Goal: Task Accomplishment & Management: Complete application form

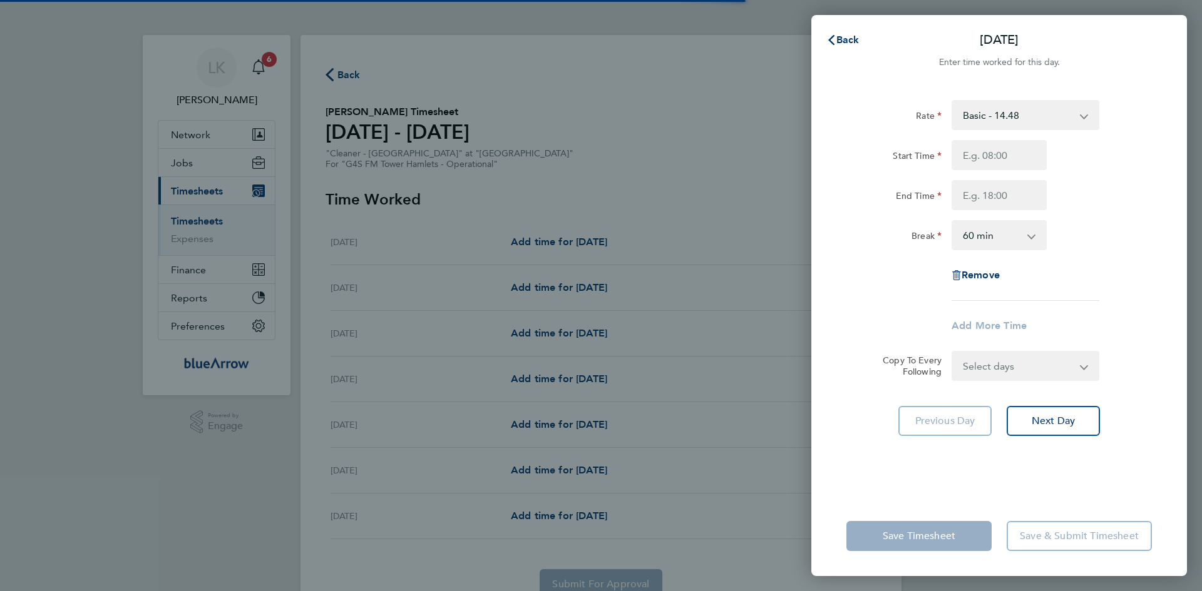
select select "60"
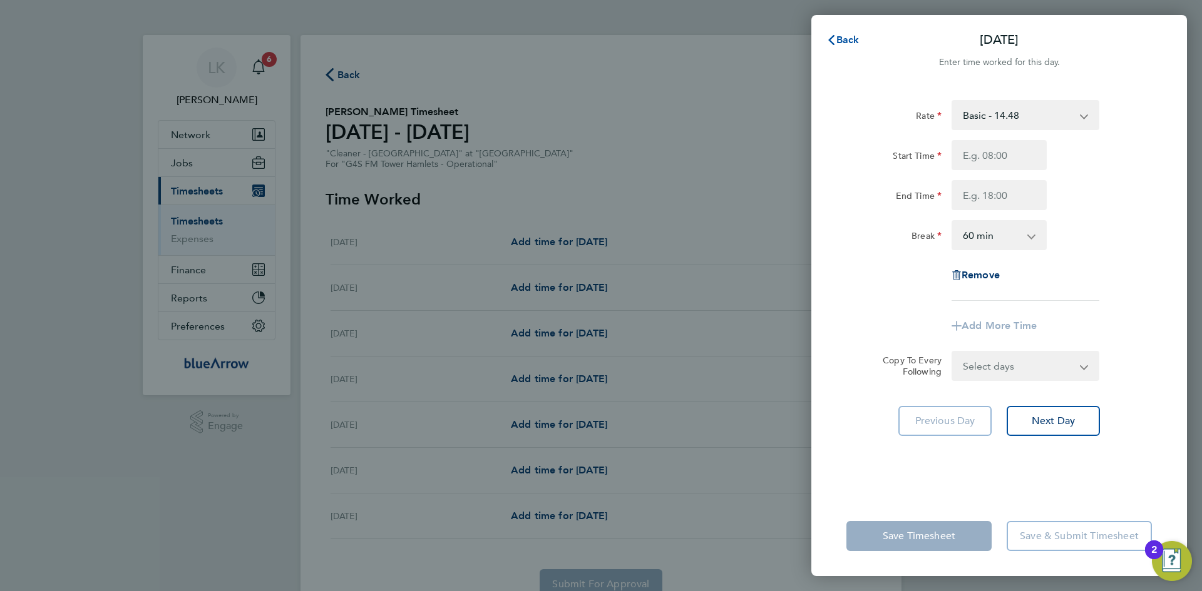
click at [844, 39] on span "Back" at bounding box center [847, 40] width 23 height 12
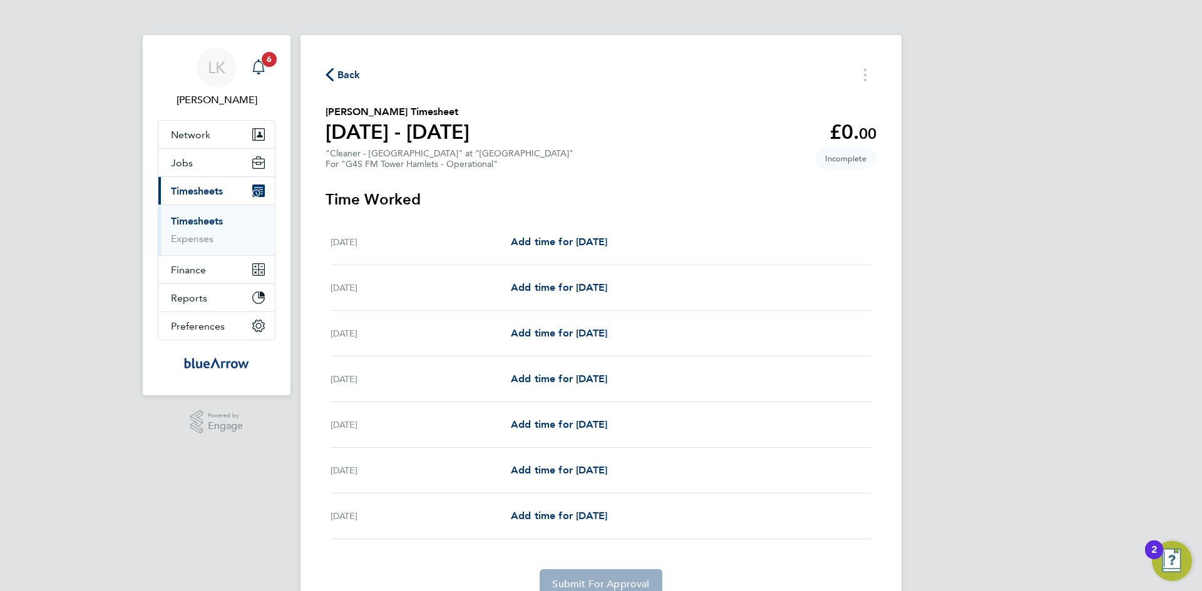
click at [255, 64] on icon "Main navigation" at bounding box center [258, 66] width 15 height 15
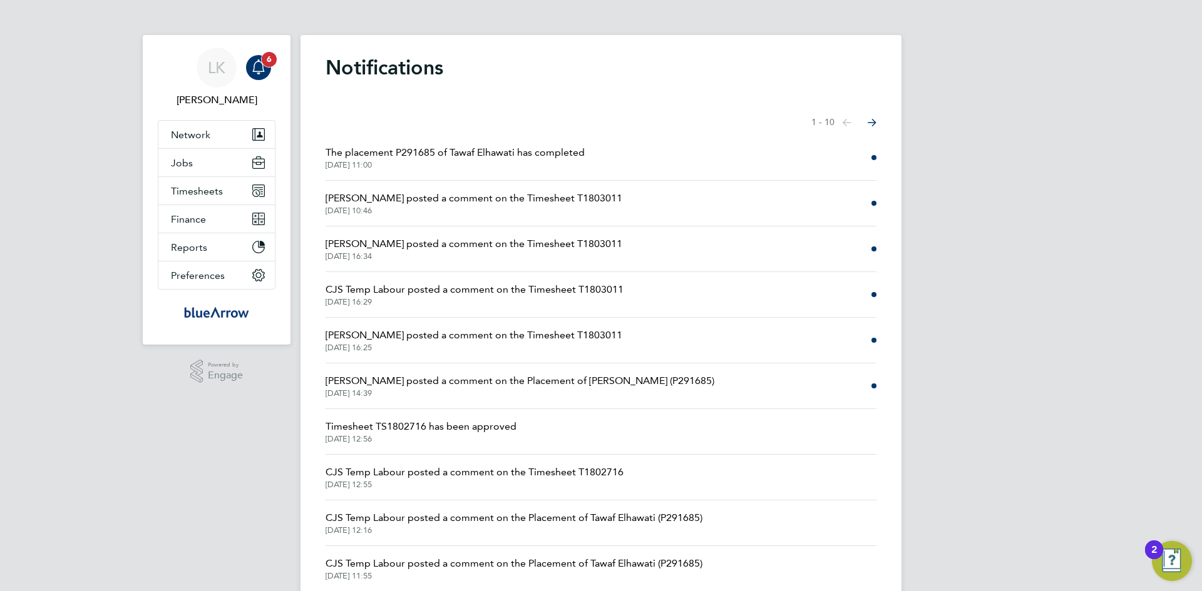
click at [255, 64] on icon "Main navigation" at bounding box center [258, 66] width 15 height 15
click at [707, 66] on h1 "Notifications" at bounding box center [600, 67] width 551 height 25
click at [208, 190] on span "Timesheets" at bounding box center [197, 191] width 52 height 12
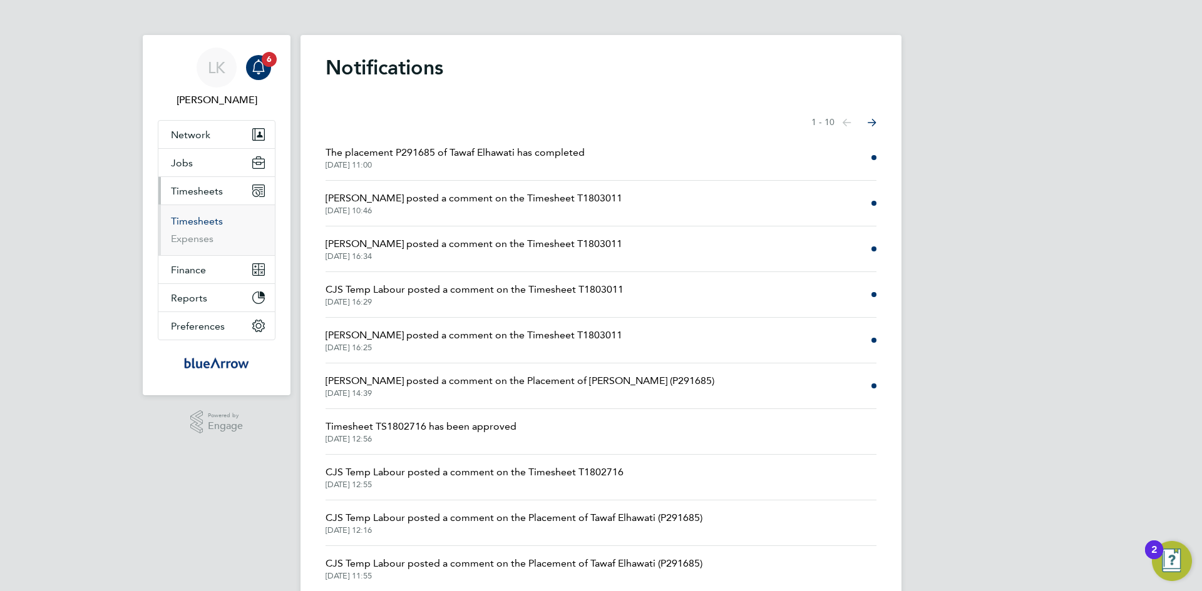
click at [199, 227] on link "Timesheets" at bounding box center [197, 221] width 52 height 12
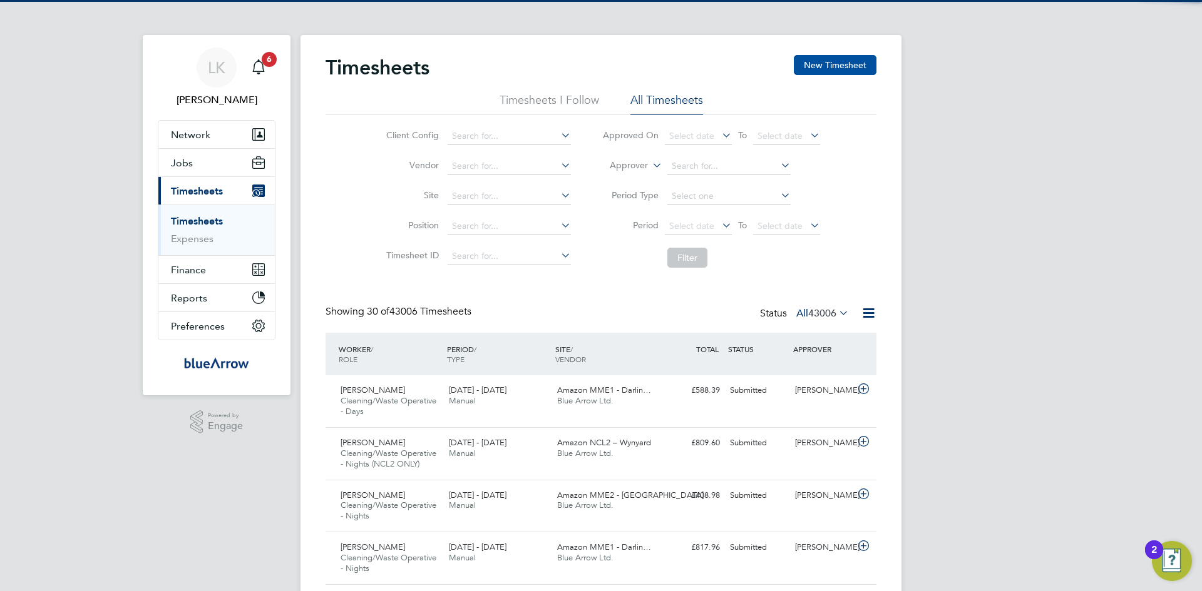
click at [852, 58] on button "New Timesheet" at bounding box center [835, 65] width 83 height 20
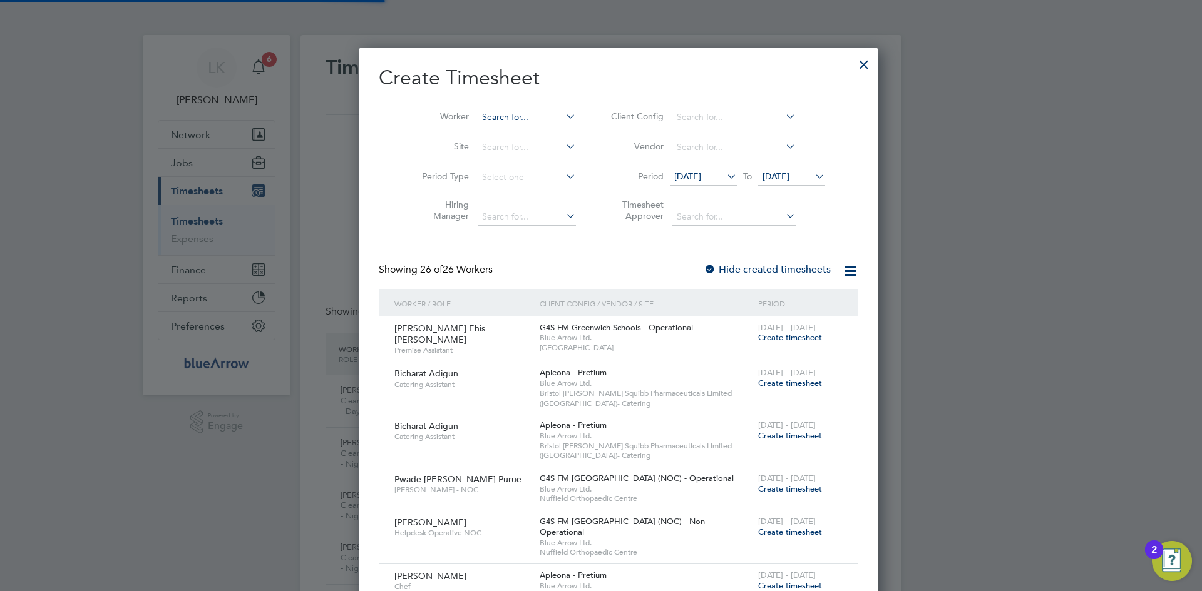
click at [477, 112] on input at bounding box center [526, 118] width 98 height 18
paste input "[PERSON_NAME] [PERSON_NAME]"
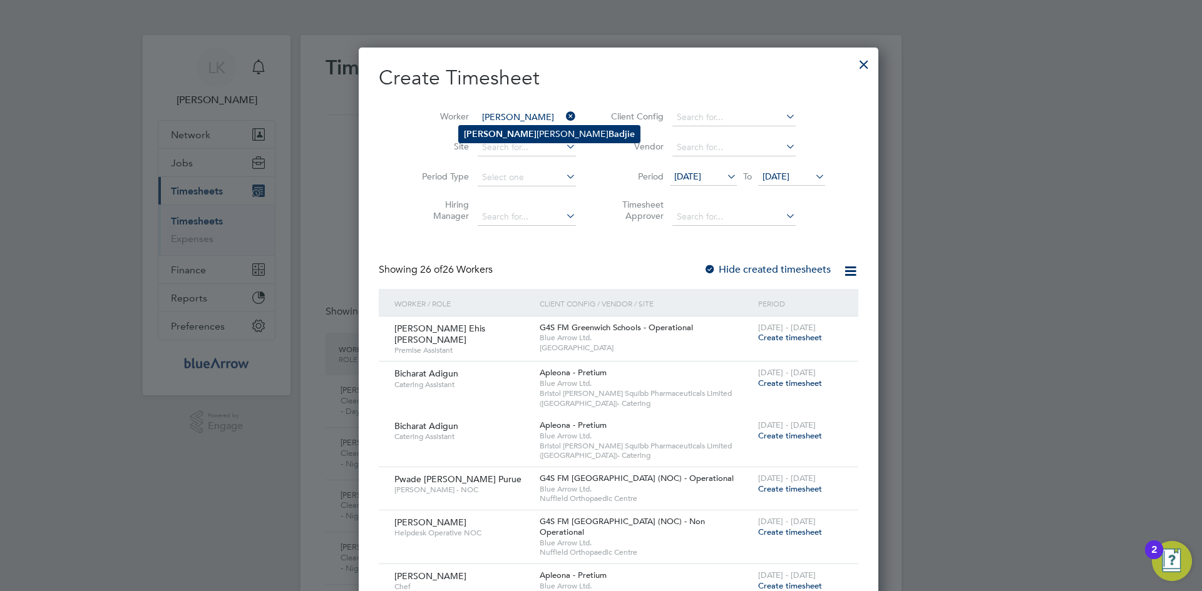
click at [608, 129] on b "Badjie" at bounding box center [621, 134] width 26 height 11
type input "[PERSON_NAME] [PERSON_NAME]"
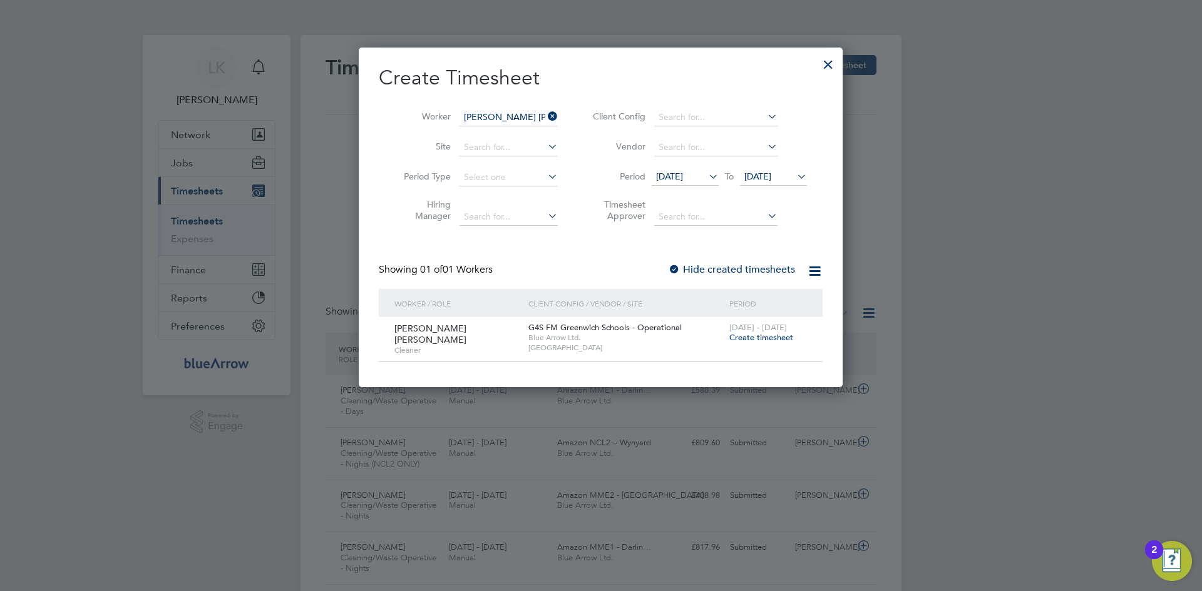
click at [743, 336] on span "Create timesheet" at bounding box center [761, 337] width 64 height 11
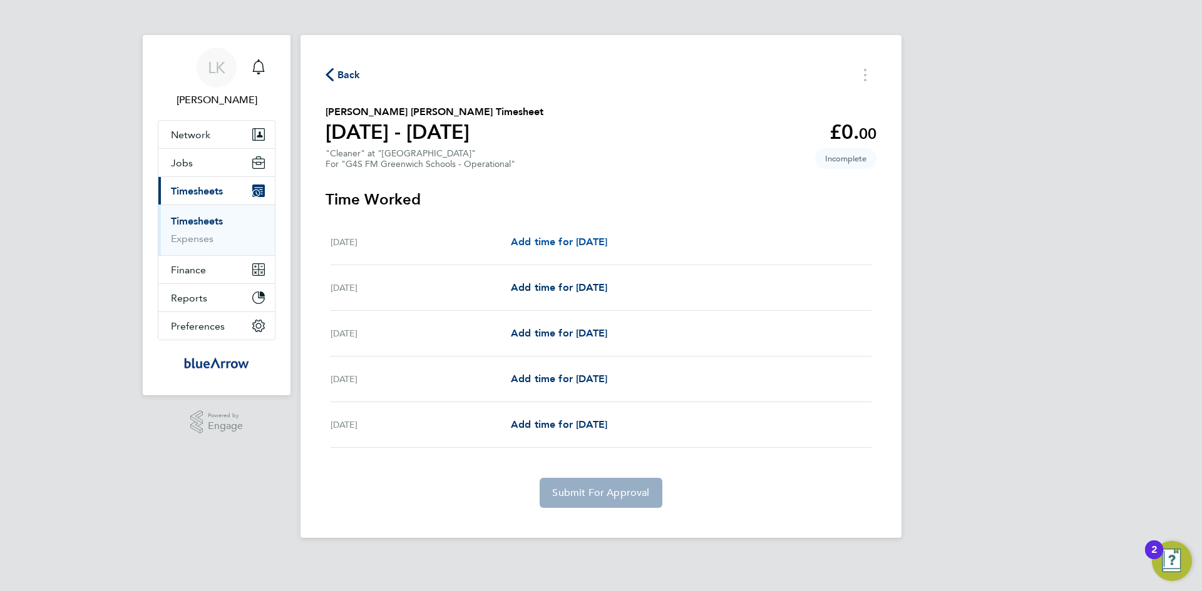
click at [562, 240] on span "Add time for [DATE]" at bounding box center [559, 242] width 96 height 12
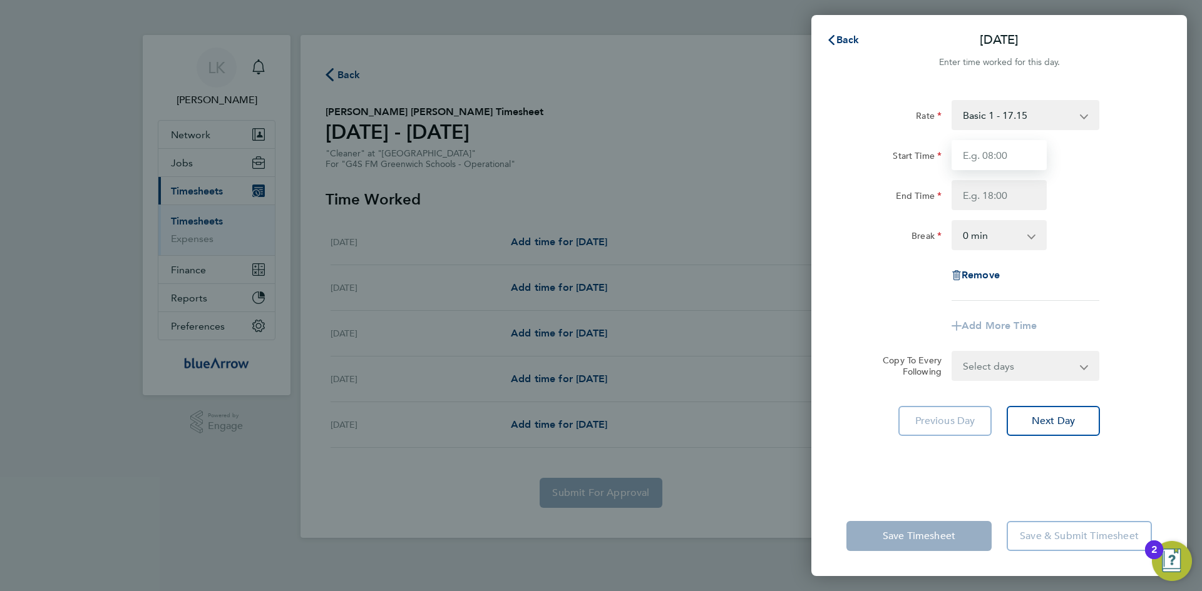
click at [978, 155] on input "Start Time" at bounding box center [998, 155] width 95 height 30
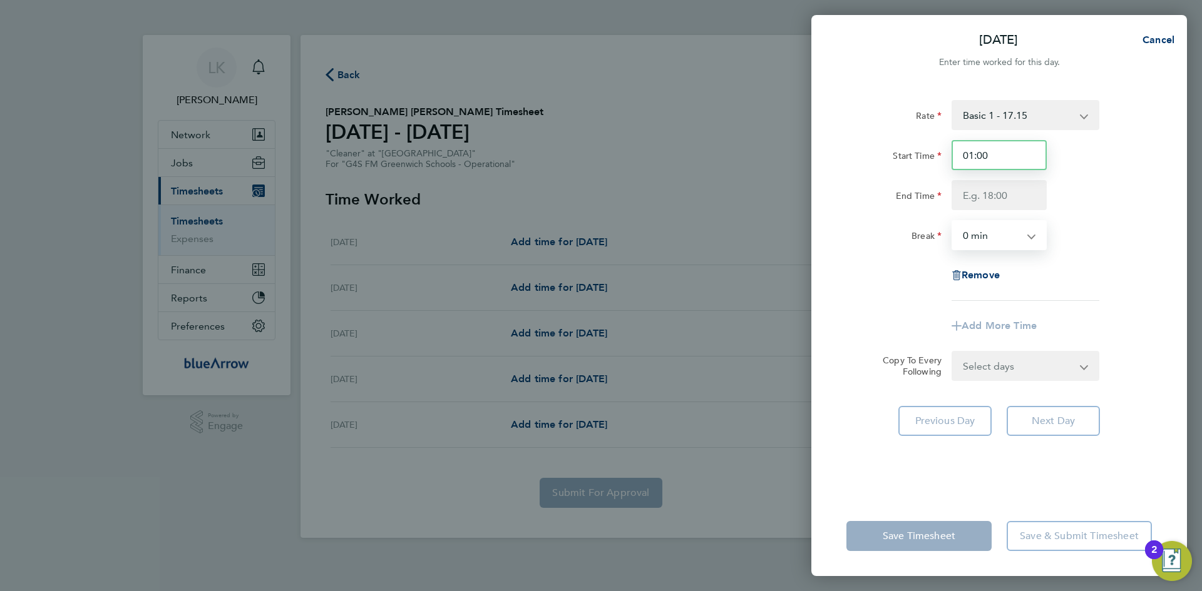
click at [978, 155] on input "01:00" at bounding box center [998, 155] width 95 height 30
drag, startPoint x: 966, startPoint y: 155, endPoint x: 996, endPoint y: 153, distance: 29.5
click at [996, 153] on input "01:00" at bounding box center [998, 155] width 95 height 30
type input "10:00"
type input "16:00"
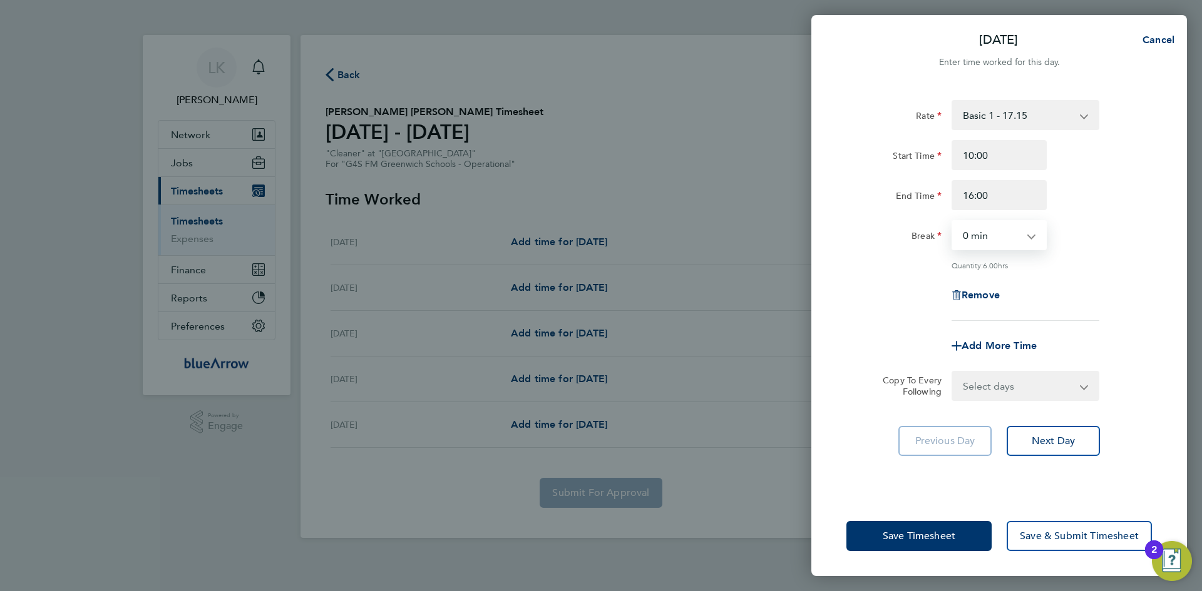
click at [973, 381] on select "Select days Day [DATE] [DATE] [DATE] [DATE]" at bounding box center [1017, 386] width 131 height 28
select select "TUE"
click at [952, 372] on select "Select days Day [DATE] [DATE] [DATE] [DATE]" at bounding box center [1017, 386] width 131 height 28
select select "[DATE]"
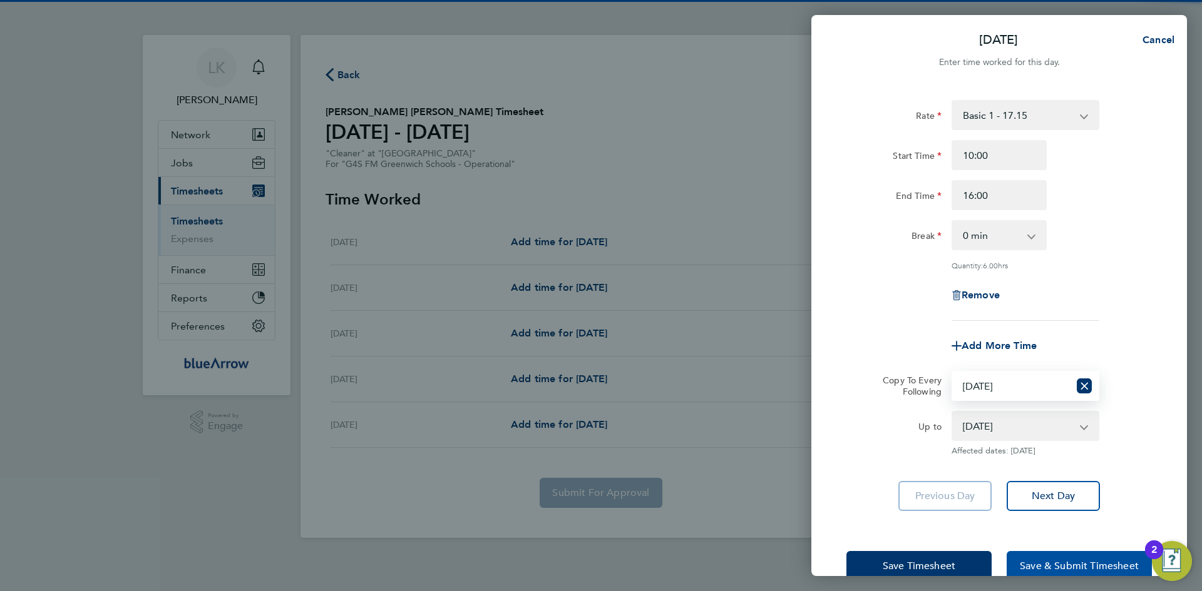
click at [1052, 563] on span "Save & Submit Timesheet" at bounding box center [1078, 566] width 119 height 13
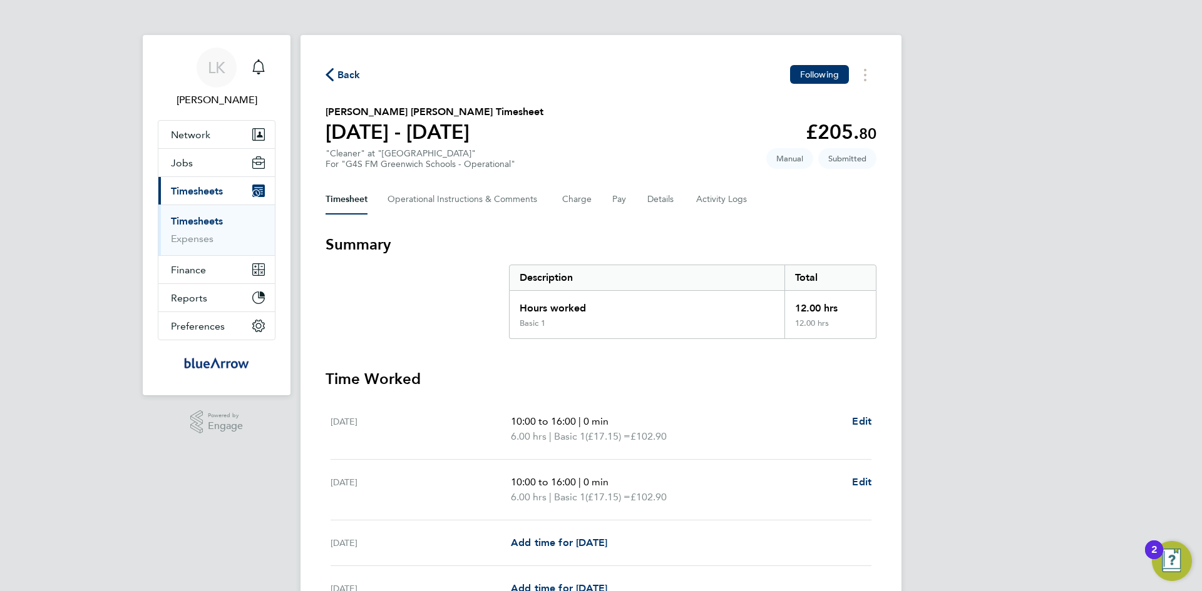
click at [342, 69] on span "Back" at bounding box center [348, 75] width 23 height 15
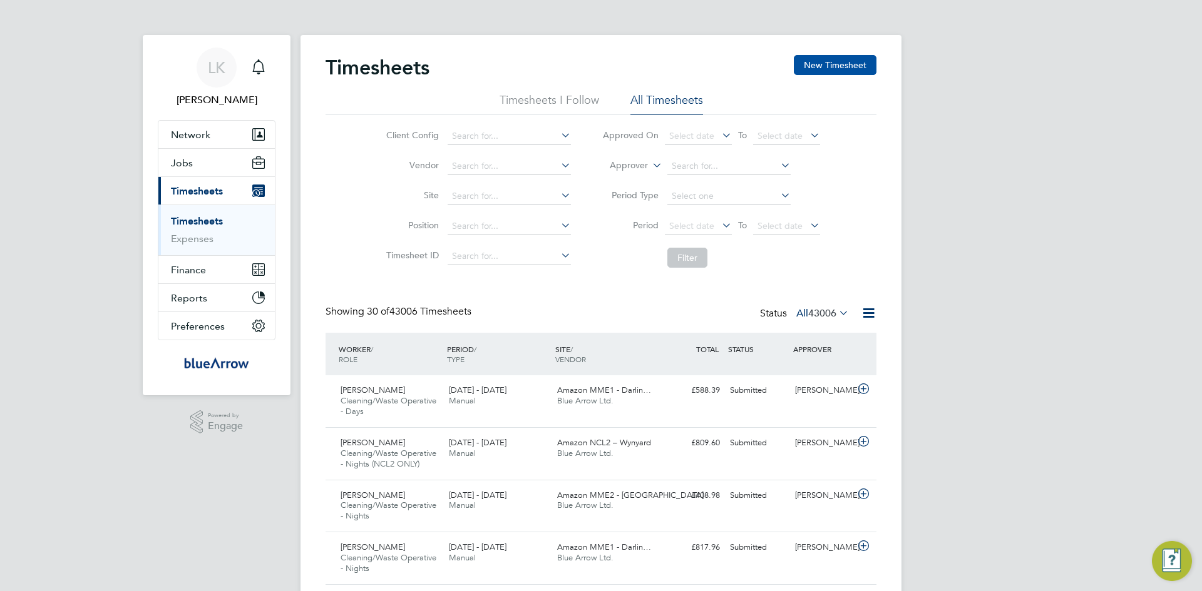
click at [827, 63] on button "New Timesheet" at bounding box center [835, 65] width 83 height 20
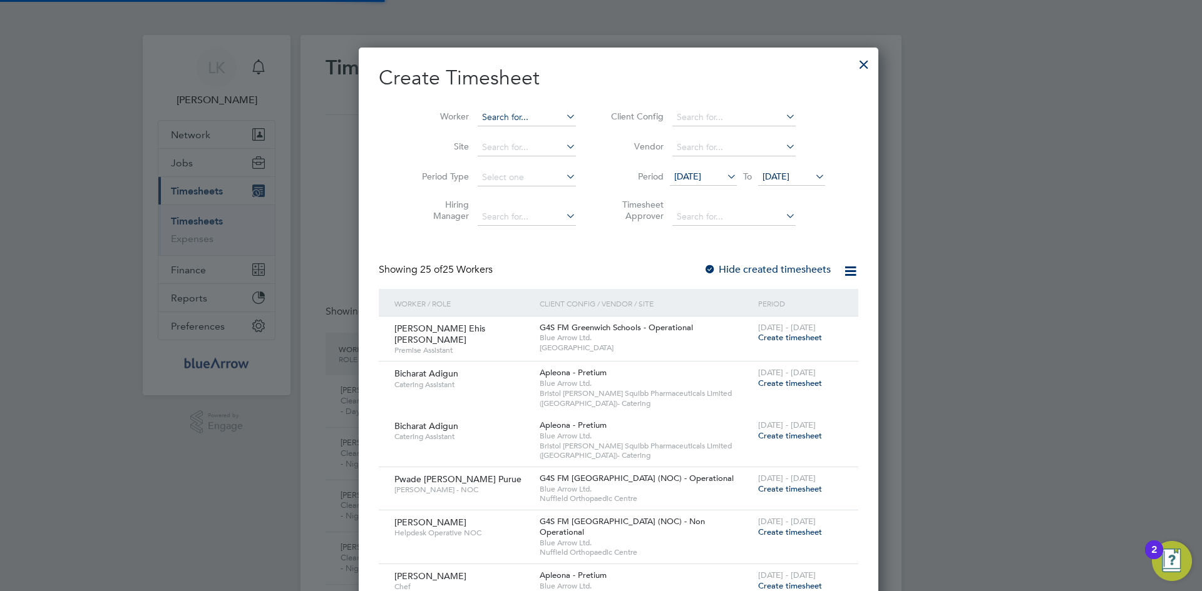
click at [524, 120] on input at bounding box center [526, 118] width 98 height 18
paste input "[PERSON_NAME] Ehis [PERSON_NAME]"
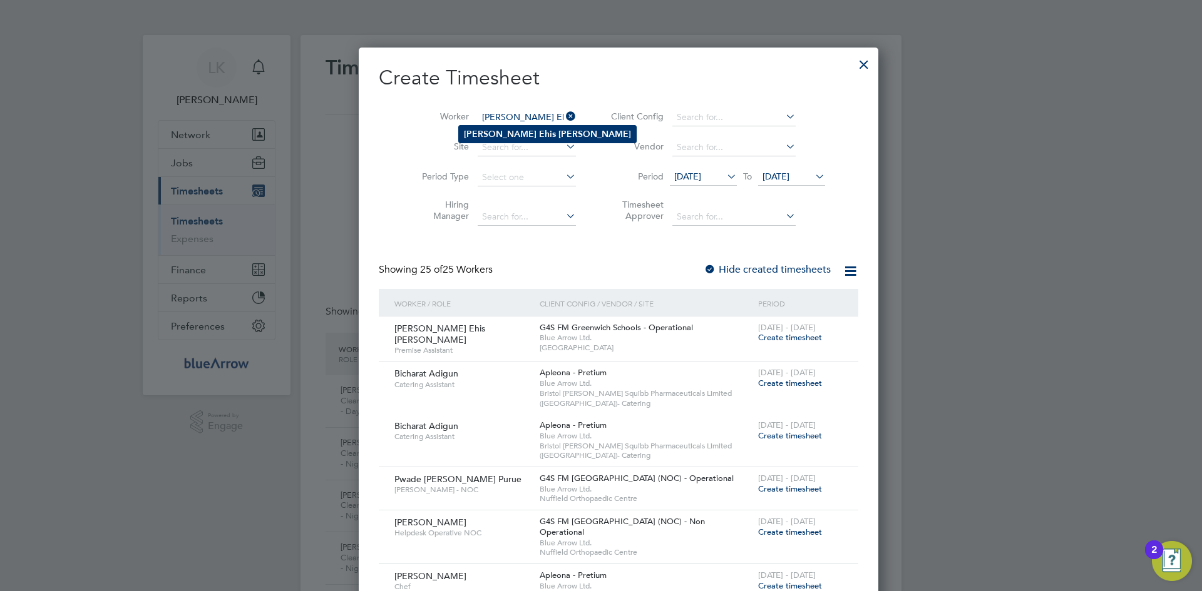
type input "[PERSON_NAME] Ehis [PERSON_NAME]"
click at [539, 130] on b "Ehis" at bounding box center [547, 134] width 17 height 11
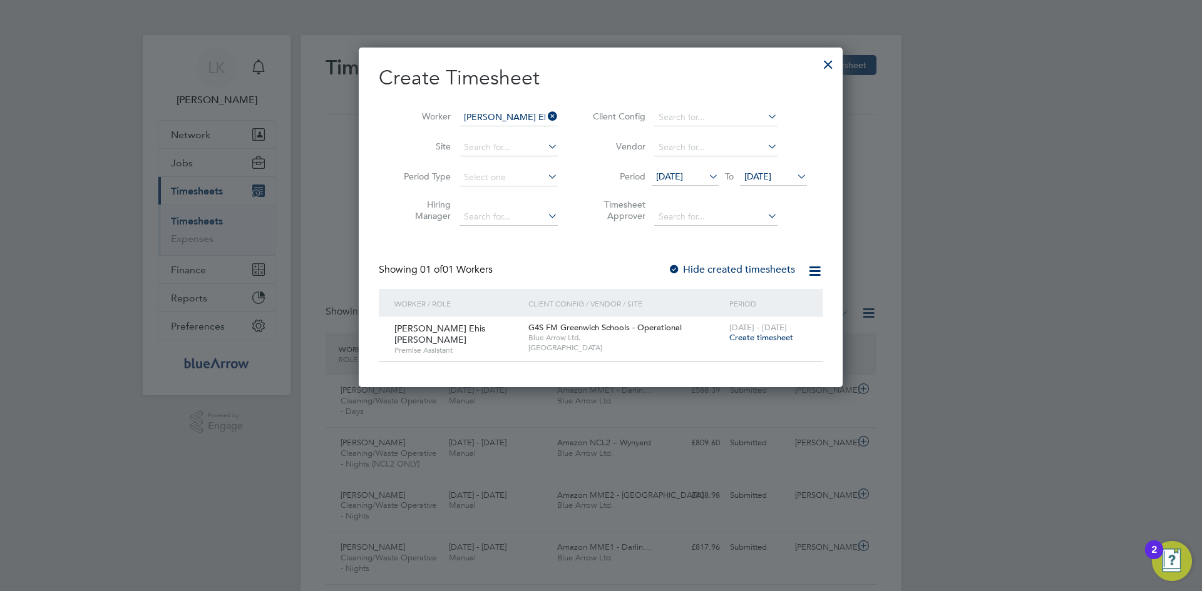
click at [743, 339] on span "Create timesheet" at bounding box center [761, 337] width 64 height 11
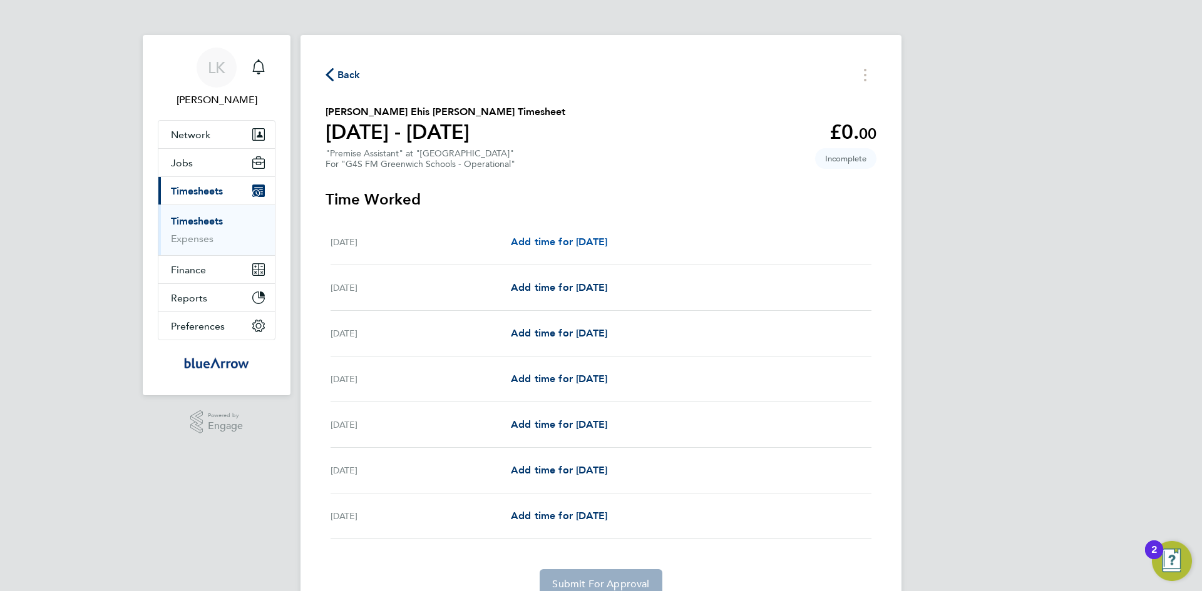
click at [573, 240] on span "Add time for [DATE]" at bounding box center [559, 242] width 96 height 12
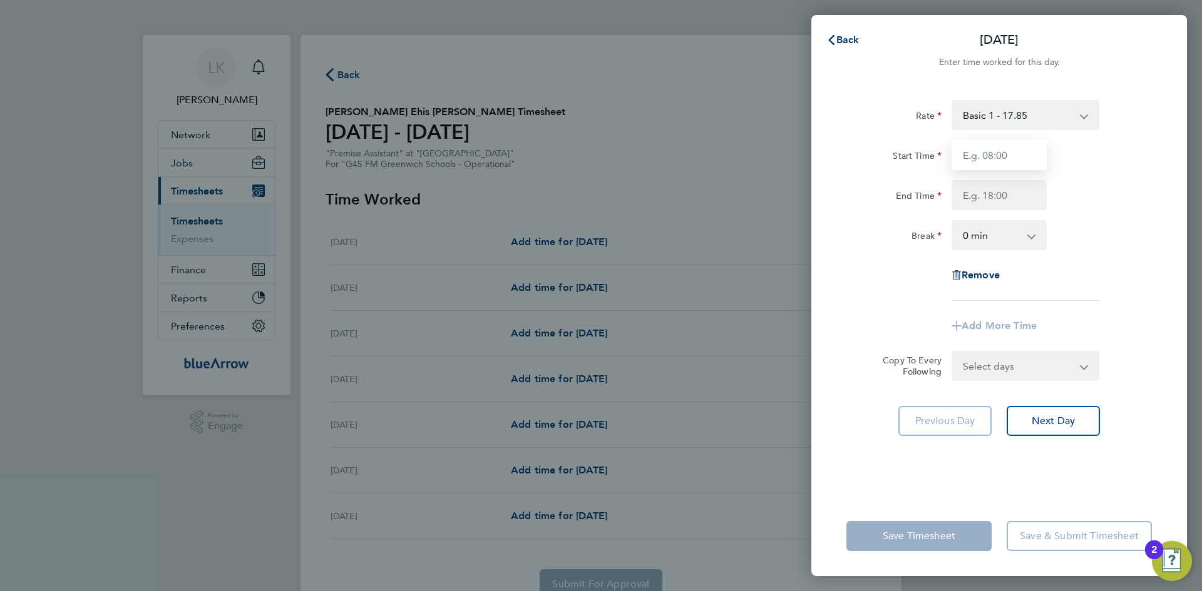
click at [1014, 153] on input "Start Time" at bounding box center [998, 155] width 95 height 30
type input "06:30"
type input "16:00"
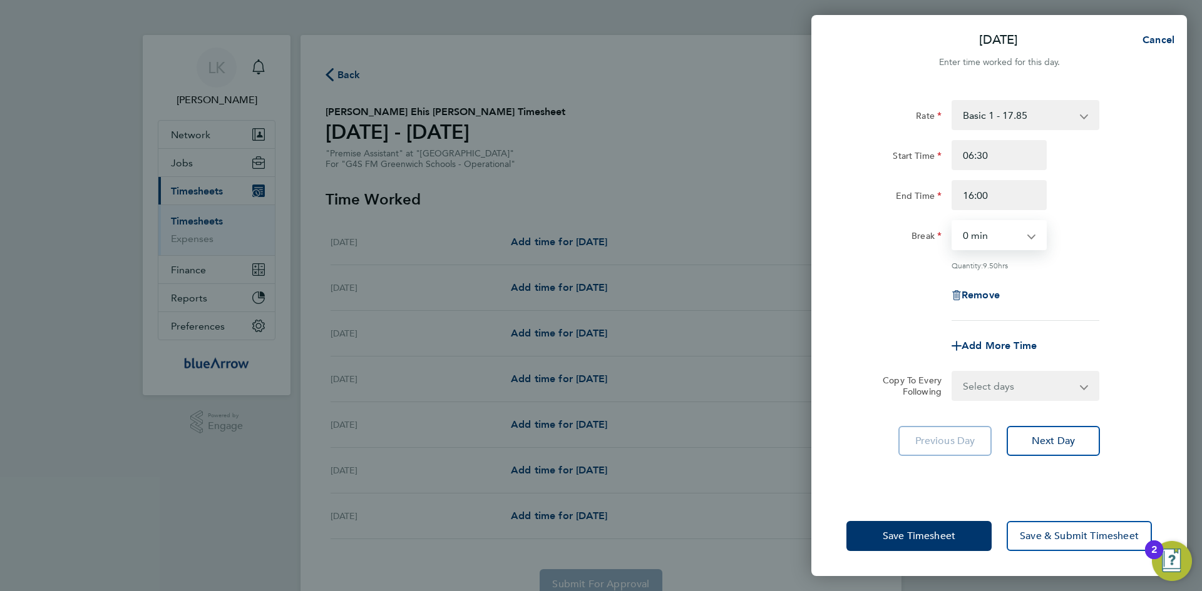
select select "30"
click at [986, 382] on select "Select days Day Weekday (Mon-Fri) Weekend (Sat-Sun) [DATE] [DATE] [DATE] [DATE]…" at bounding box center [1017, 386] width 131 height 28
click at [895, 371] on div "Copy To Every Following" at bounding box center [906, 386] width 79 height 30
click at [1047, 444] on span "Next Day" at bounding box center [1052, 441] width 43 height 13
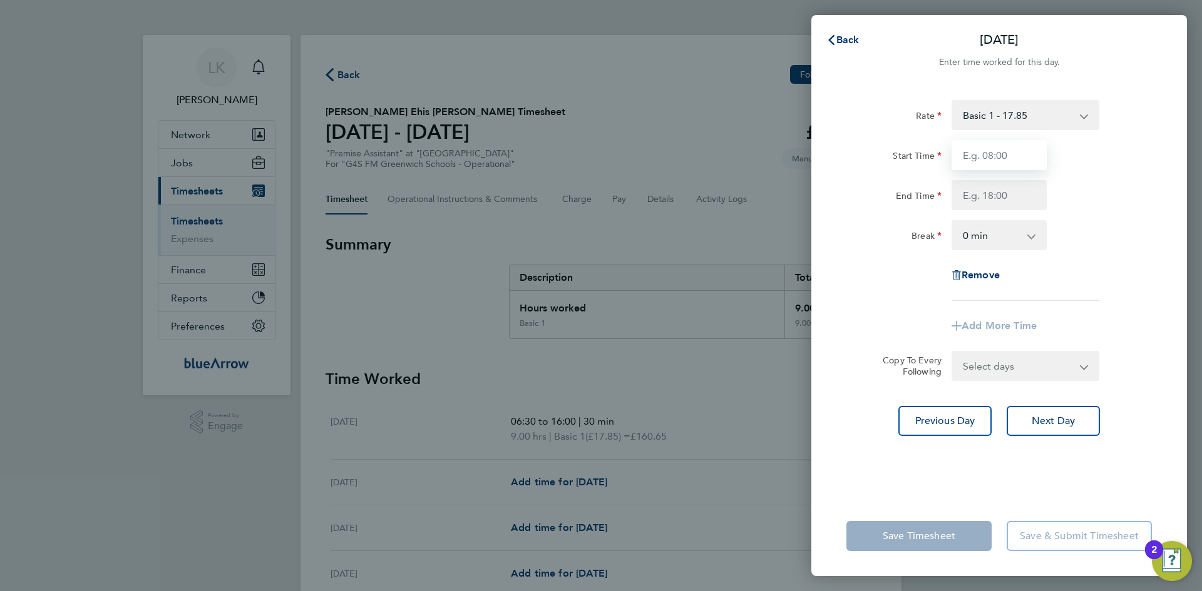
click at [973, 161] on input "Start Time" at bounding box center [998, 155] width 95 height 30
type input "07:00"
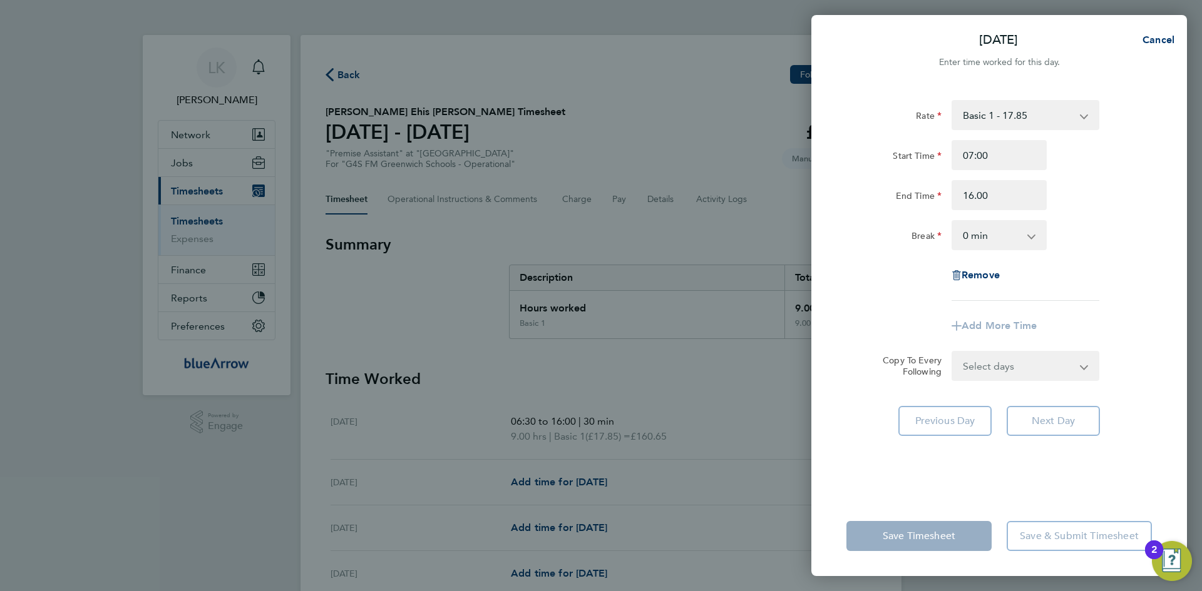
type input "16:00"
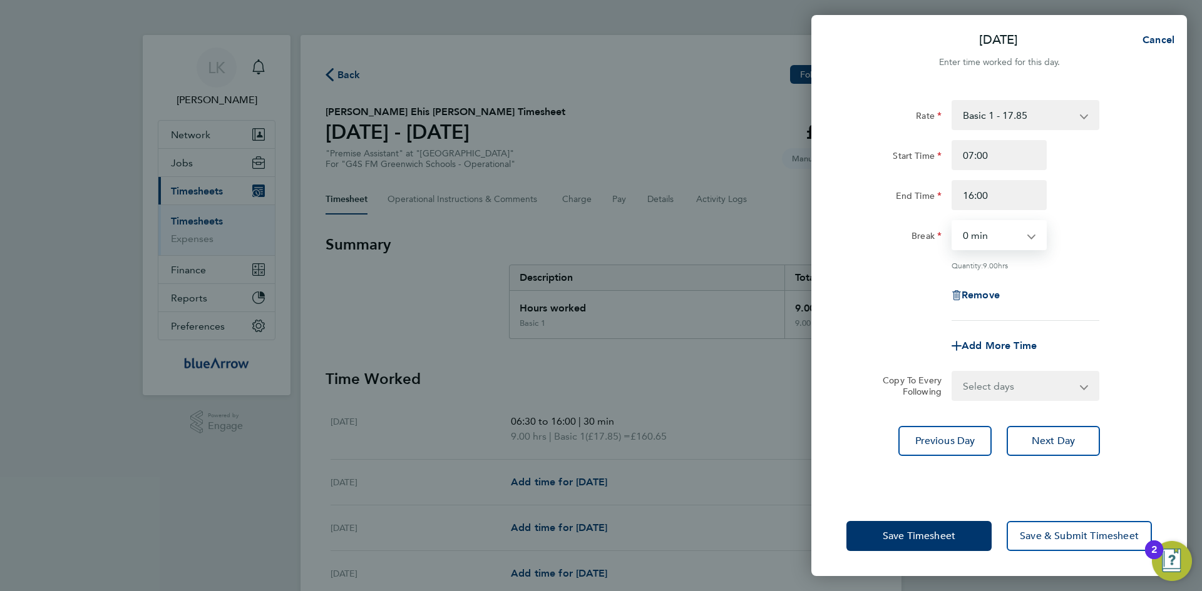
select select "30"
click at [1038, 446] on button "Next Day" at bounding box center [1052, 441] width 93 height 30
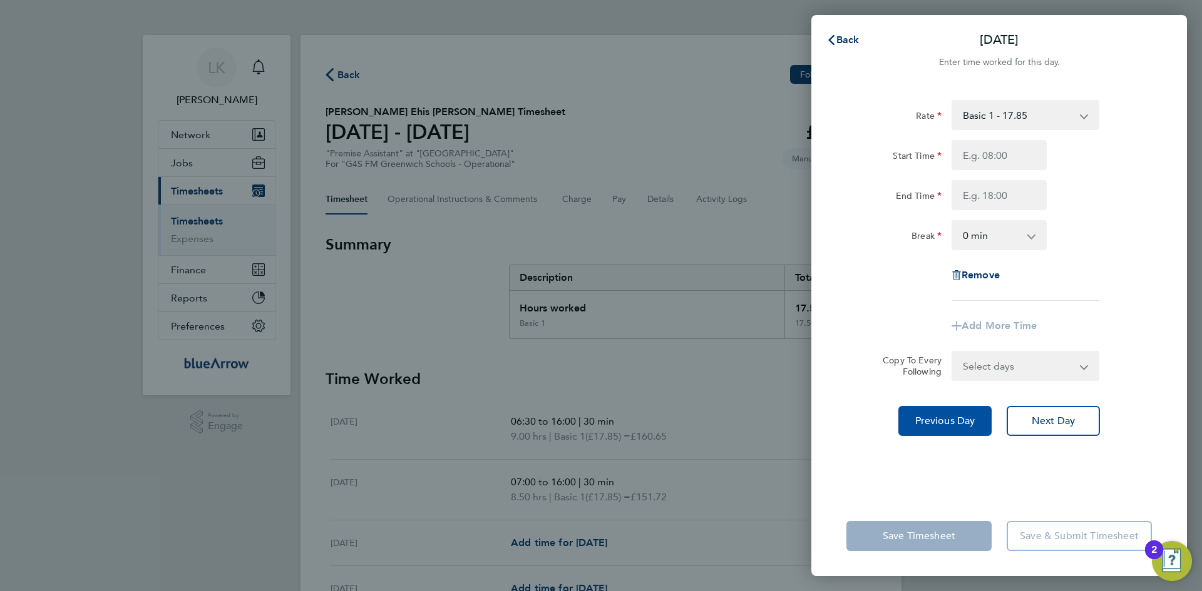
click at [949, 421] on span "Previous Day" at bounding box center [945, 421] width 60 height 13
select select "30"
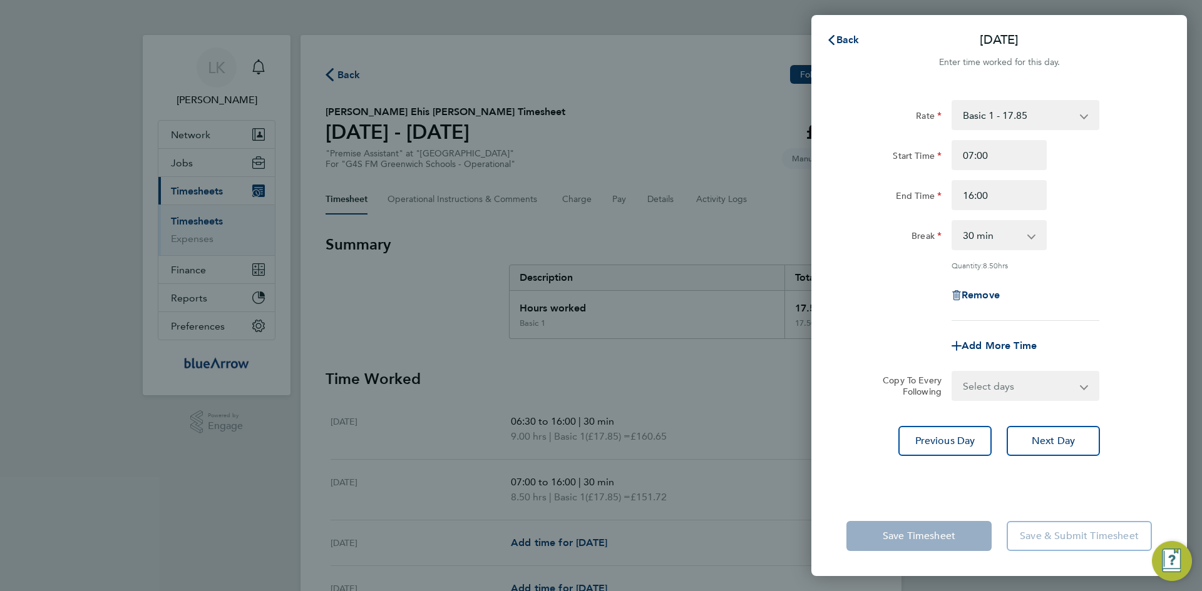
click at [995, 386] on select "Select days Day Weekday (Mon-Fri) Weekend (Sat-Sun) [DATE] [DATE] [DATE] [DATE]…" at bounding box center [1017, 386] width 131 height 28
select select "WED"
click at [952, 372] on select "Select days Day Weekday (Mon-Fri) Weekend (Sat-Sun) [DATE] [DATE] [DATE] [DATE]…" at bounding box center [1017, 386] width 131 height 28
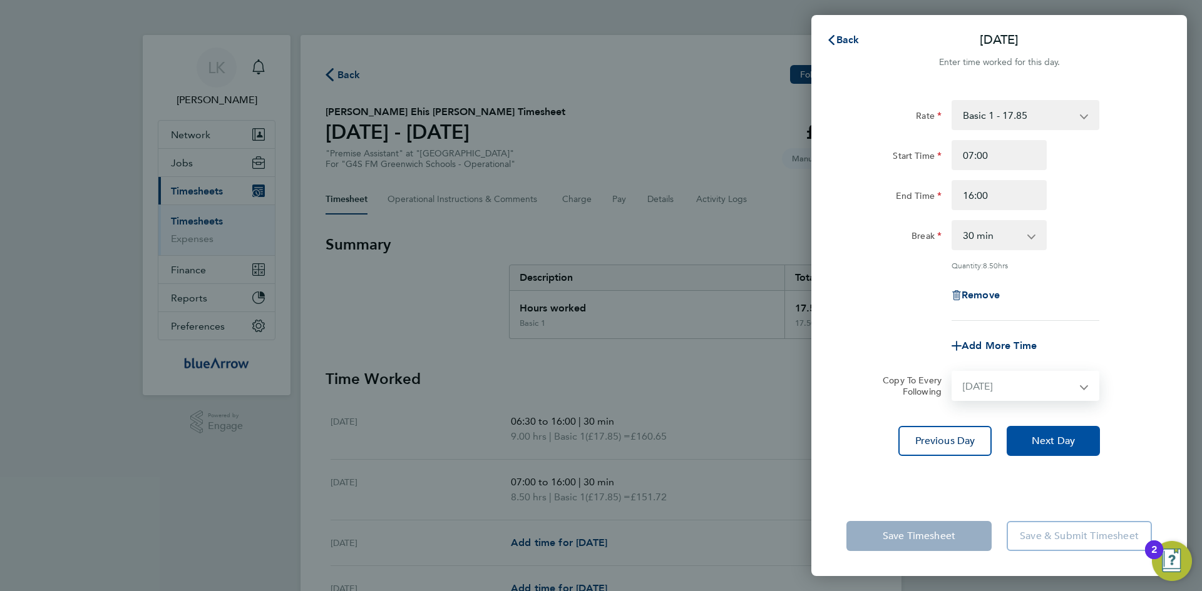
select select "[DATE]"
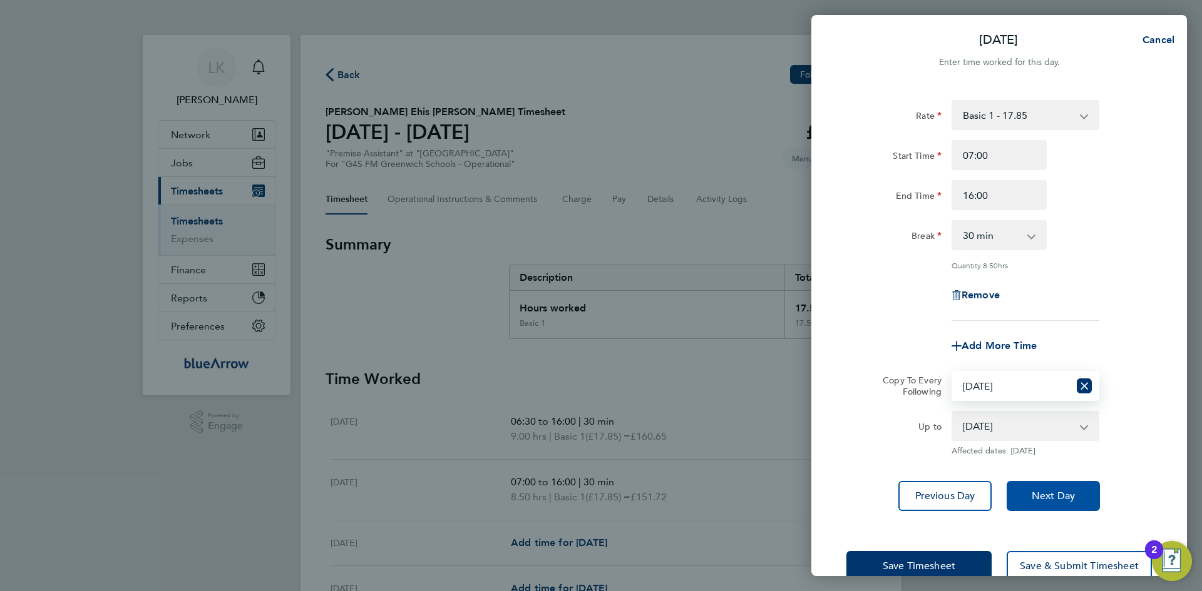
click at [1055, 487] on button "Next Day" at bounding box center [1052, 496] width 93 height 30
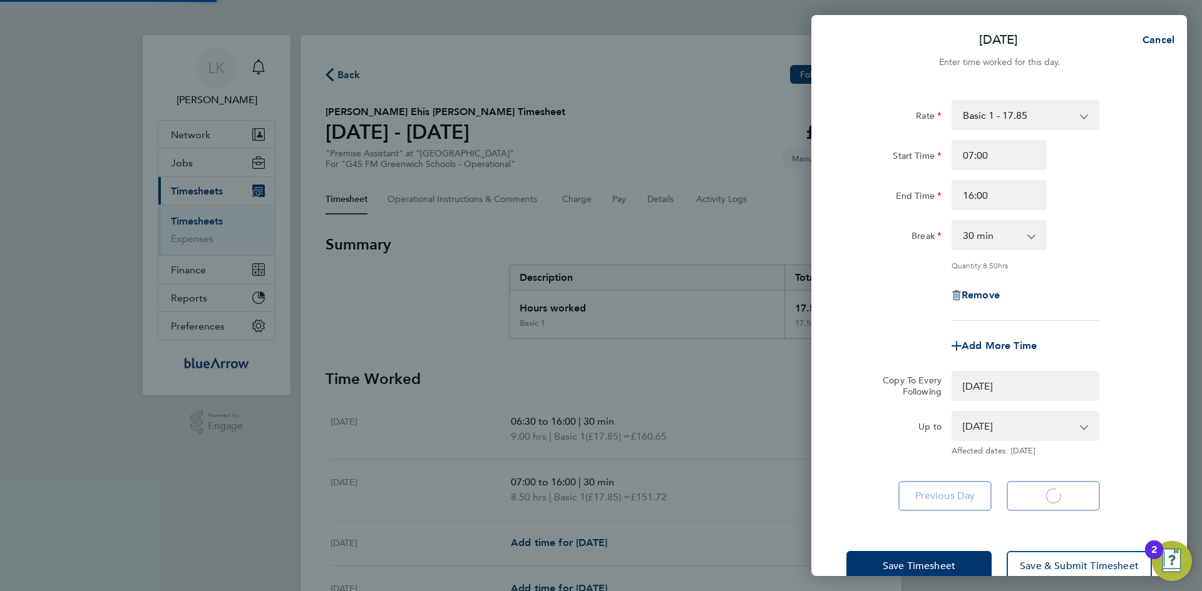
select select "0: null"
select select "30"
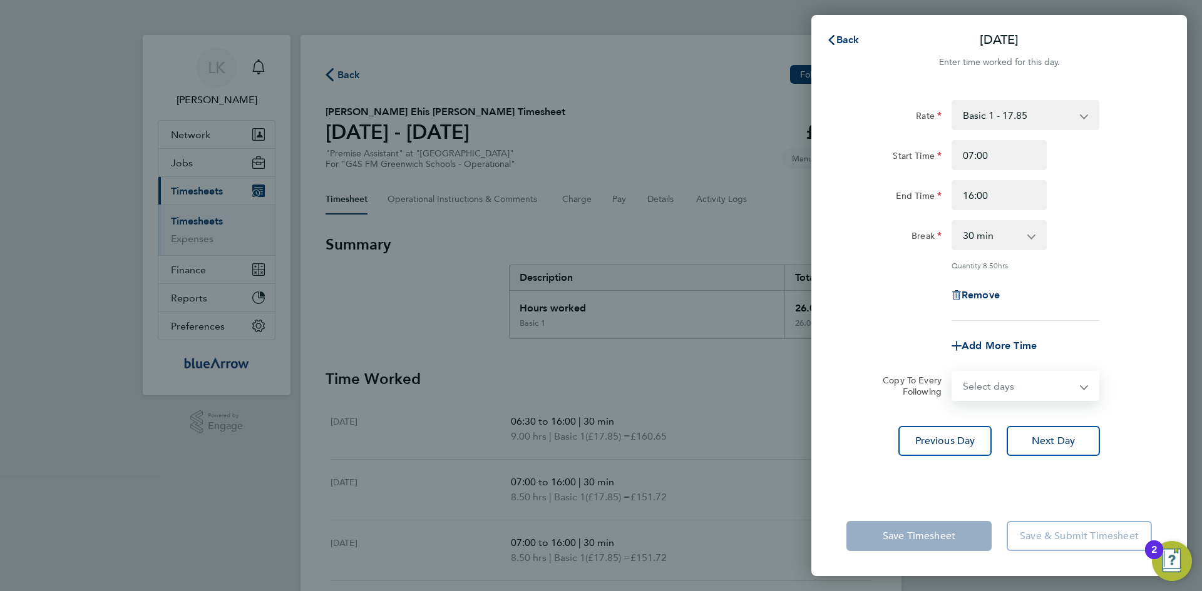
drag, startPoint x: 1002, startPoint y: 389, endPoint x: 1014, endPoint y: 397, distance: 14.9
click at [1002, 389] on select "Select days Day Weekday (Mon-Fri) Weekend (Sat-Sun) [DATE] [DATE] [DATE] [DATE]" at bounding box center [1017, 386] width 131 height 28
select select "FRI"
click at [952, 372] on select "Select days Day Weekday (Mon-Fri) Weekend (Sat-Sun) [DATE] [DATE] [DATE] [DATE]" at bounding box center [1017, 386] width 131 height 28
select select "[DATE]"
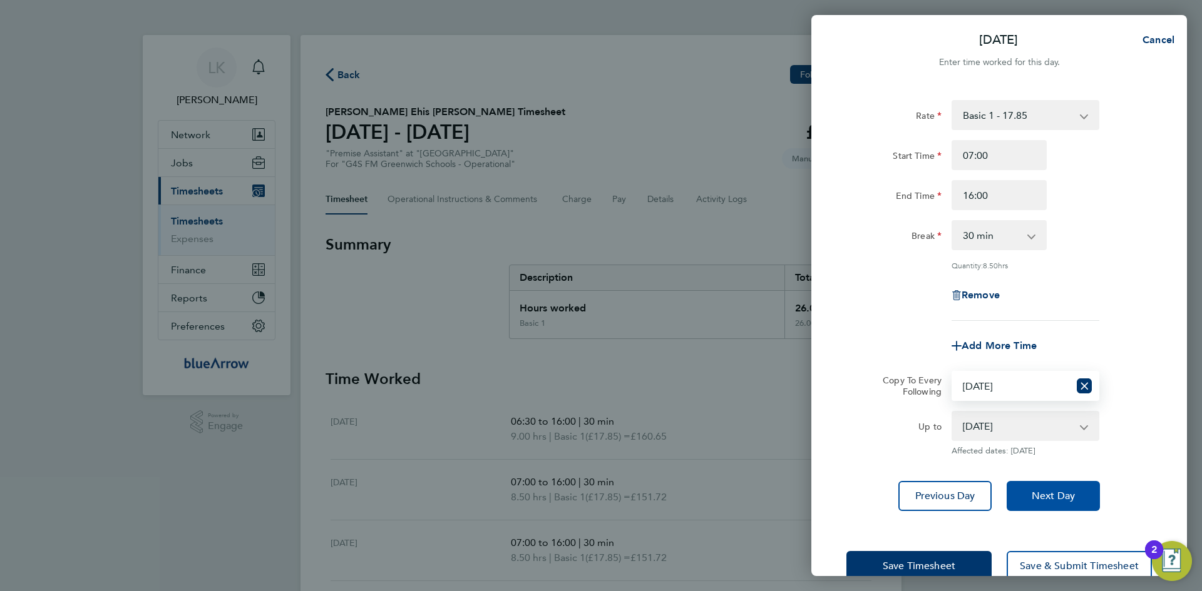
click at [1035, 491] on span "Next Day" at bounding box center [1052, 496] width 43 height 13
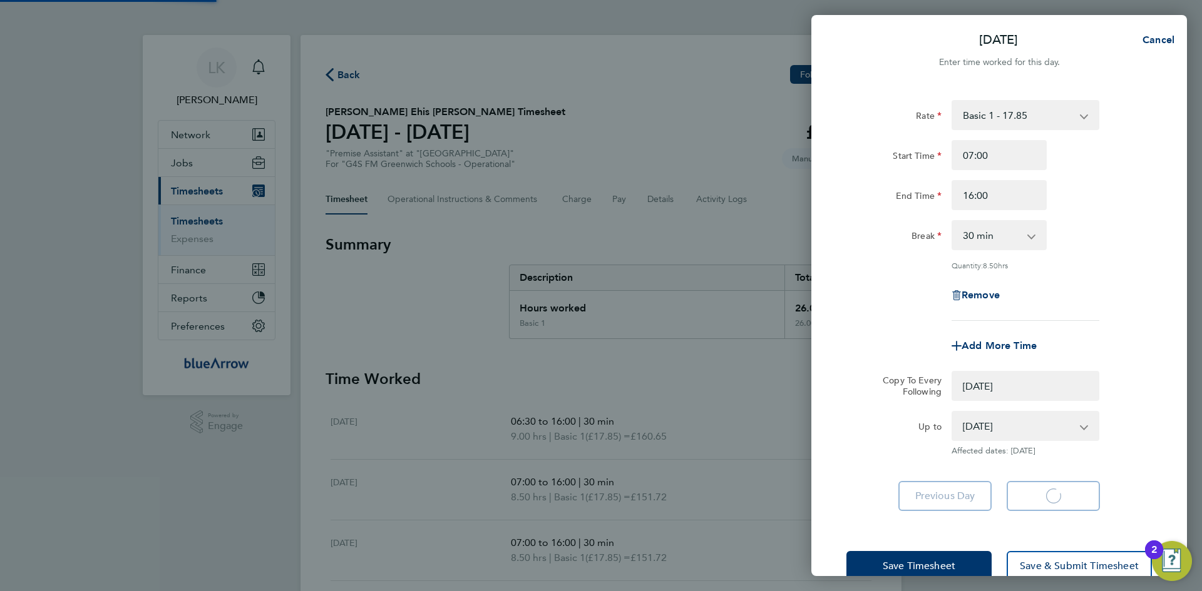
select select "0: null"
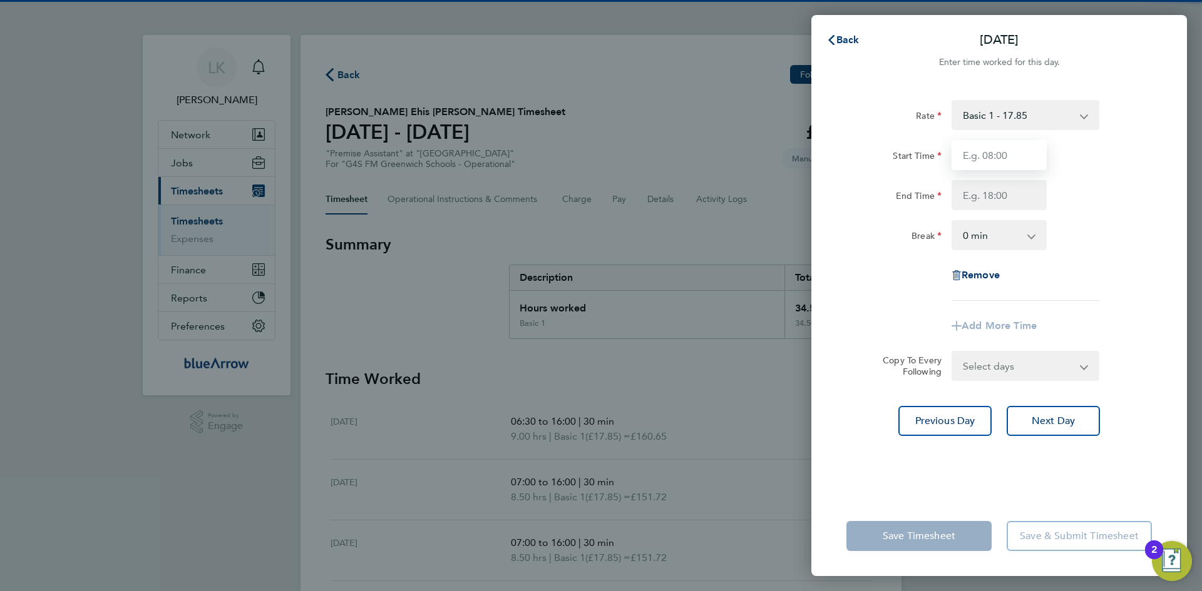
click at [981, 154] on input "Start Time" at bounding box center [998, 155] width 95 height 30
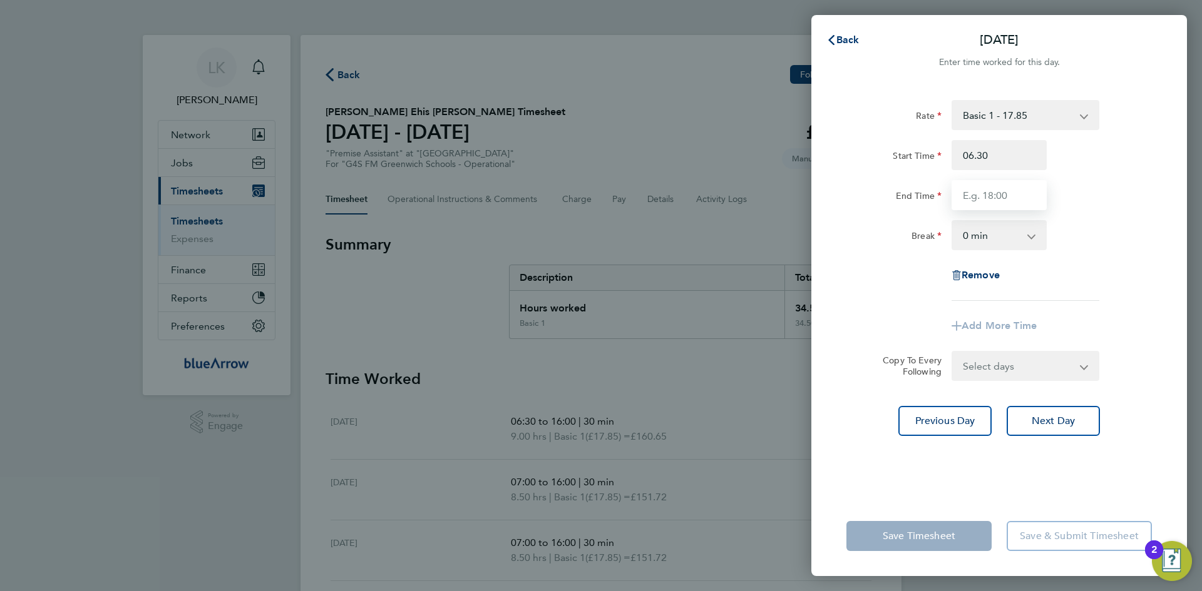
type input "06:30"
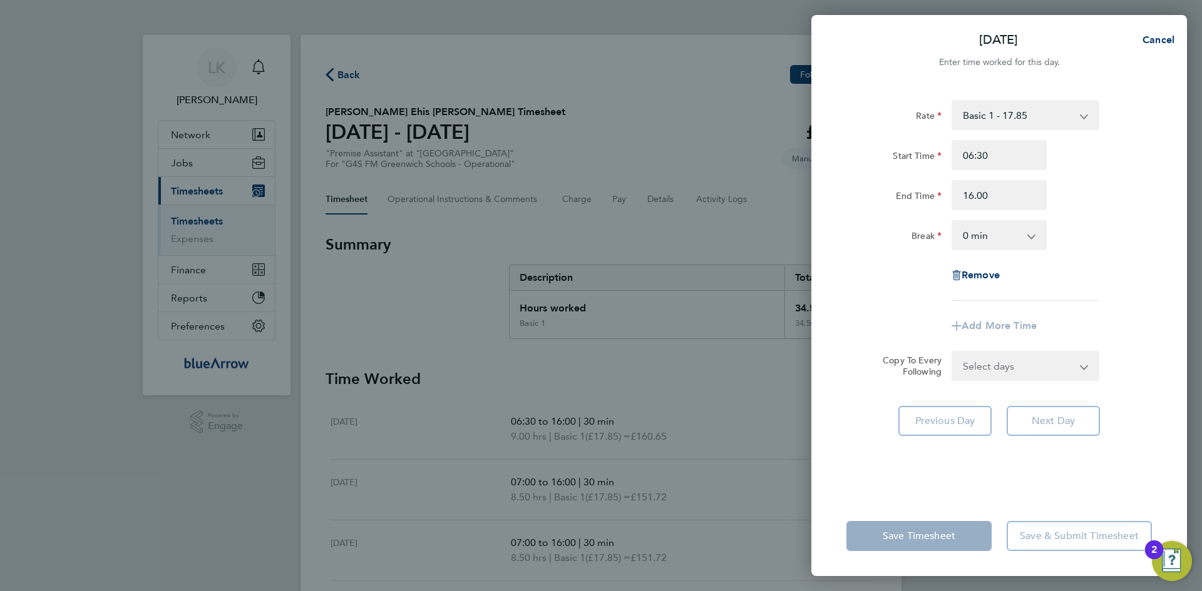
type input "16:00"
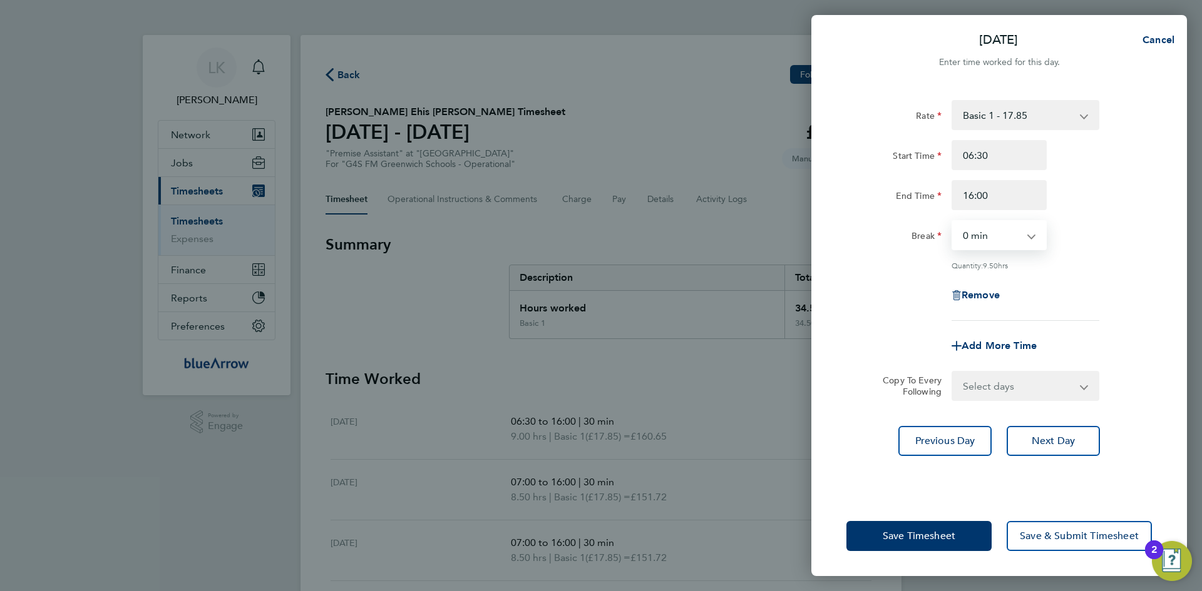
select select "30"
click at [1029, 534] on span "Save & Submit Timesheet" at bounding box center [1078, 536] width 119 height 13
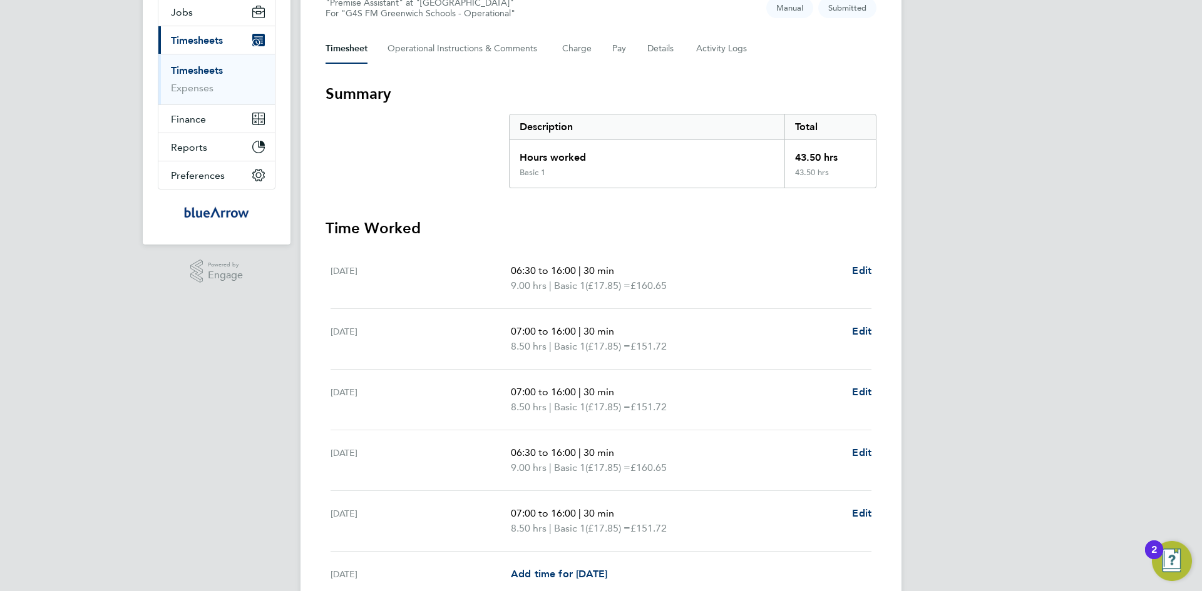
scroll to position [63, 0]
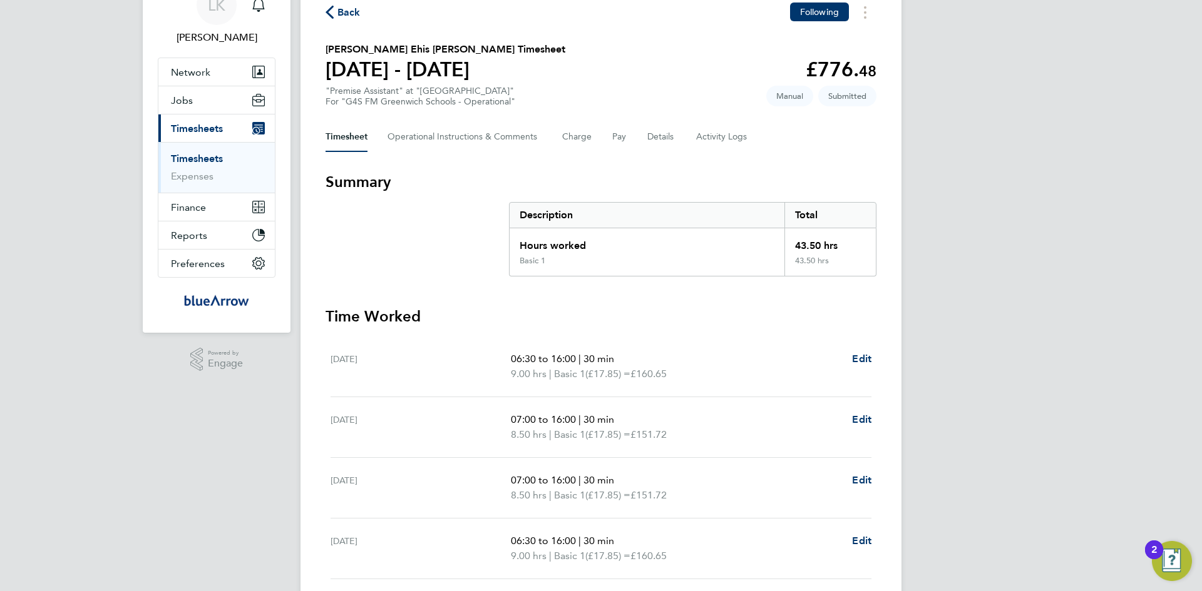
click at [350, 137] on button "Timesheet" at bounding box center [346, 137] width 42 height 30
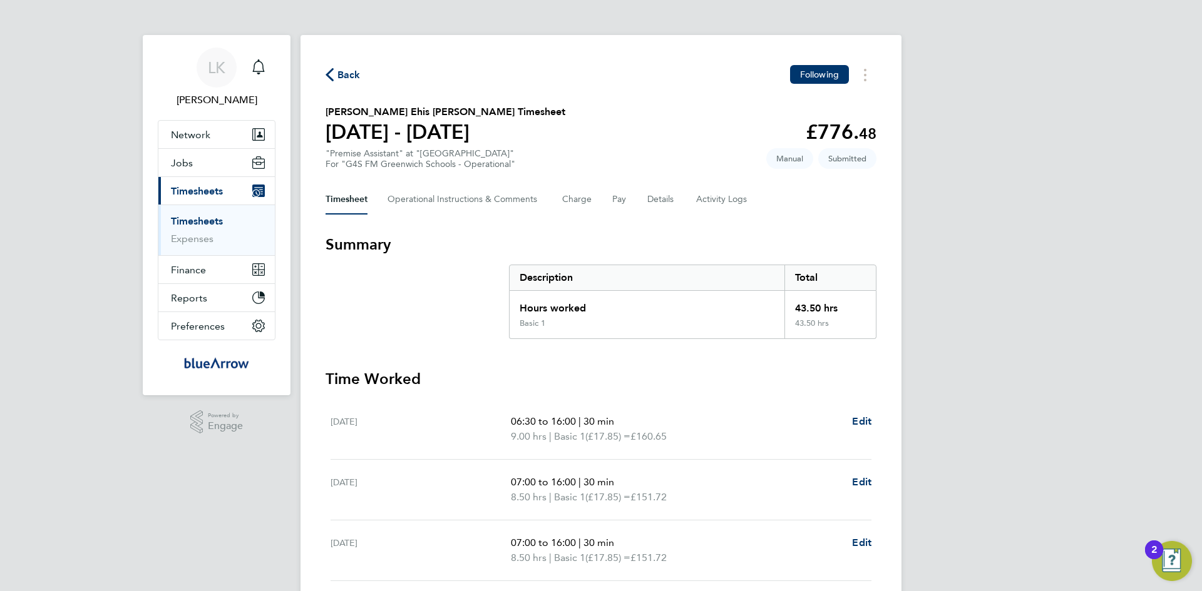
click at [212, 225] on link "Timesheets" at bounding box center [197, 221] width 52 height 12
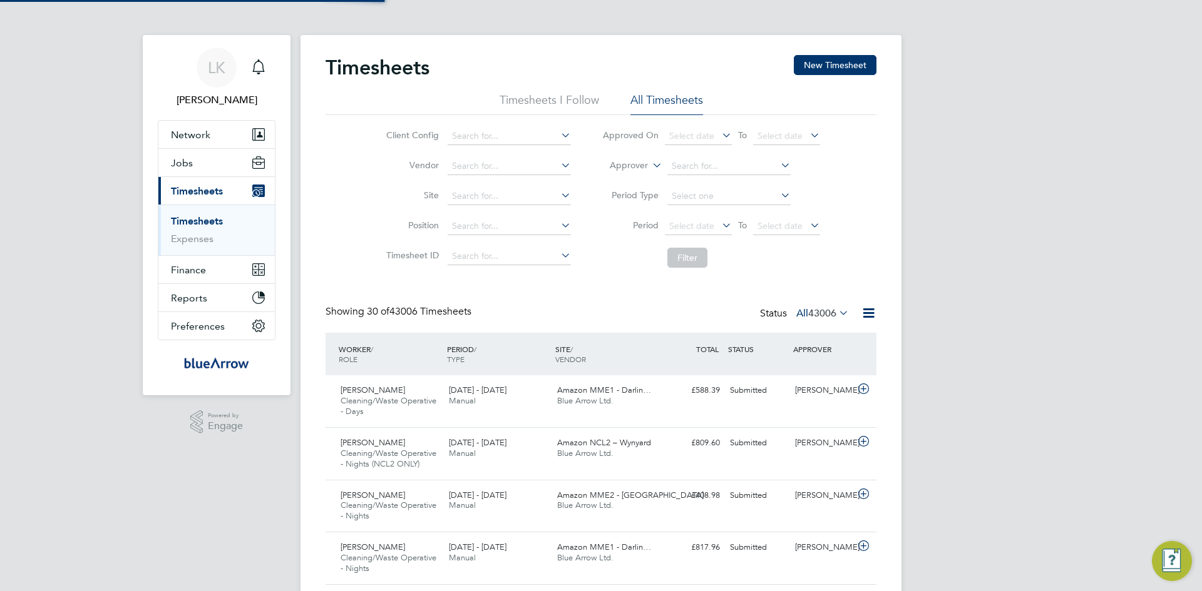
scroll to position [42, 109]
click at [838, 66] on button "New Timesheet" at bounding box center [835, 65] width 83 height 20
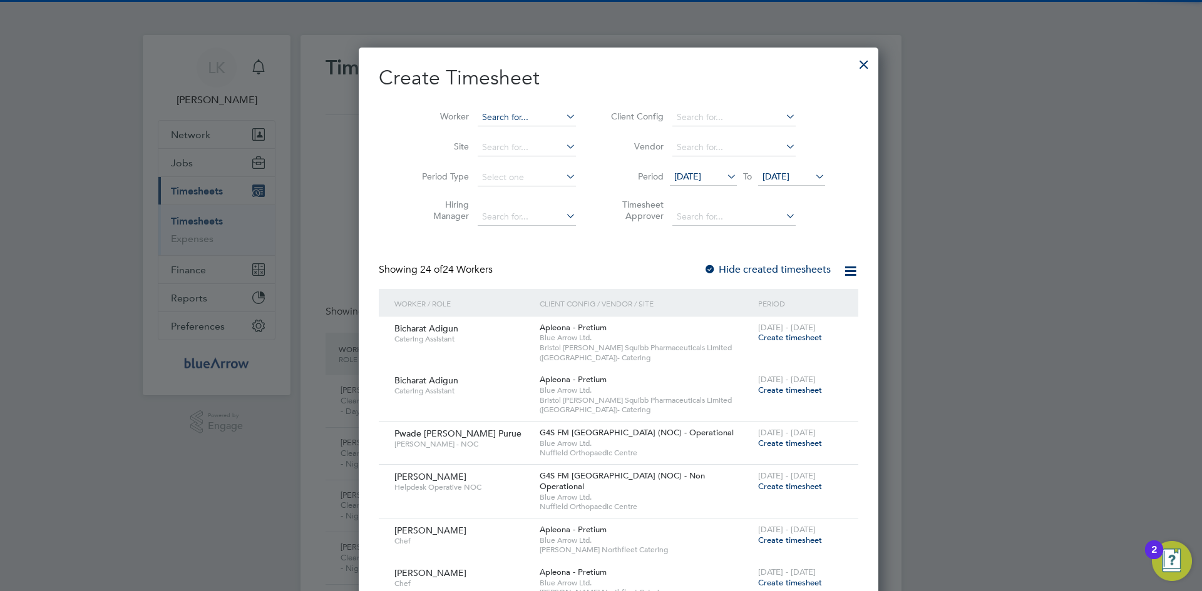
click at [489, 110] on input at bounding box center [526, 118] width 98 height 18
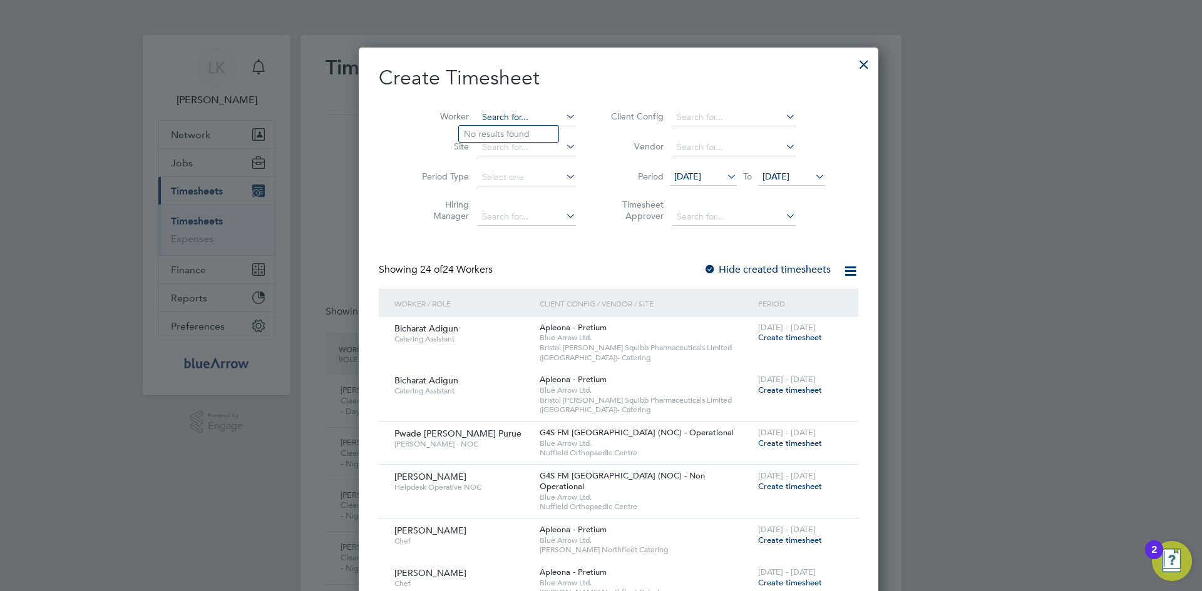
paste input "[PERSON_NAME] Ehis [PERSON_NAME]"
type input "[PERSON_NAME] Ehis [PERSON_NAME]"
click at [539, 136] on b "Ehis" at bounding box center [547, 134] width 17 height 11
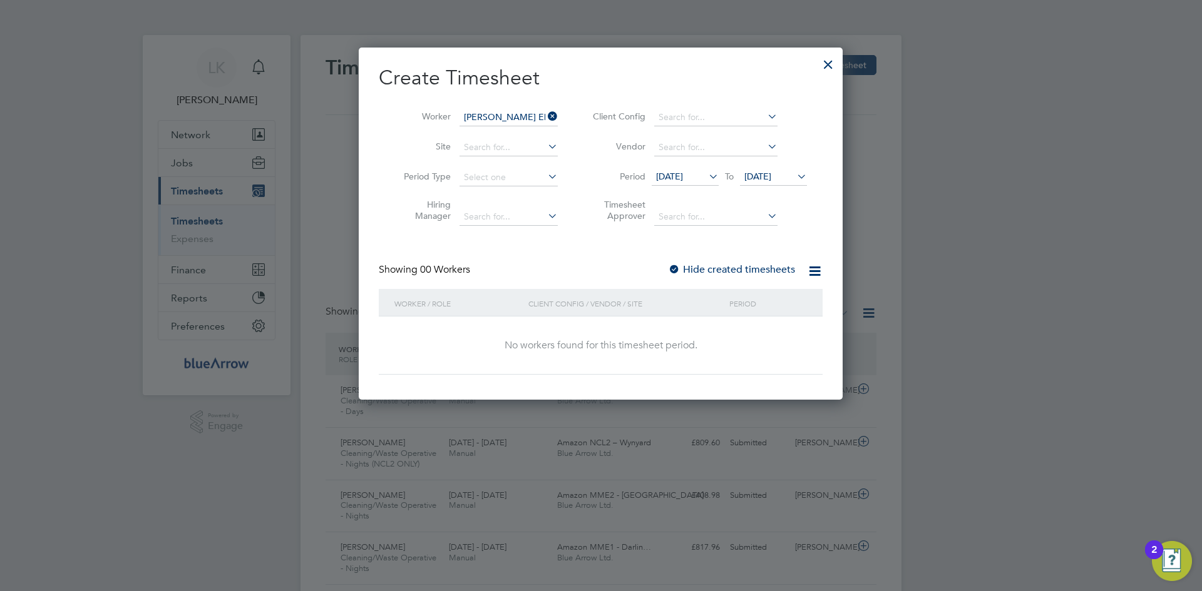
click at [681, 173] on span "[DATE]" at bounding box center [669, 176] width 27 height 11
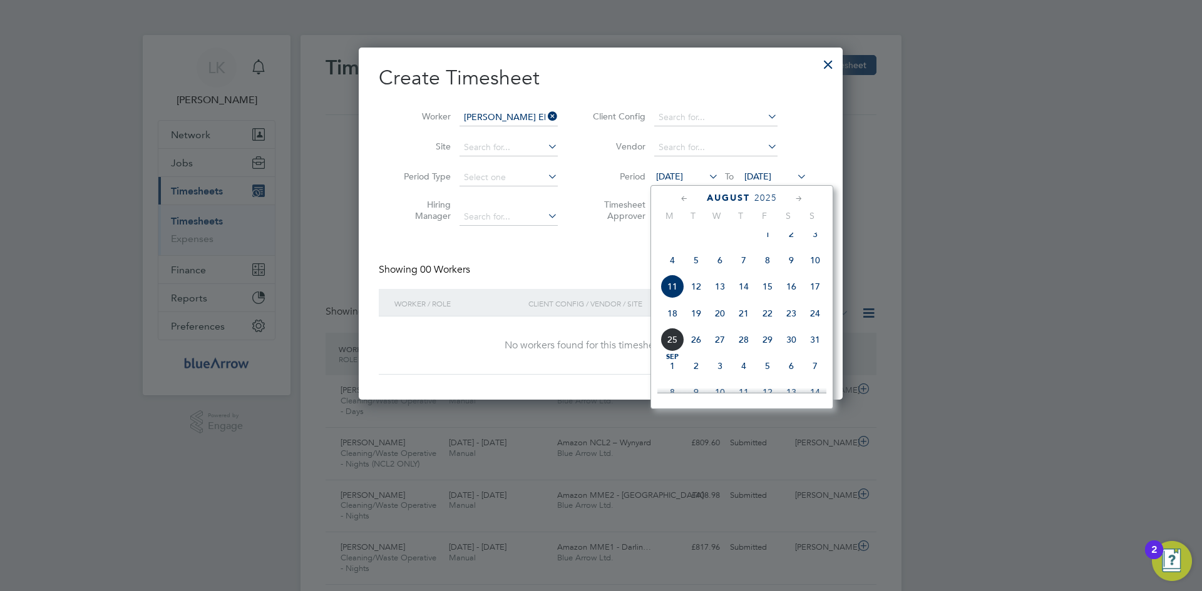
click at [670, 267] on span "4" at bounding box center [672, 260] width 24 height 24
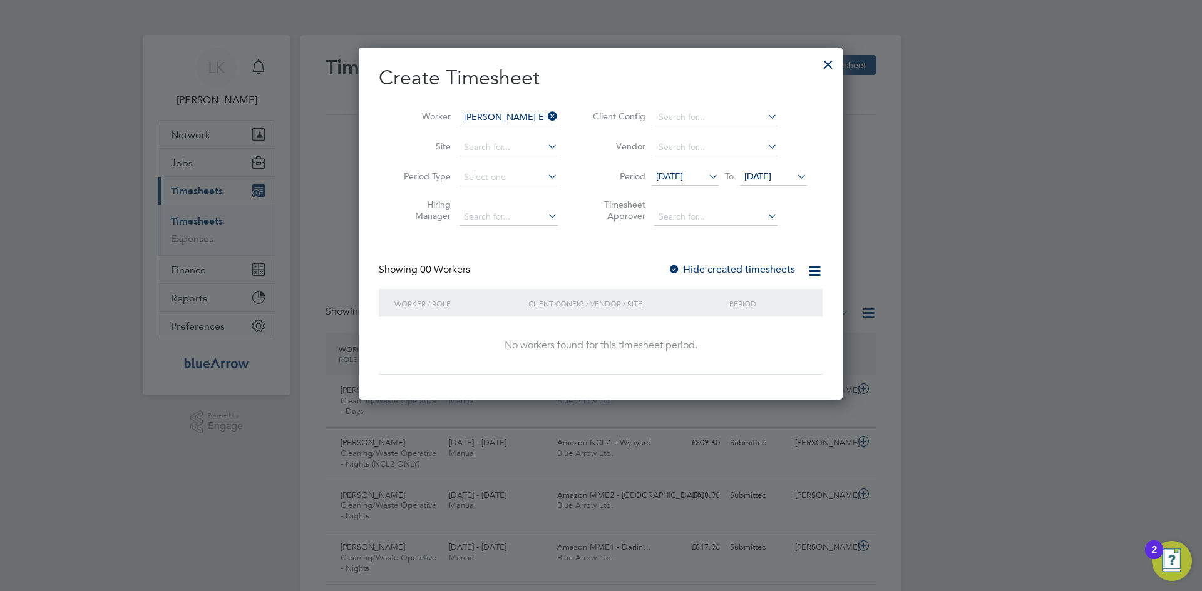
click at [725, 273] on label "Hide created timesheets" at bounding box center [731, 269] width 127 height 13
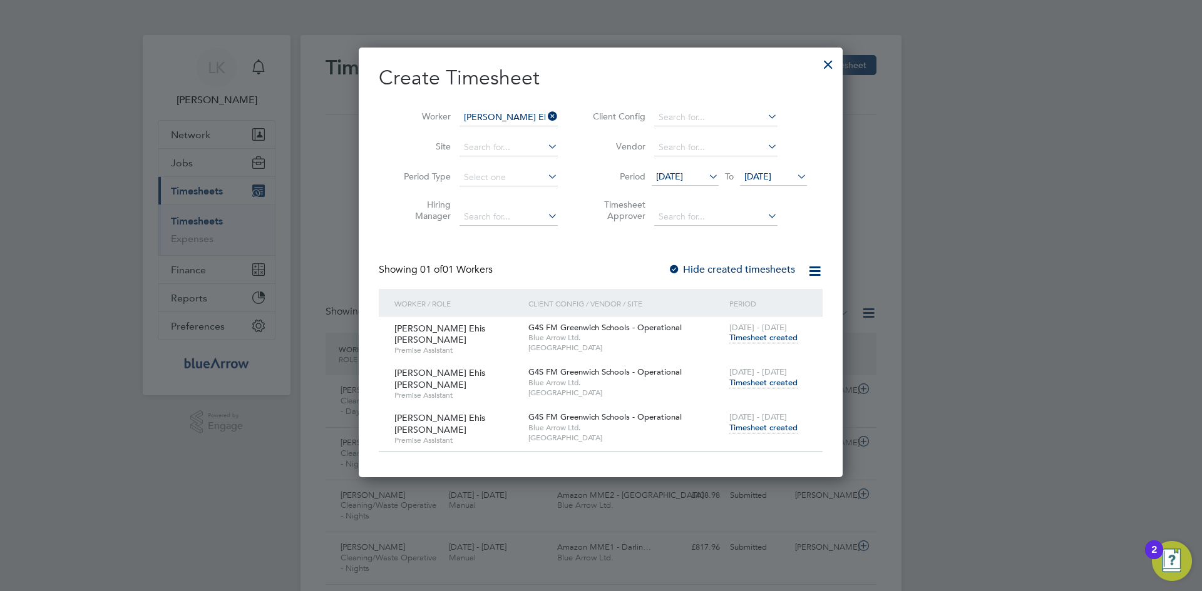
click at [740, 380] on span "Timesheet created" at bounding box center [763, 382] width 68 height 11
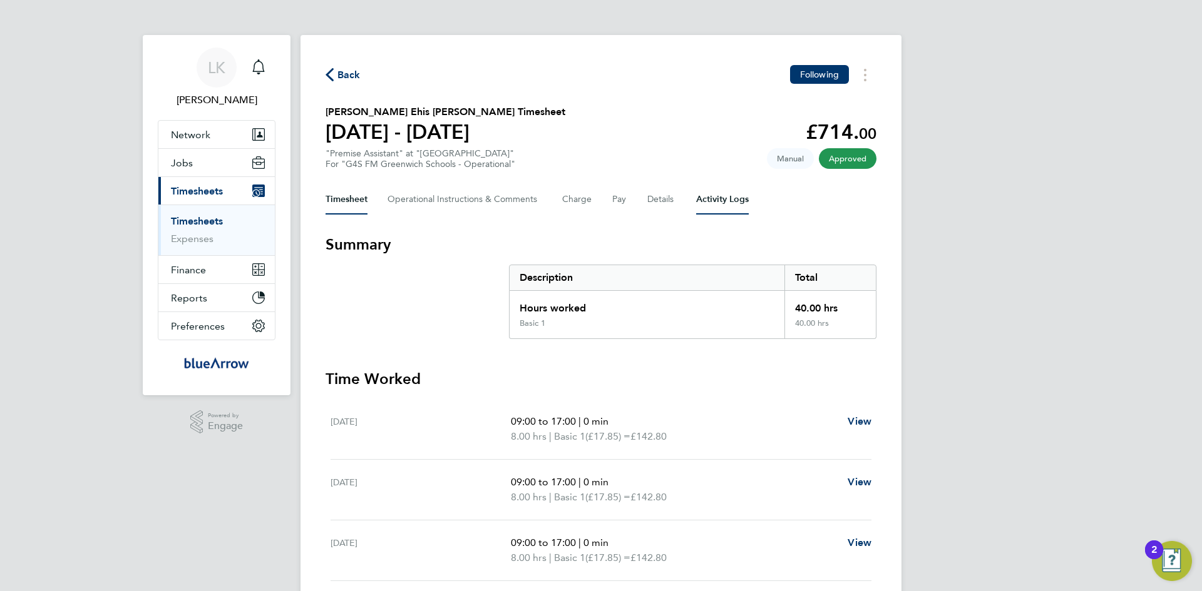
click at [730, 200] on Logs-tab "Activity Logs" at bounding box center [722, 200] width 53 height 30
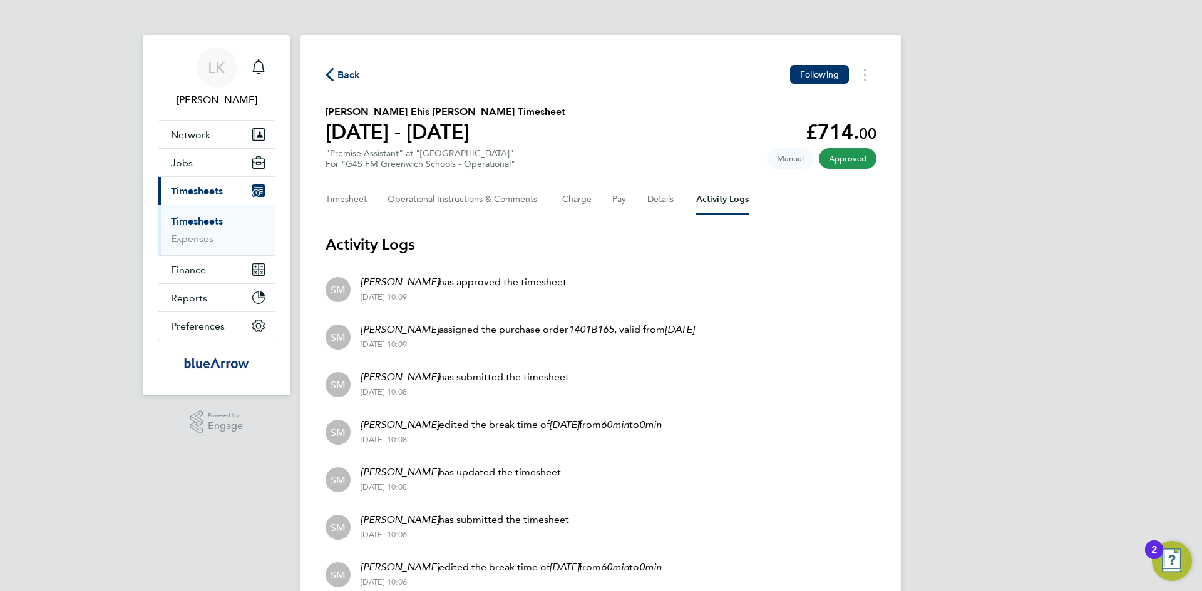
click at [346, 73] on span "Back" at bounding box center [348, 75] width 23 height 15
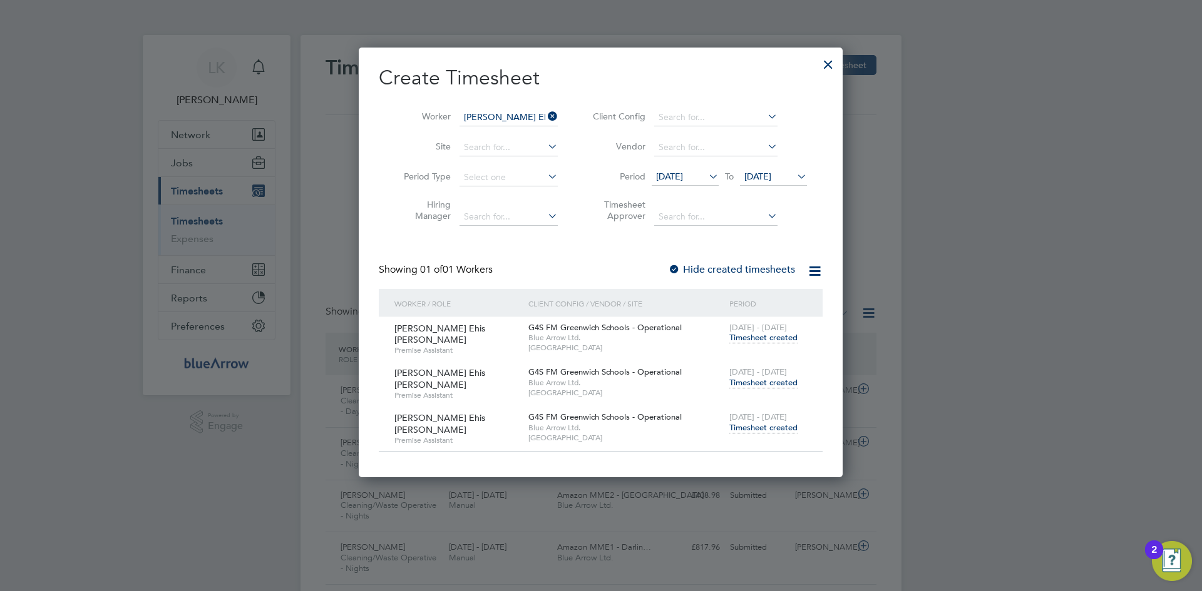
click at [750, 424] on span "Timesheet created" at bounding box center [763, 427] width 68 height 11
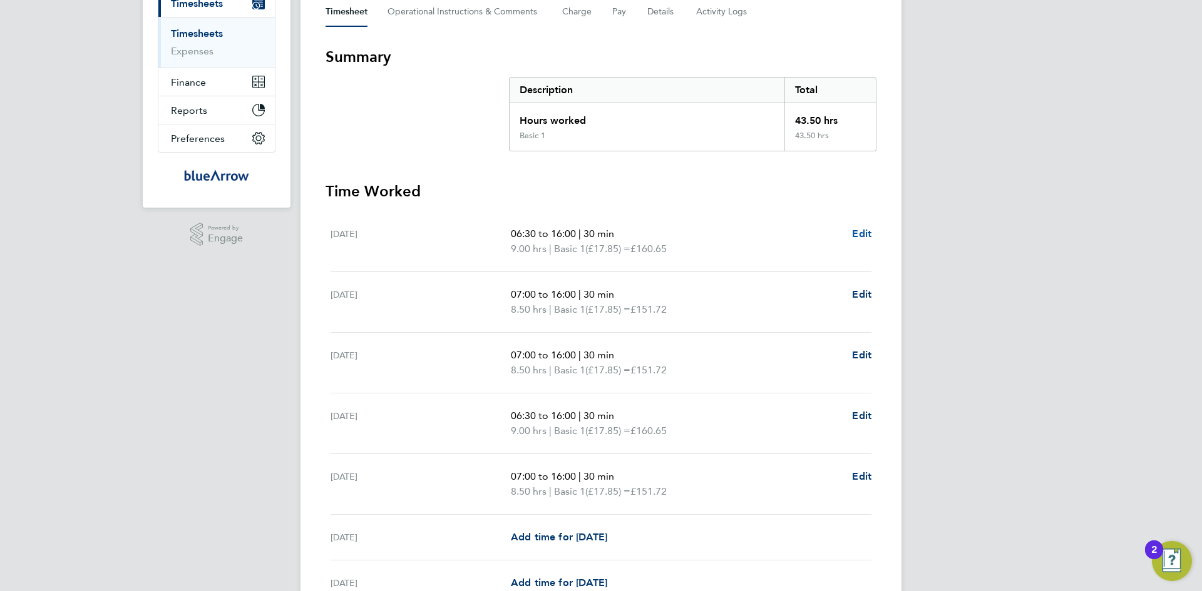
click at [861, 231] on span "Edit" at bounding box center [861, 234] width 19 height 12
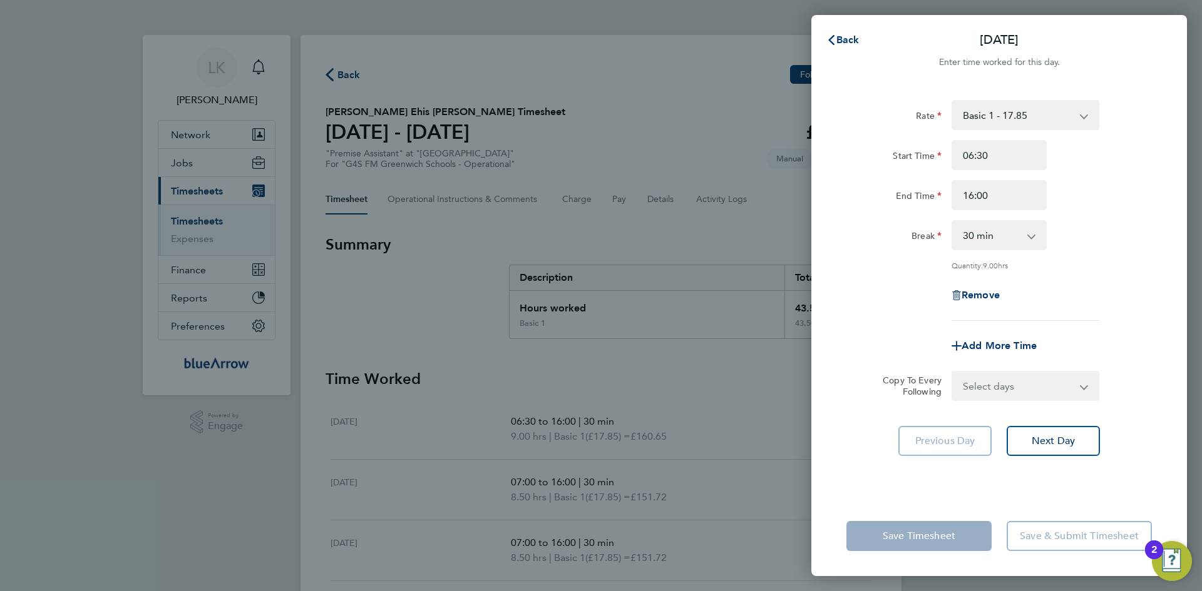
click at [983, 240] on select "0 min 15 min 30 min 45 min 60 min 75 min 90 min" at bounding box center [991, 236] width 78 height 28
select select "60"
click at [952, 222] on select "0 min 15 min 30 min 45 min 60 min 75 min 90 min" at bounding box center [991, 236] width 78 height 28
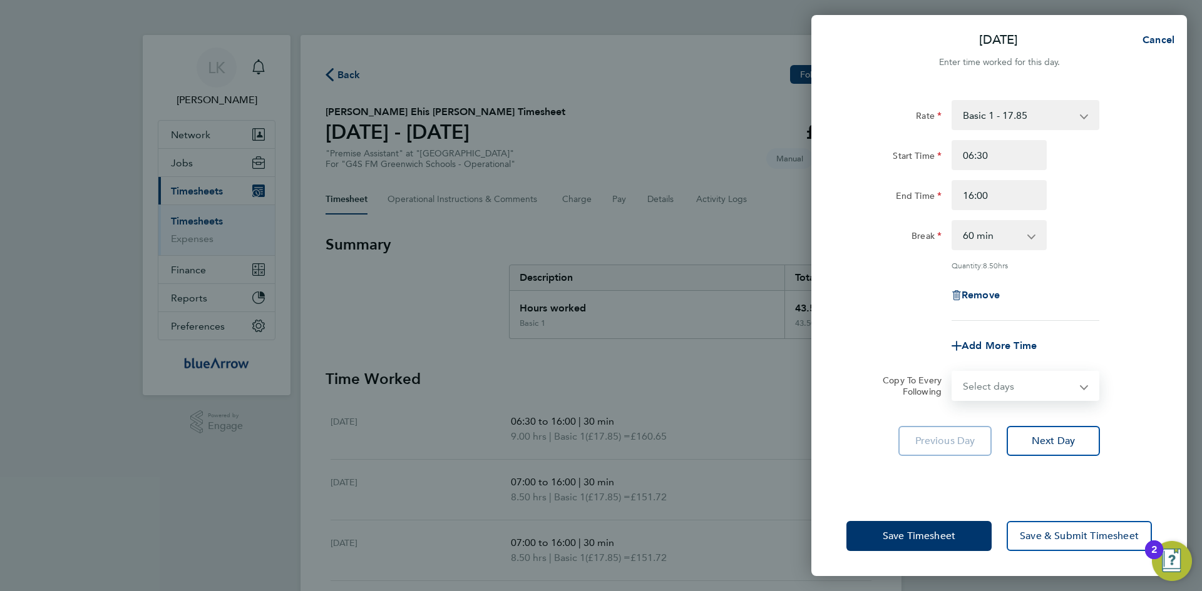
click at [979, 377] on select "Select days Day Weekday (Mon-Fri) Weekend (Sat-Sun) [DATE] [DATE] [DATE] [DATE]…" at bounding box center [1017, 386] width 131 height 28
select select "THU"
click at [952, 372] on select "Select days Day Weekday (Mon-Fri) Weekend (Sat-Sun) [DATE] [DATE] [DATE] [DATE]…" at bounding box center [1017, 386] width 131 height 28
select select "[DATE]"
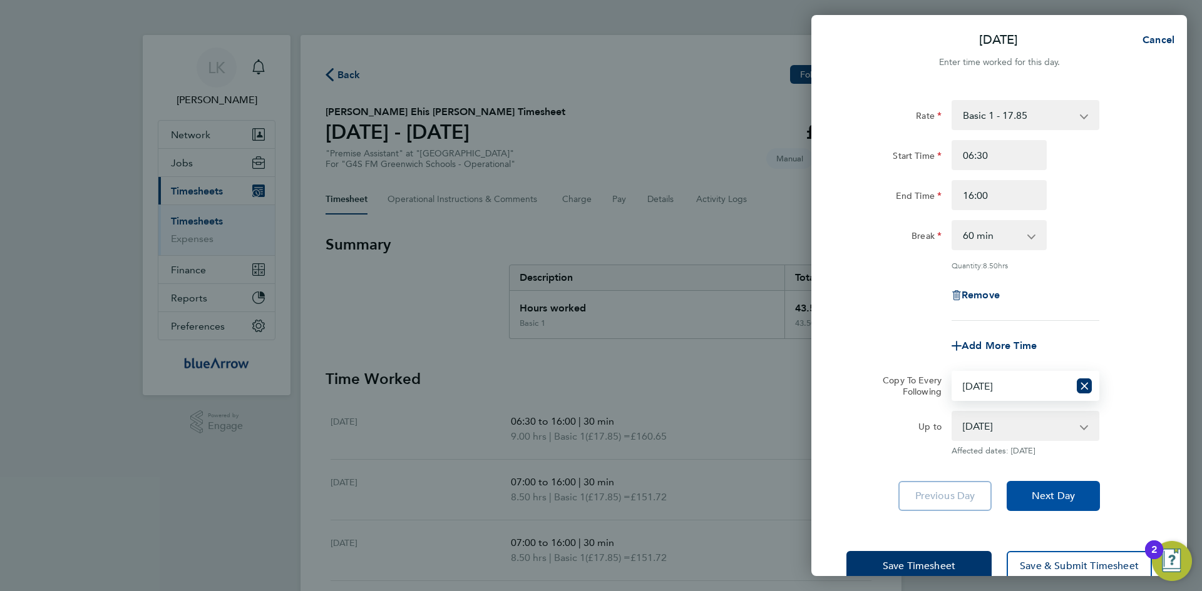
click at [1043, 486] on button "Next Day" at bounding box center [1052, 496] width 93 height 30
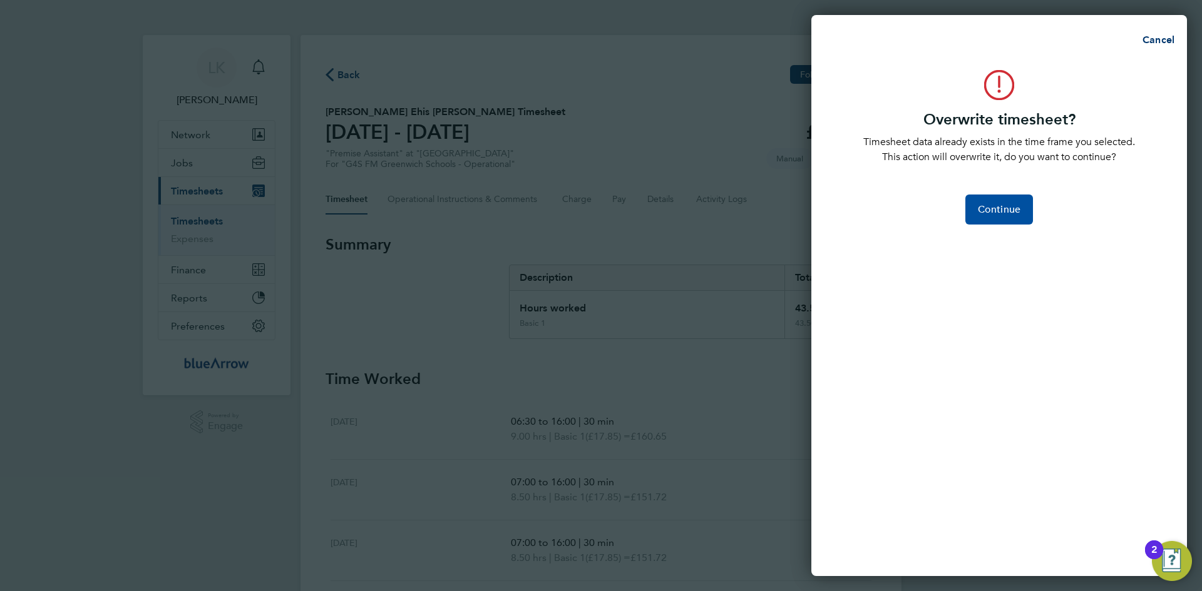
click at [989, 198] on button "Continue" at bounding box center [999, 210] width 68 height 30
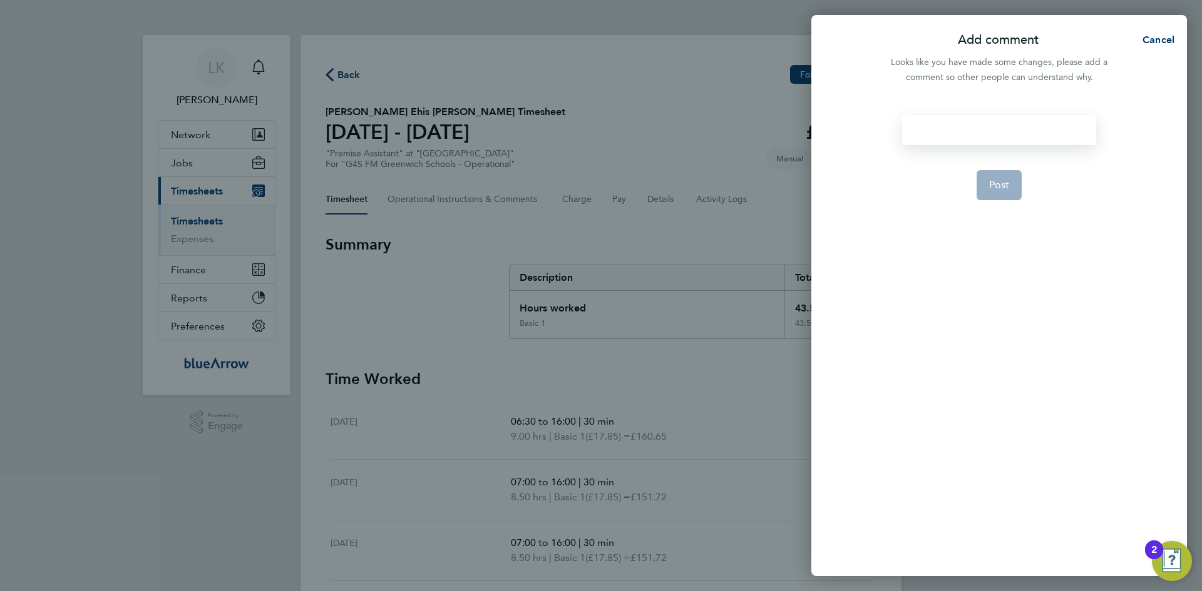
click at [942, 128] on div at bounding box center [998, 130] width 193 height 30
click at [984, 173] on button "Post" at bounding box center [999, 185] width 46 height 30
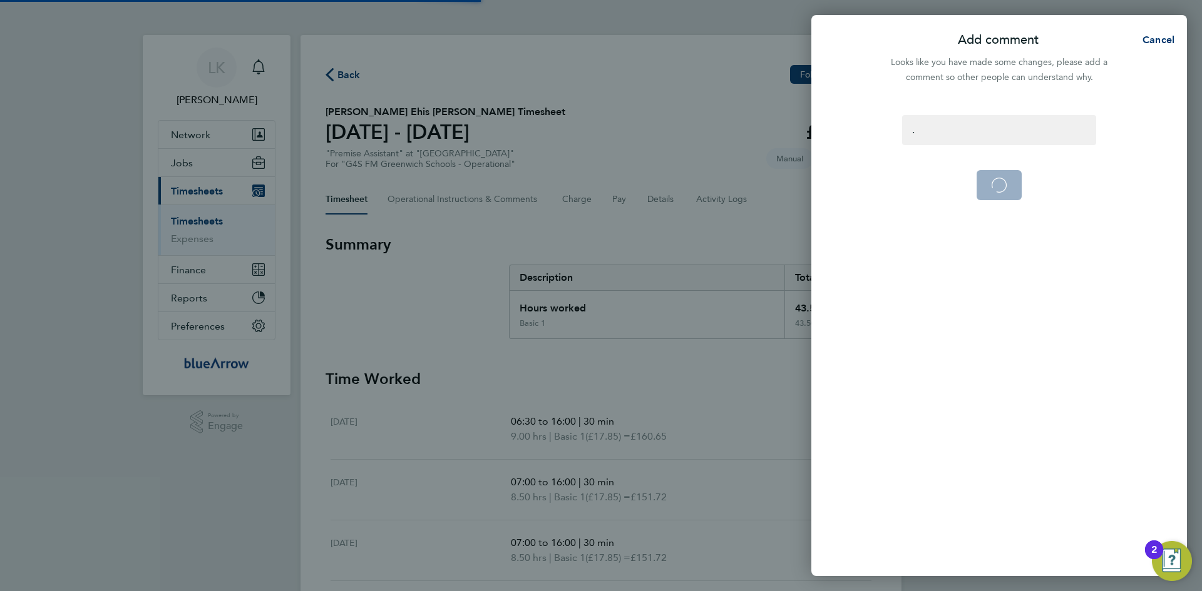
select select "0: null"
select select "30"
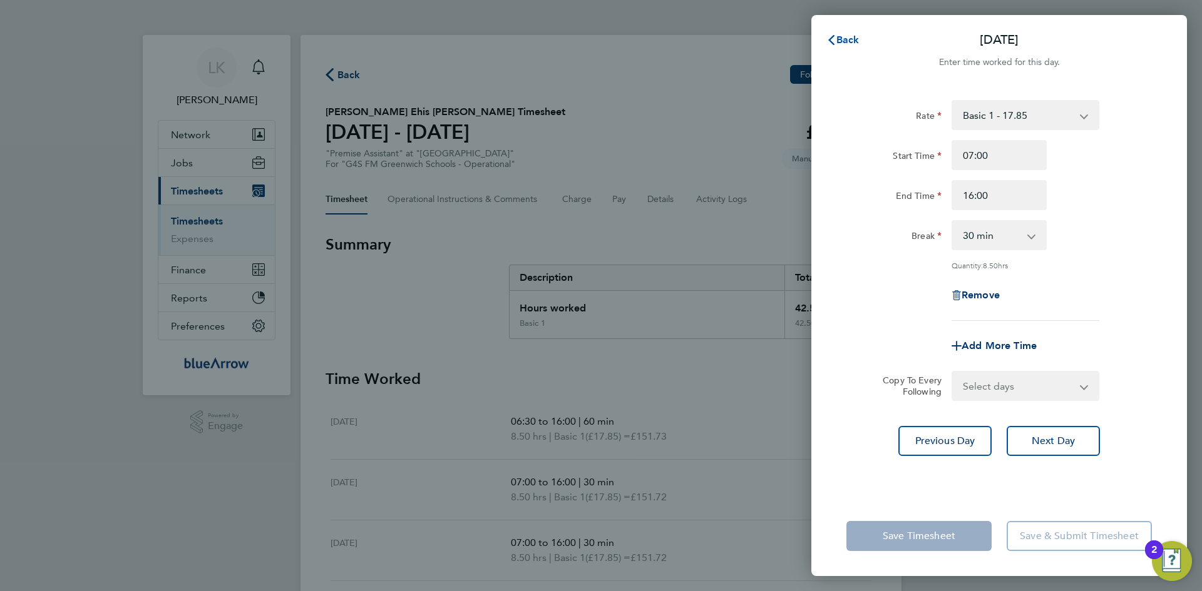
click at [835, 38] on icon "button" at bounding box center [831, 40] width 10 height 10
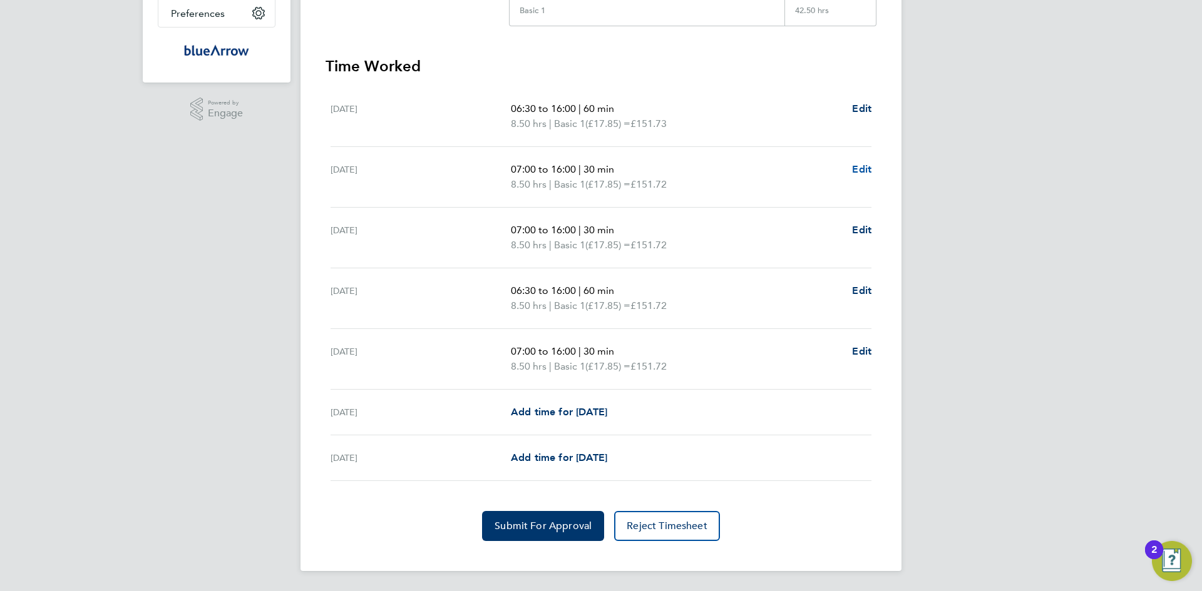
click at [864, 168] on span "Edit" at bounding box center [861, 169] width 19 height 12
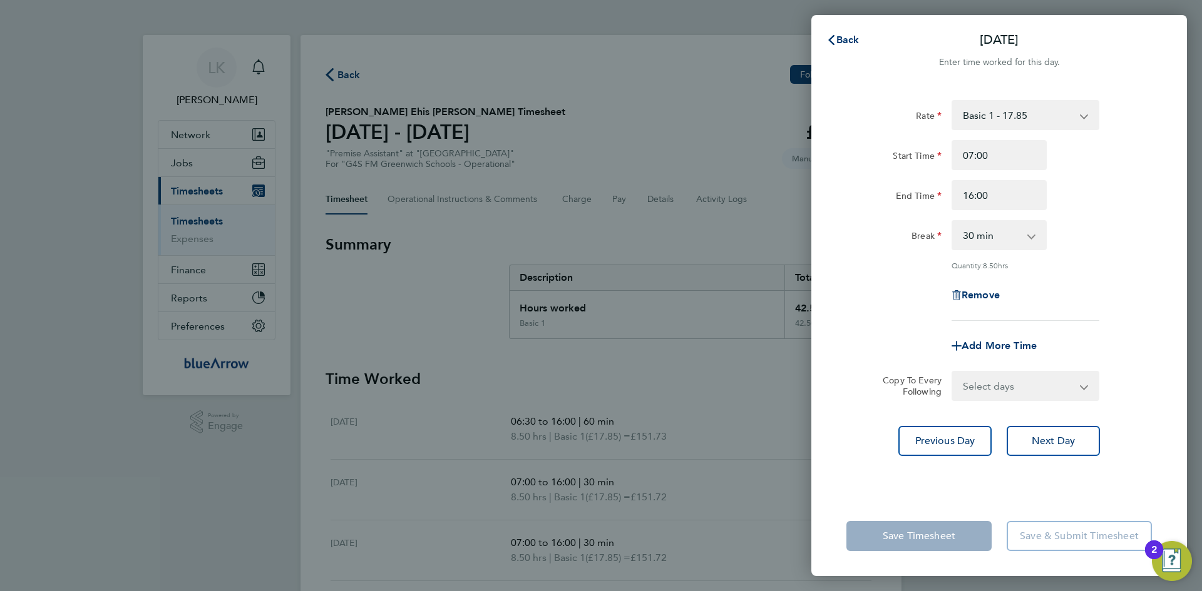
click at [991, 236] on select "0 min 15 min 30 min 45 min 60 min 75 min 90 min" at bounding box center [991, 236] width 78 height 28
select select "60"
click at [952, 222] on select "0 min 15 min 30 min 45 min 60 min 75 min 90 min" at bounding box center [991, 236] width 78 height 28
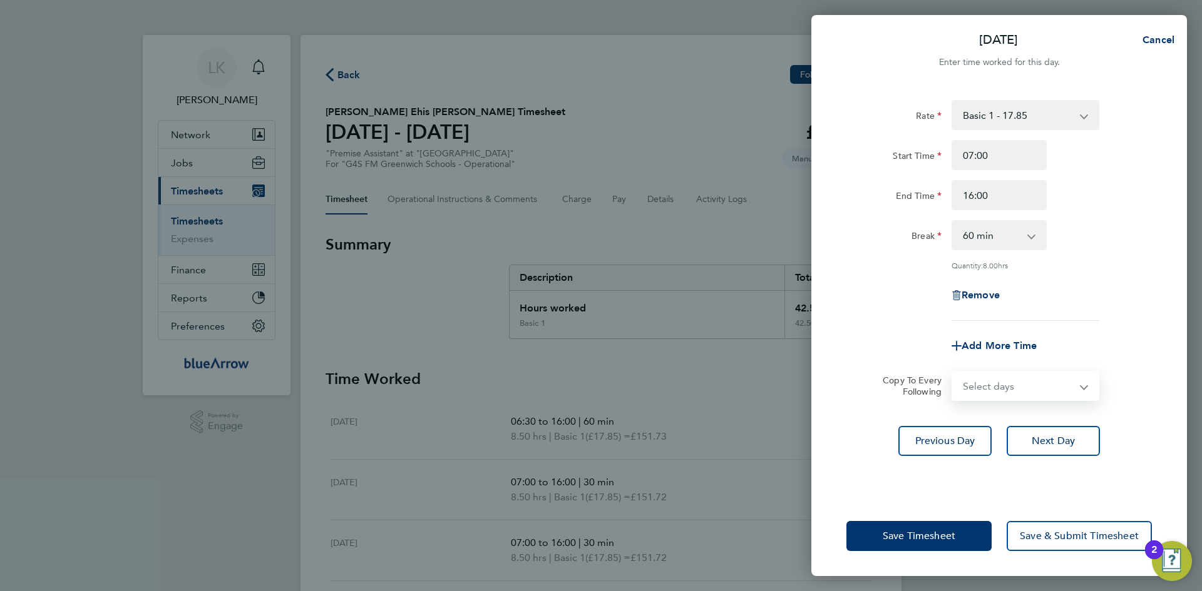
click at [974, 386] on select "Select days Day Weekday (Mon-Fri) Weekend (Sat-Sun) [DATE] [DATE] [DATE] [DATE]…" at bounding box center [1017, 386] width 131 height 28
select select "WED"
click at [952, 372] on select "Select days Day Weekday (Mon-Fri) Weekend (Sat-Sun) [DATE] [DATE] [DATE] [DATE]…" at bounding box center [1017, 386] width 131 height 28
select select "[DATE]"
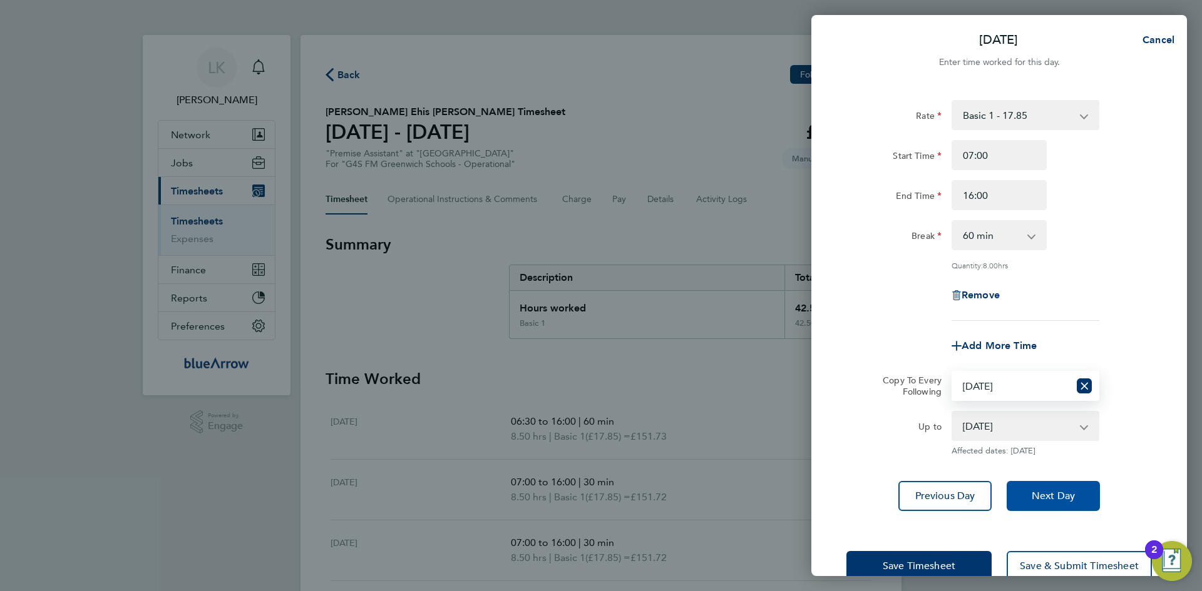
click at [1050, 496] on span "Next Day" at bounding box center [1052, 496] width 43 height 13
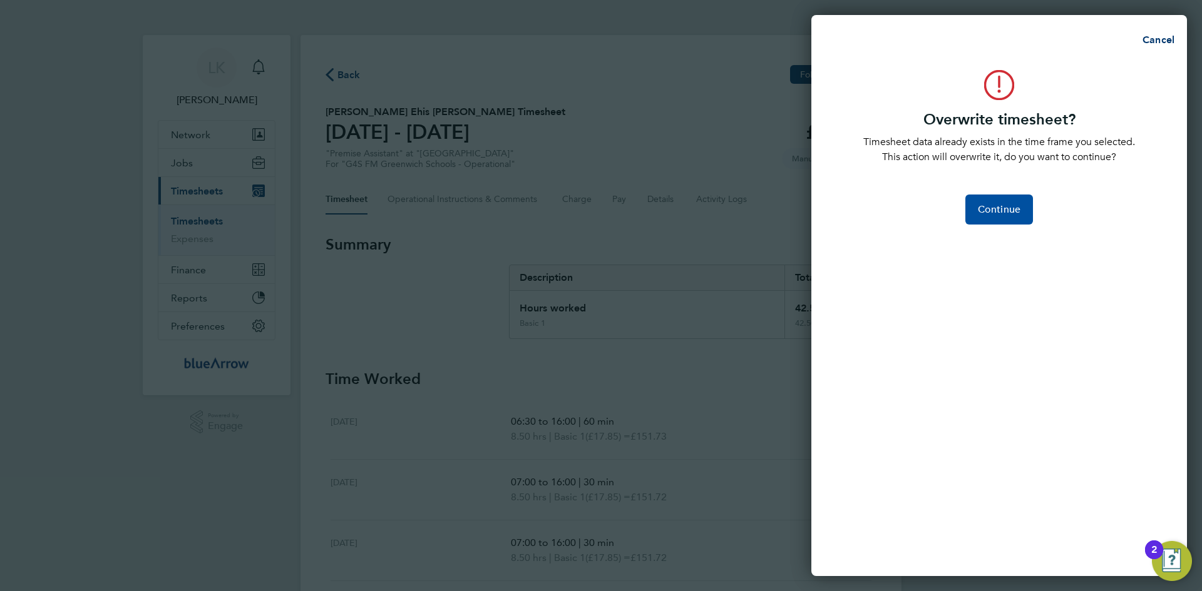
click at [984, 211] on span "Continue" at bounding box center [999, 209] width 43 height 13
select select "0: null"
select select "60"
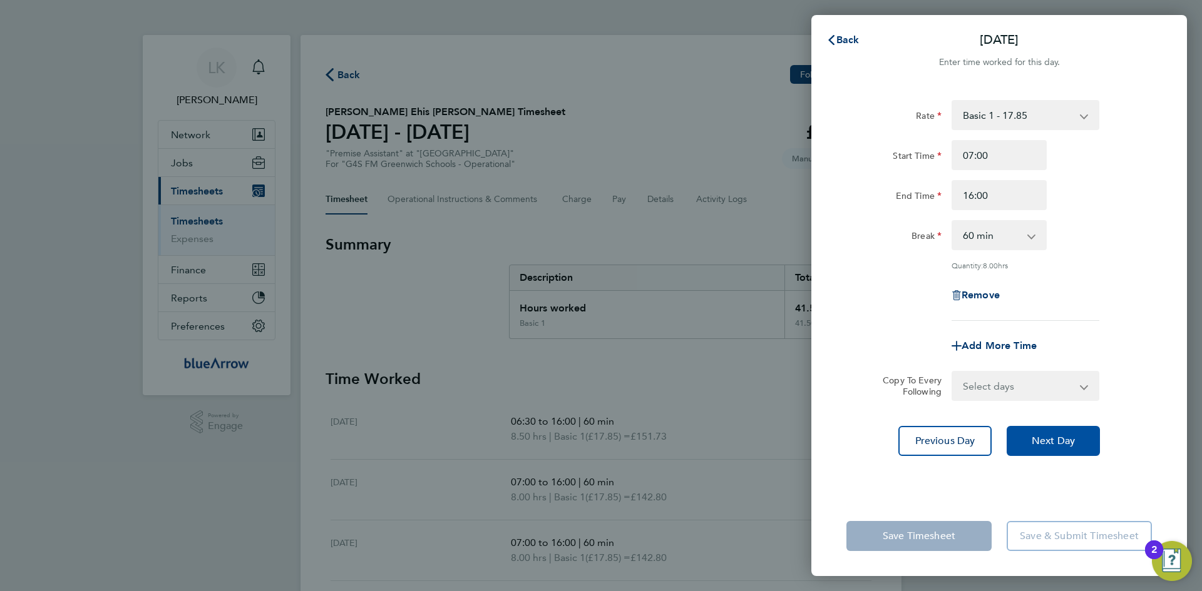
click at [1050, 441] on span "Next Day" at bounding box center [1052, 441] width 43 height 13
select select "60"
click at [1036, 436] on span "Next Day" at bounding box center [1052, 441] width 43 height 13
click at [973, 243] on select "0 min 15 min 30 min 45 min 60 min 75 min 90 min" at bounding box center [991, 236] width 78 height 28
select select "60"
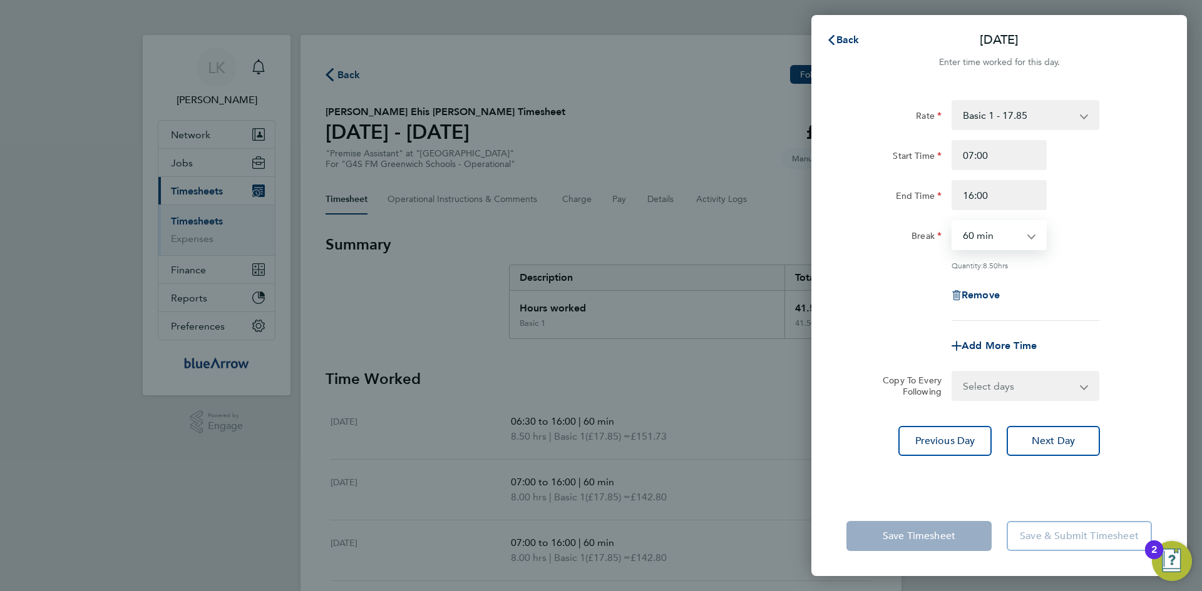
click at [952, 222] on select "0 min 15 min 30 min 45 min 60 min 75 min 90 min" at bounding box center [991, 236] width 78 height 28
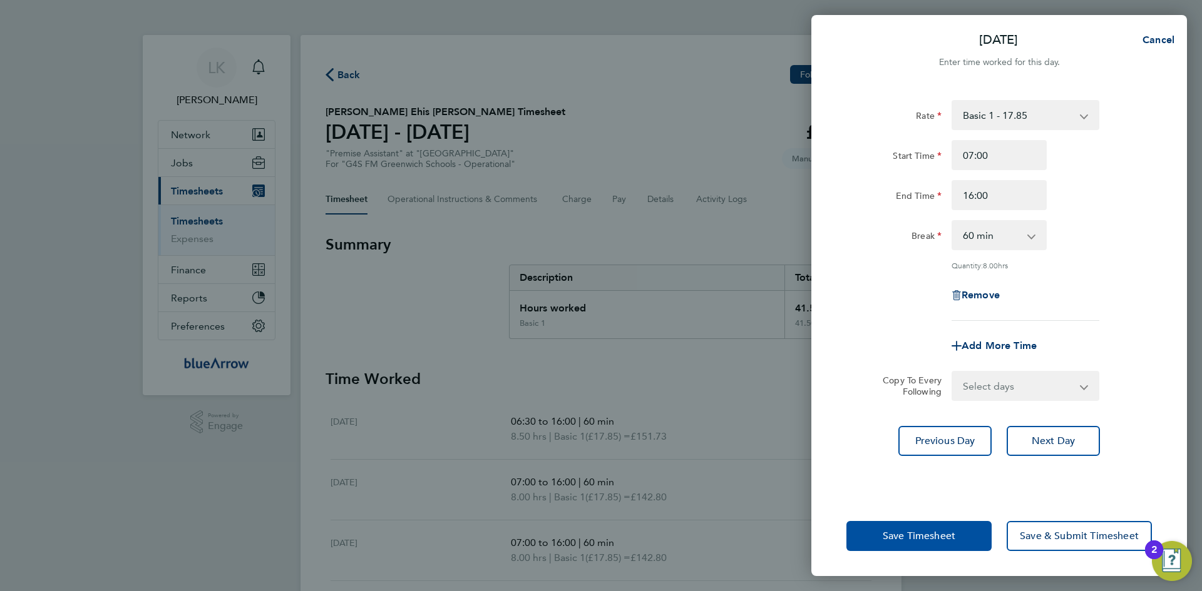
click at [887, 542] on span "Save Timesheet" at bounding box center [918, 536] width 73 height 13
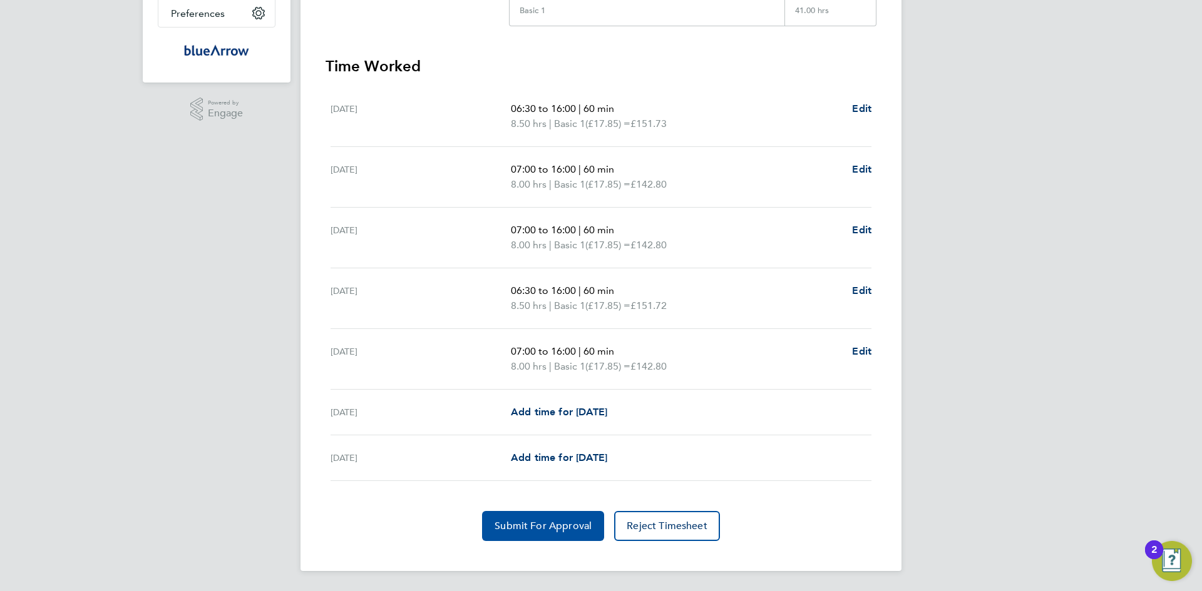
click at [511, 526] on span "Submit For Approval" at bounding box center [542, 526] width 97 height 13
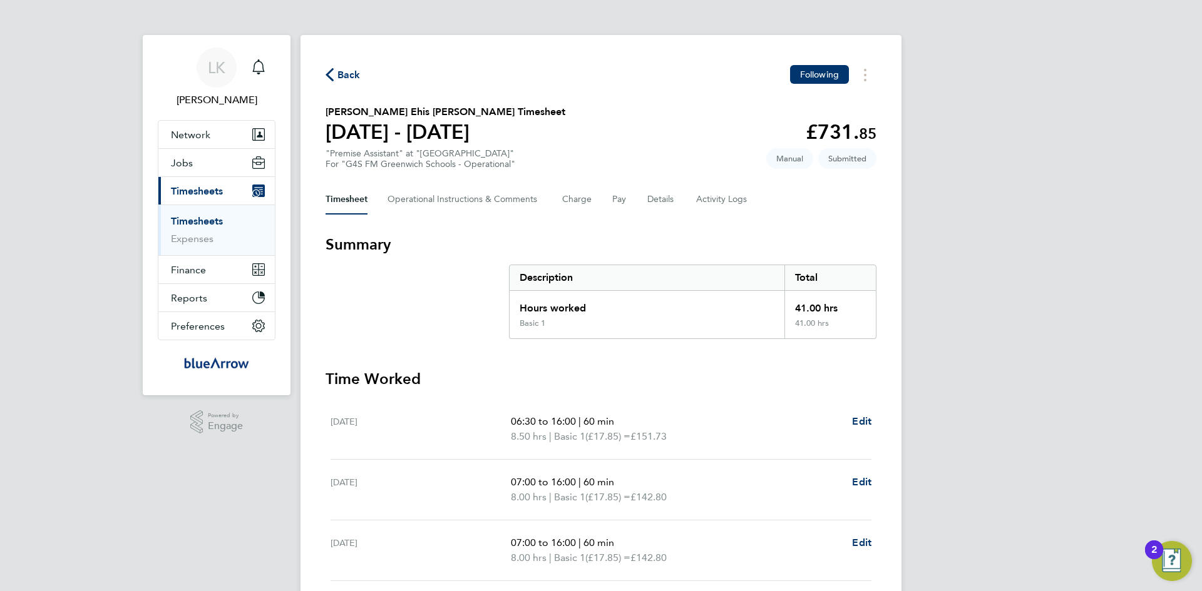
click at [348, 69] on span "Back" at bounding box center [348, 75] width 23 height 15
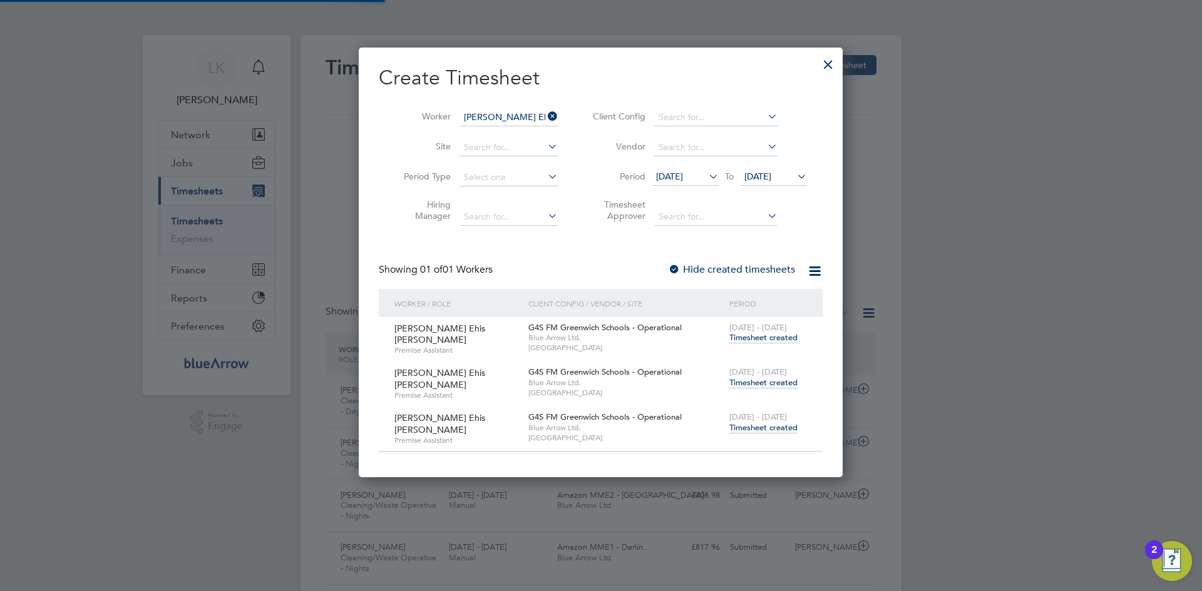
scroll to position [32, 109]
click at [500, 118] on input at bounding box center [508, 118] width 98 height 18
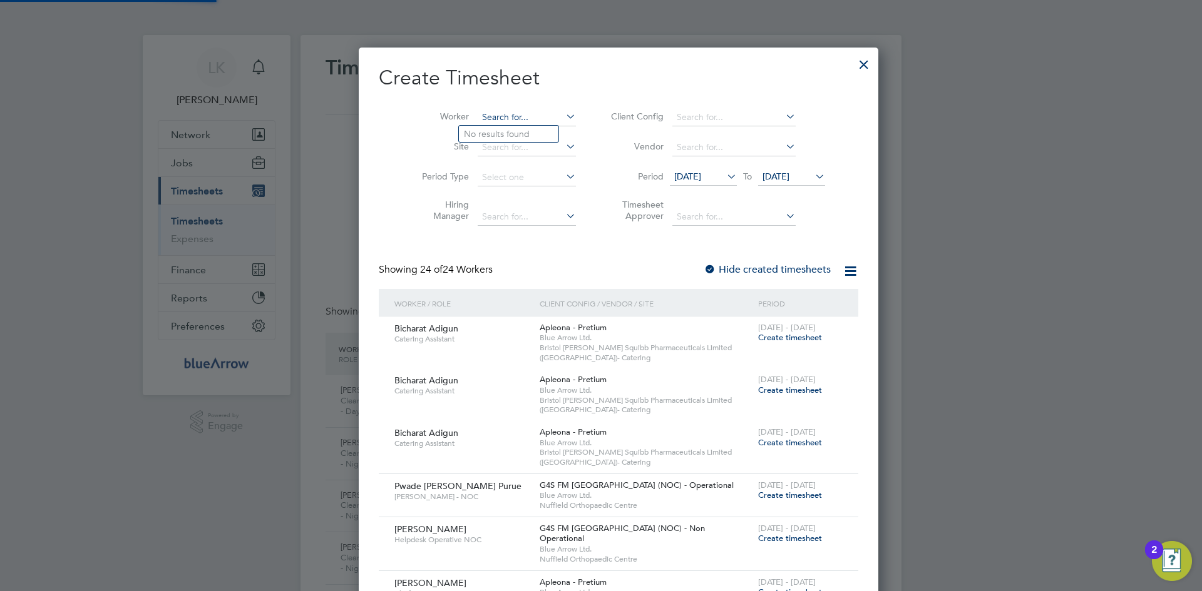
paste input "[PERSON_NAME] Figuieredo"
click at [514, 114] on input "[PERSON_NAME] Figuieredo" at bounding box center [526, 118] width 98 height 18
type input "Figuieredo"
paste input "[PERSON_NAME] Figuieredo"
click at [509, 135] on li "[PERSON_NAME] Figuieredo" at bounding box center [514, 134] width 111 height 17
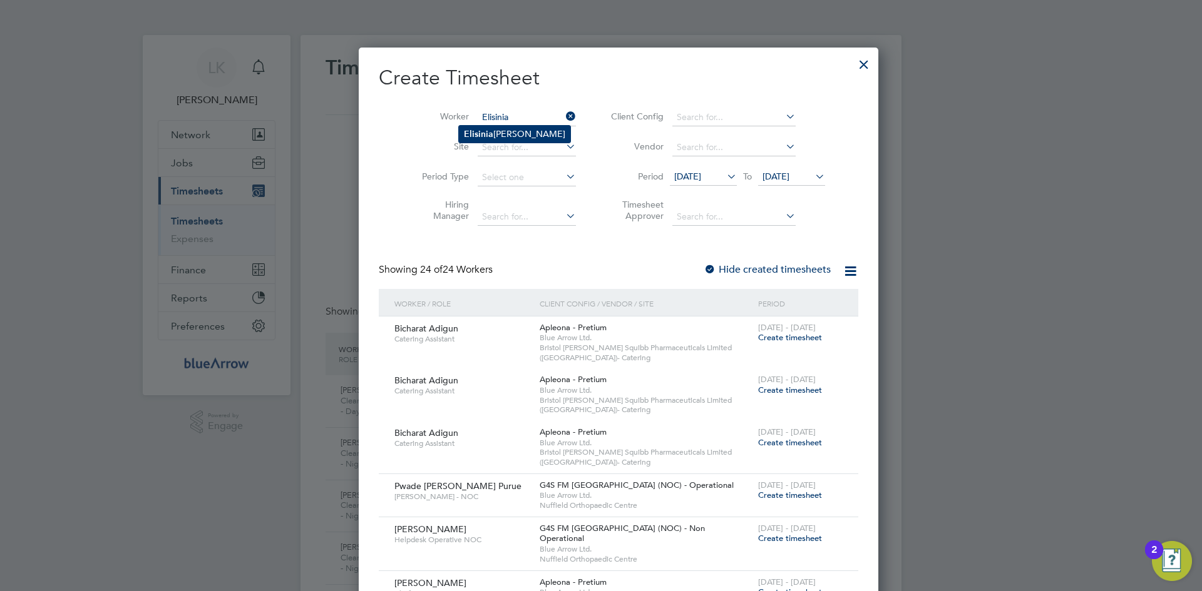
type input "[PERSON_NAME] Figuieredo"
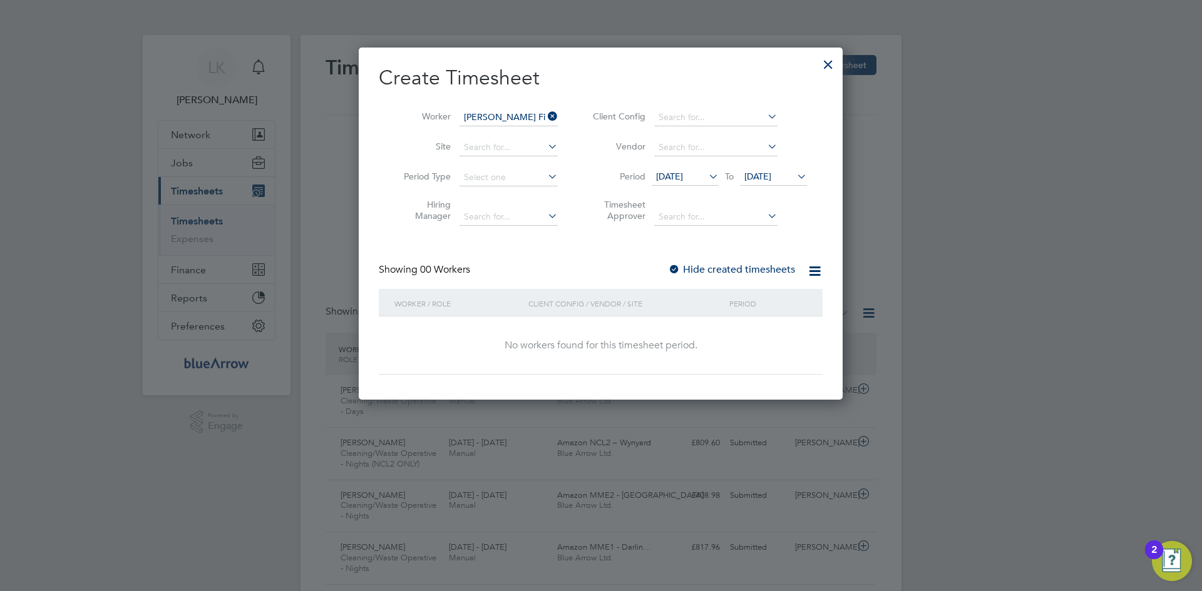
click at [668, 171] on span "[DATE]" at bounding box center [669, 176] width 27 height 11
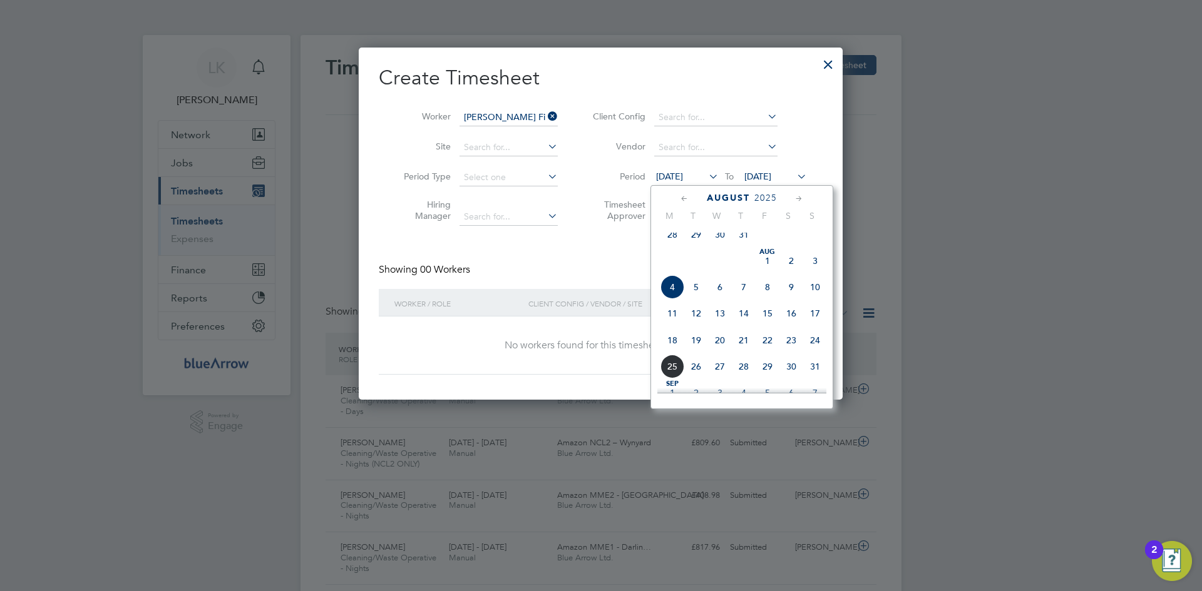
click at [673, 352] on span "18" at bounding box center [672, 341] width 24 height 24
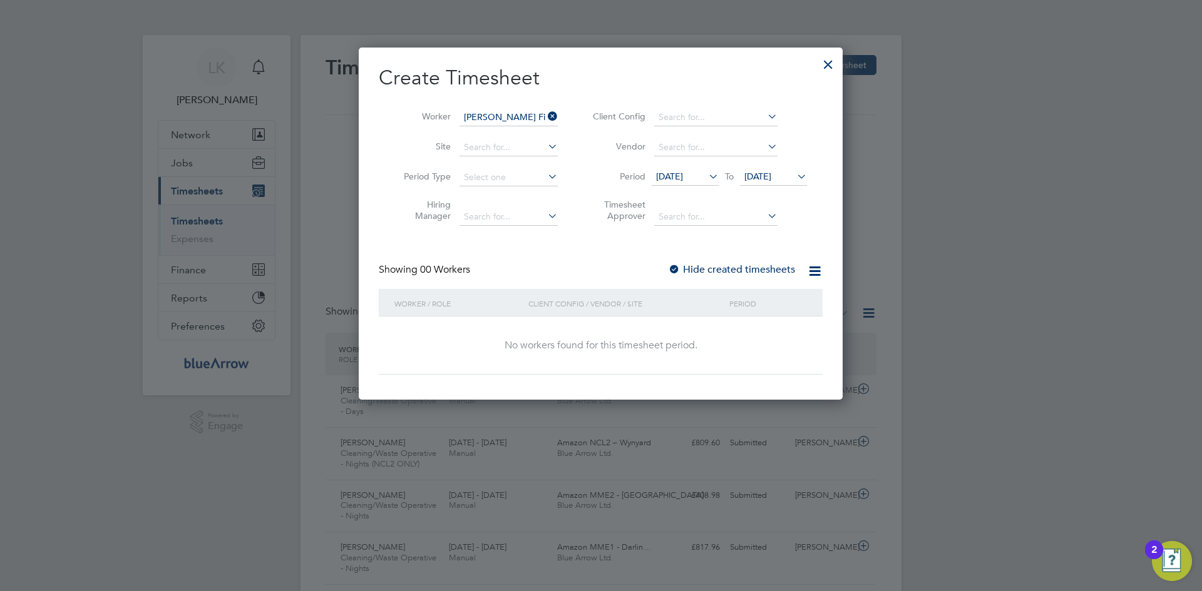
click at [708, 268] on label "Hide created timesheets" at bounding box center [731, 269] width 127 height 13
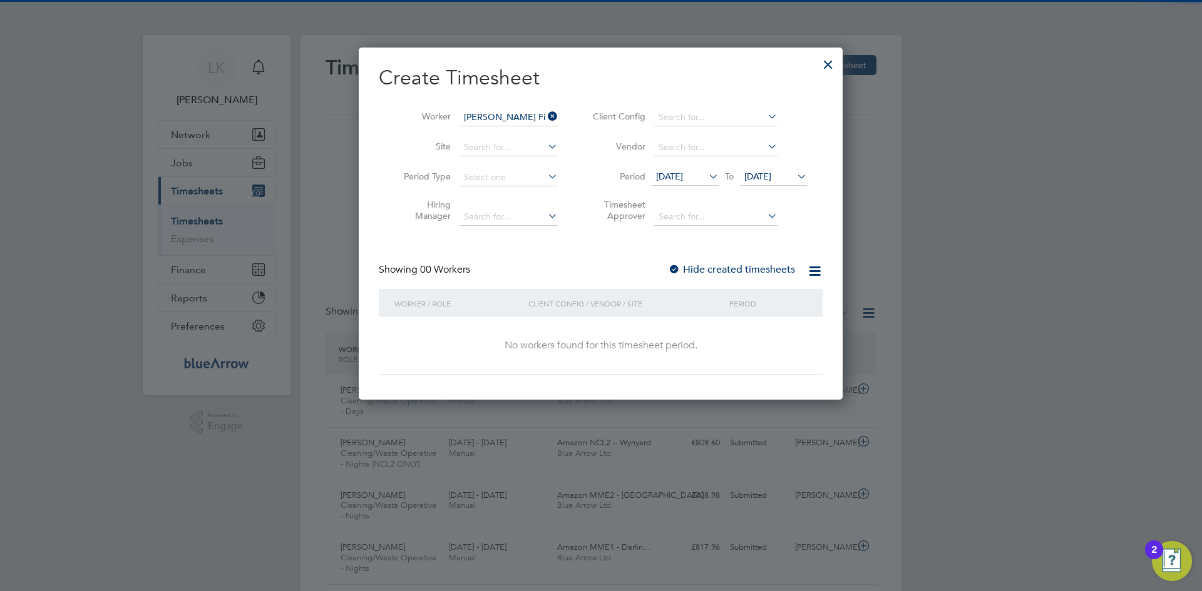
click at [708, 268] on label "Hide created timesheets" at bounding box center [731, 269] width 127 height 13
click at [683, 173] on span "[DATE]" at bounding box center [669, 176] width 27 height 11
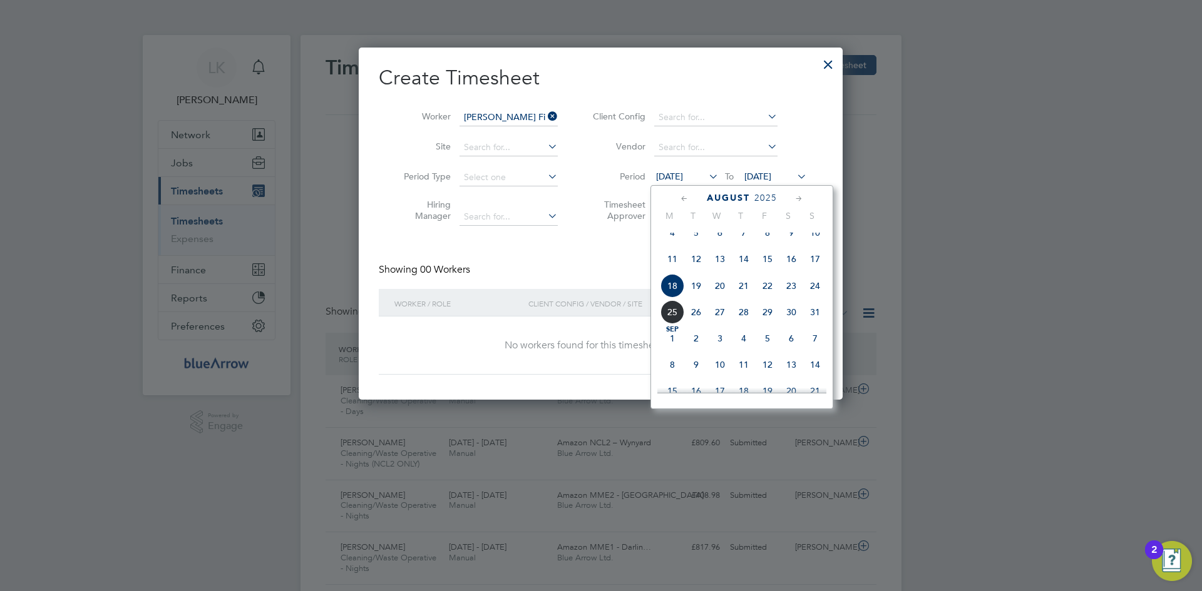
click at [771, 173] on span "[DATE]" at bounding box center [757, 176] width 27 height 11
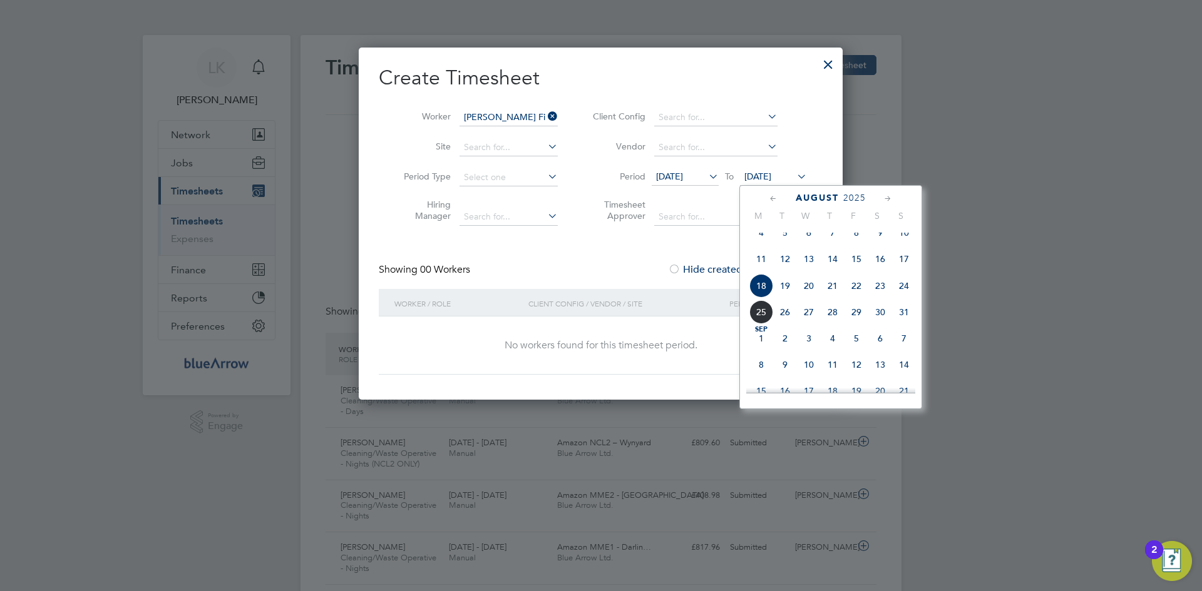
click at [899, 297] on span "24" at bounding box center [904, 286] width 24 height 24
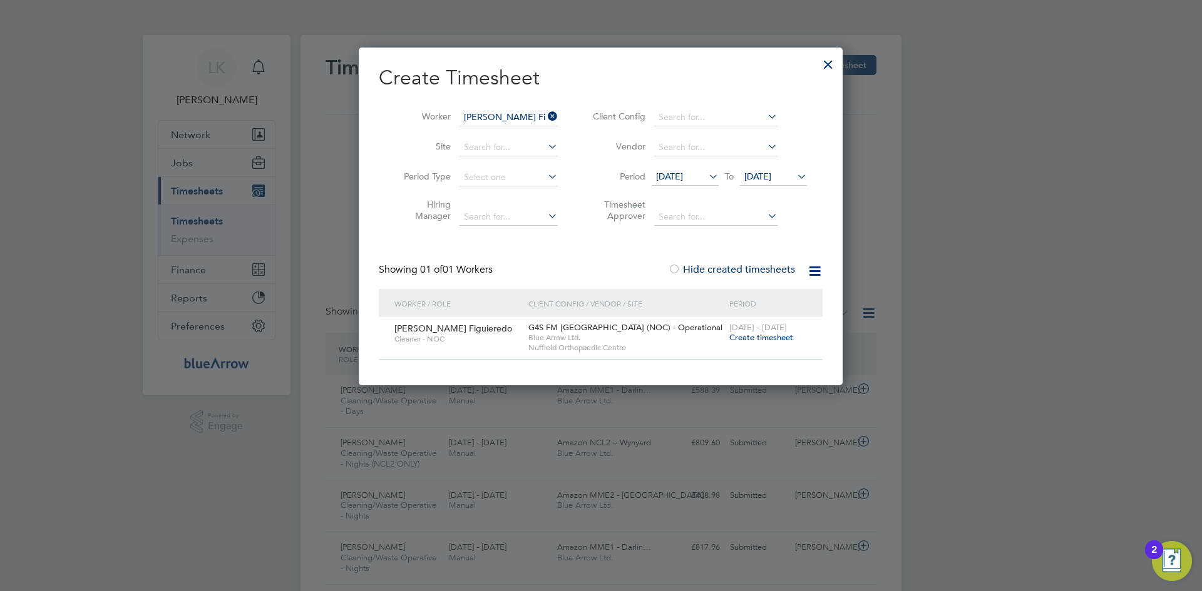
click at [743, 335] on span "Create timesheet" at bounding box center [761, 337] width 64 height 11
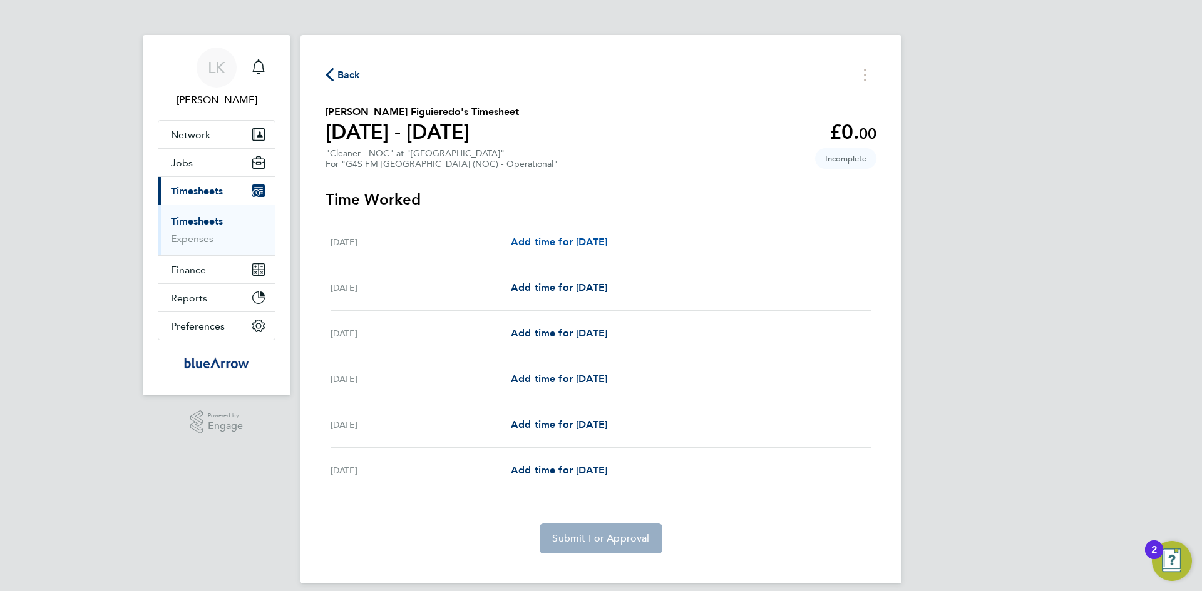
click at [548, 238] on span "Add time for [DATE]" at bounding box center [559, 242] width 96 height 12
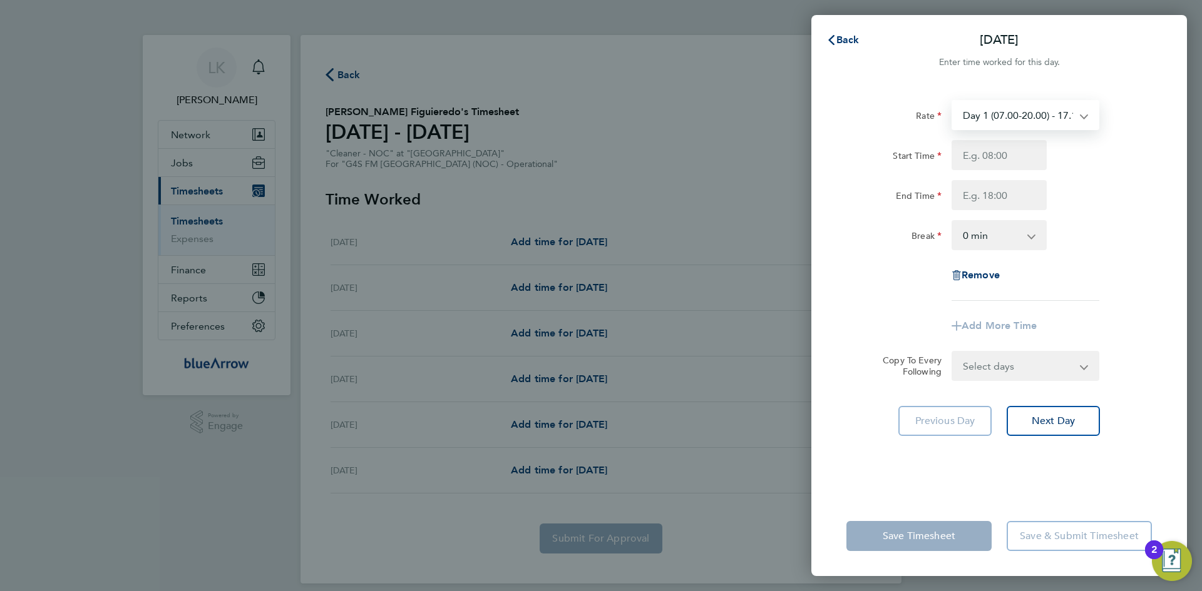
click at [1021, 113] on select "Day 1 (07.00-20.00) - 17.15 Evening (20:00 -22:00) - 20.37 Bank Holiday - 34.30…" at bounding box center [1017, 115] width 130 height 28
click at [1192, 152] on div "Back [DATE] Enter time worked for this day. Rate Day 1 (07.00-20.00) - 17.15 Ev…" at bounding box center [601, 295] width 1202 height 591
click at [995, 159] on input "Start Time" at bounding box center [998, 155] width 95 height 30
type input "16:30"
type input "20:00"
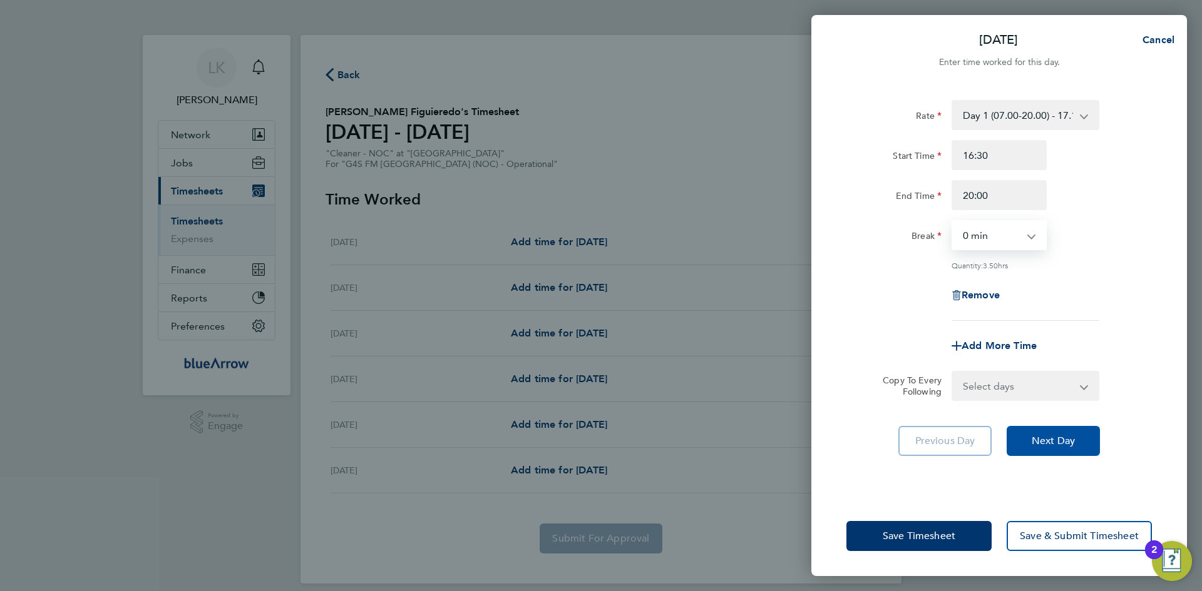
click at [1039, 446] on span "Next Day" at bounding box center [1052, 441] width 43 height 13
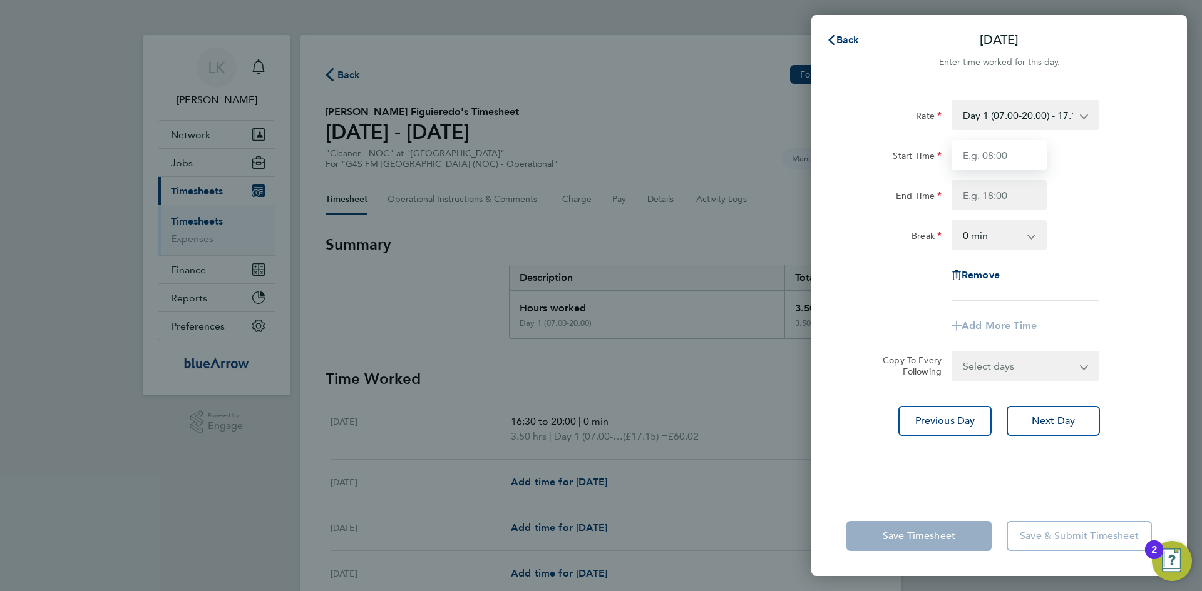
click at [989, 150] on input "Start Time" at bounding box center [998, 155] width 95 height 30
type input "17:00"
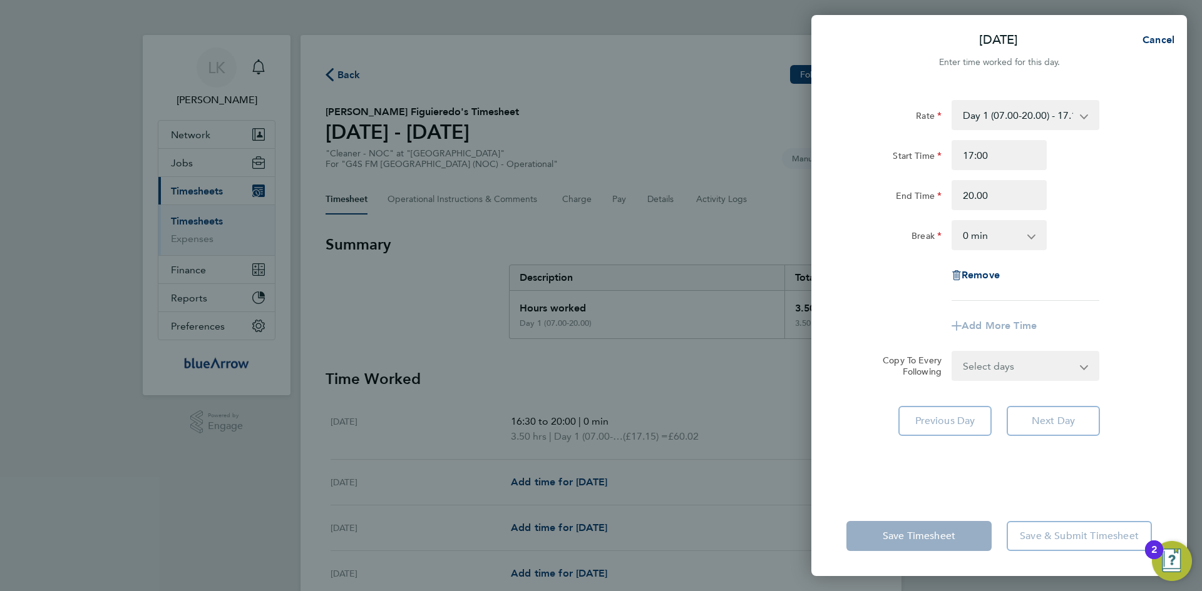
type input "20:00"
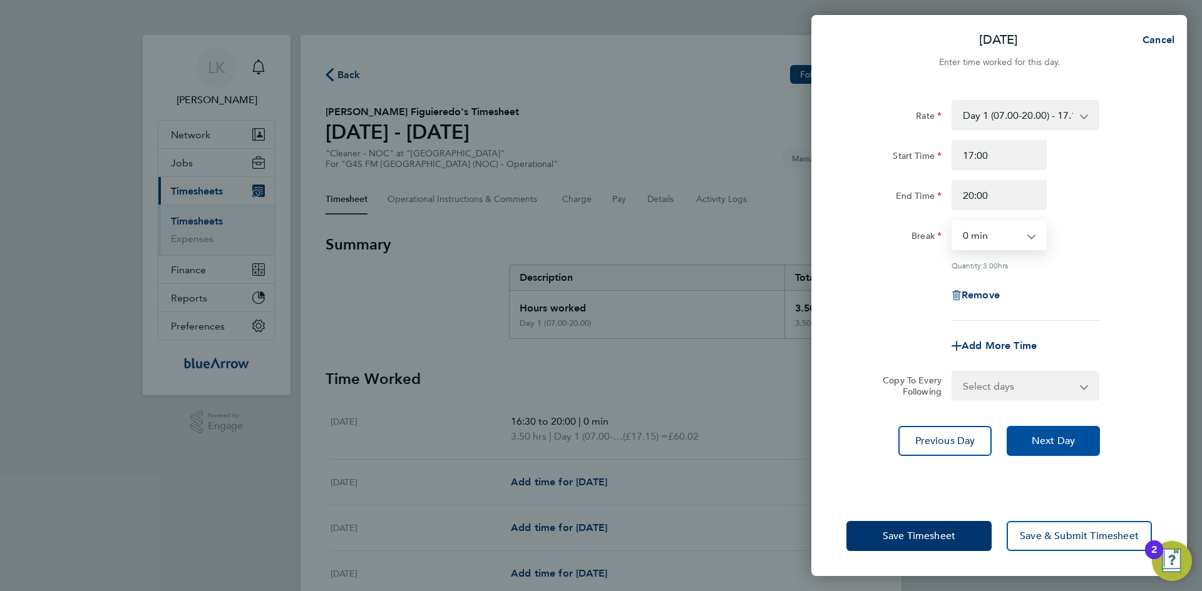
click at [1040, 441] on span "Next Day" at bounding box center [1052, 441] width 43 height 13
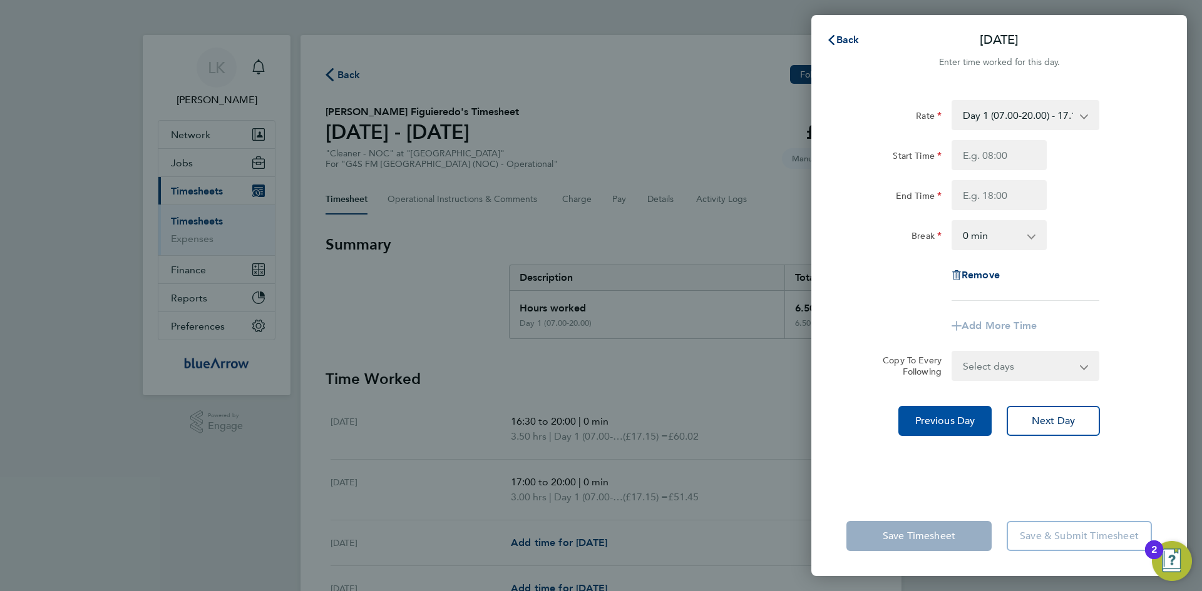
click at [969, 419] on span "Previous Day" at bounding box center [945, 421] width 60 height 13
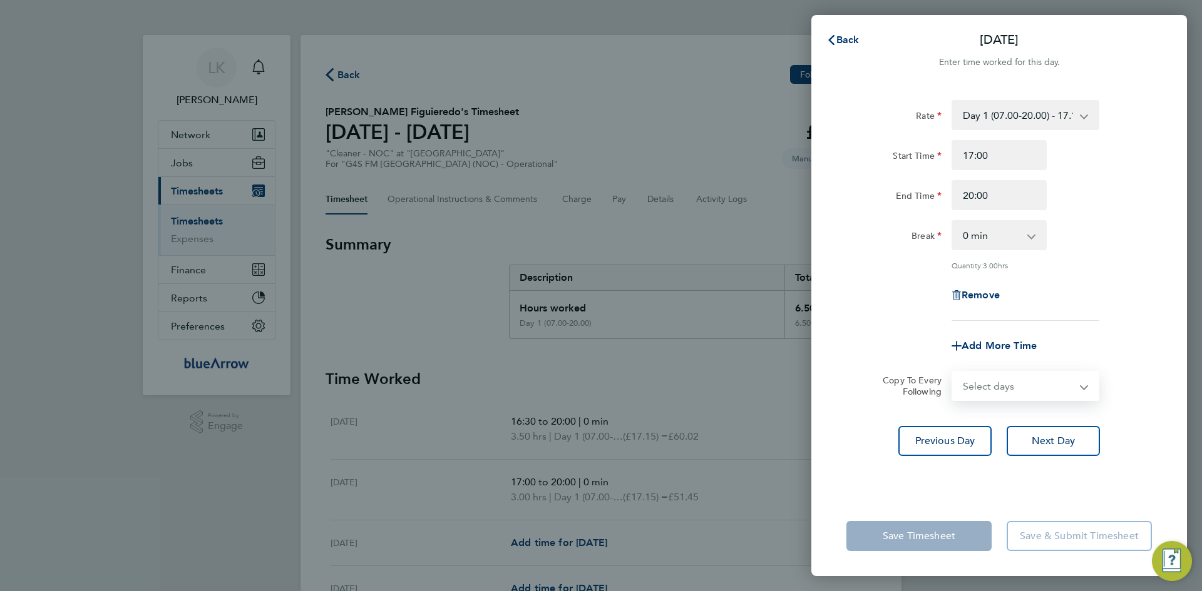
drag, startPoint x: 985, startPoint y: 387, endPoint x: 995, endPoint y: 396, distance: 12.9
click at [985, 387] on select "Select days Day Weekday (Mon-Fri) Weekend (Sat-Sun) [DATE] [DATE] [DATE] [DATE]" at bounding box center [1017, 386] width 131 height 28
select select "THU"
click at [952, 372] on select "Select days Day Weekday (Mon-Fri) Weekend (Sat-Sun) [DATE] [DATE] [DATE] [DATE]" at bounding box center [1017, 386] width 131 height 28
select select "[DATE]"
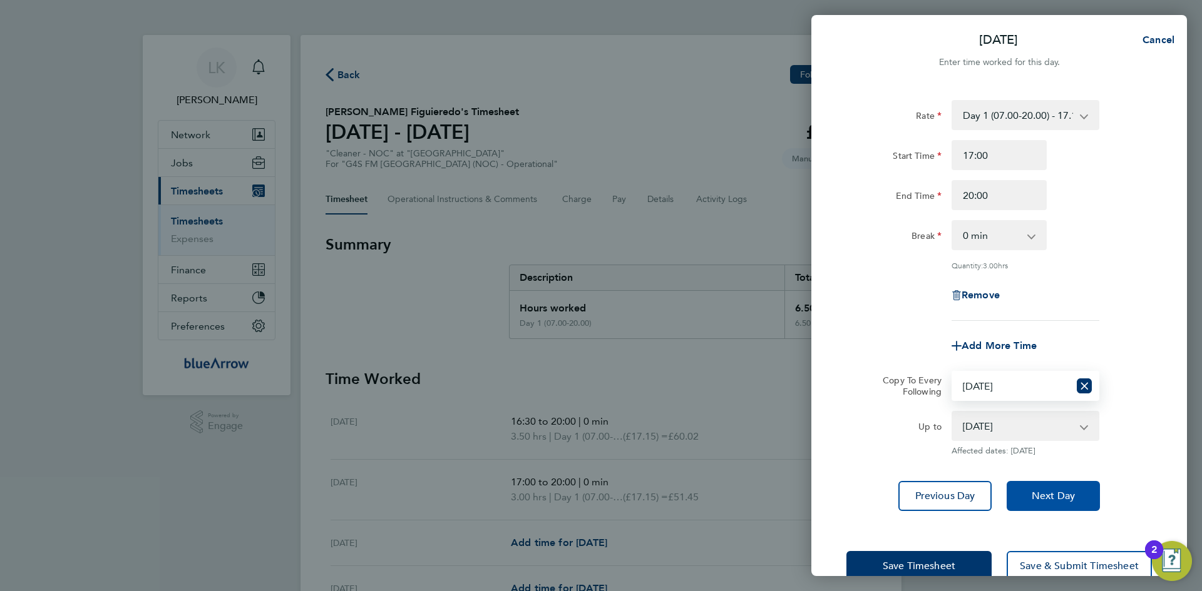
click at [1061, 492] on span "Next Day" at bounding box center [1052, 496] width 43 height 13
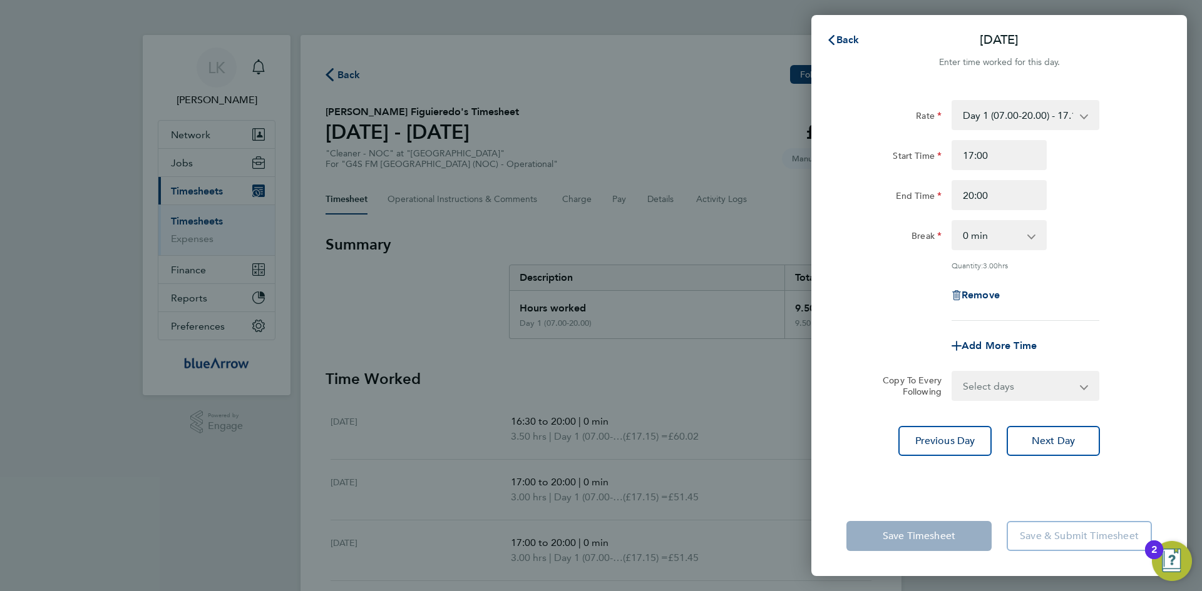
click at [996, 386] on select "Select days Day Weekend (Sat-Sun) [DATE] [DATE] [DATE]" at bounding box center [1017, 386] width 131 height 28
select select "FRI"
click at [952, 372] on select "Select days Day Weekend (Sat-Sun) [DATE] [DATE] [DATE]" at bounding box center [1017, 386] width 131 height 28
select select "[DATE]"
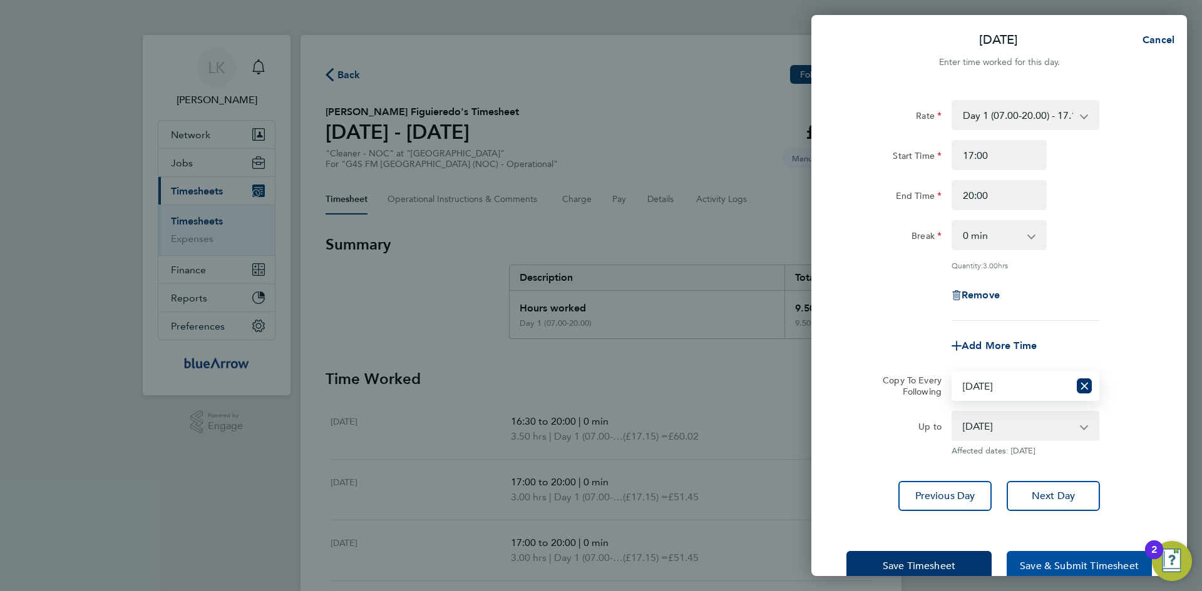
click at [1064, 560] on span "Save & Submit Timesheet" at bounding box center [1078, 566] width 119 height 13
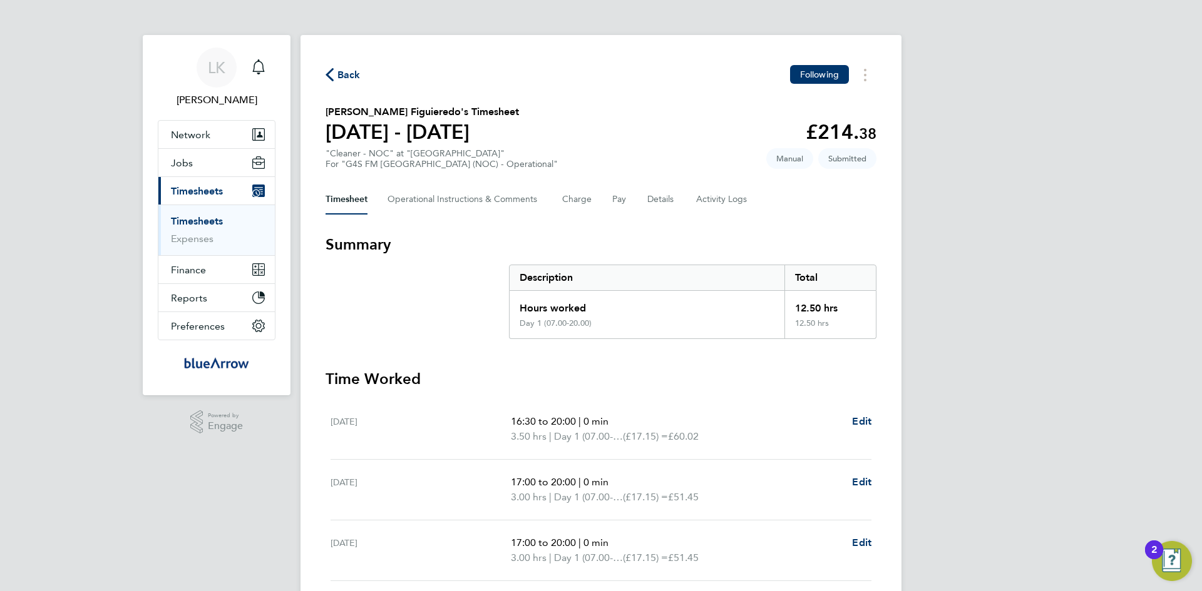
click at [347, 71] on span "Back" at bounding box center [348, 75] width 23 height 15
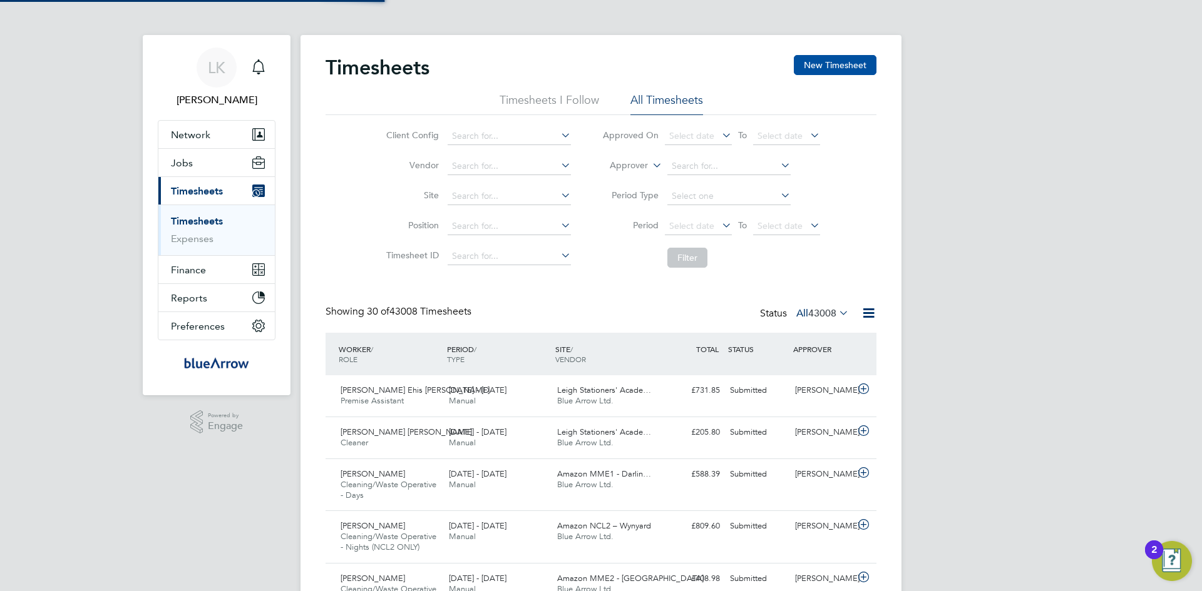
scroll to position [42, 109]
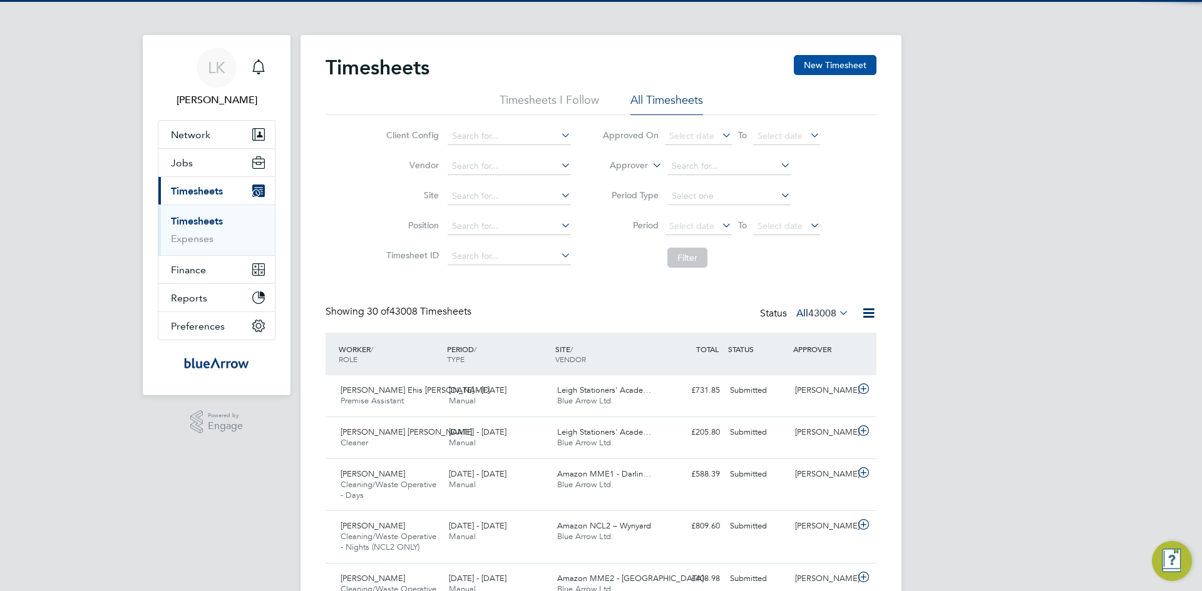
click at [845, 59] on button "New Timesheet" at bounding box center [835, 65] width 83 height 20
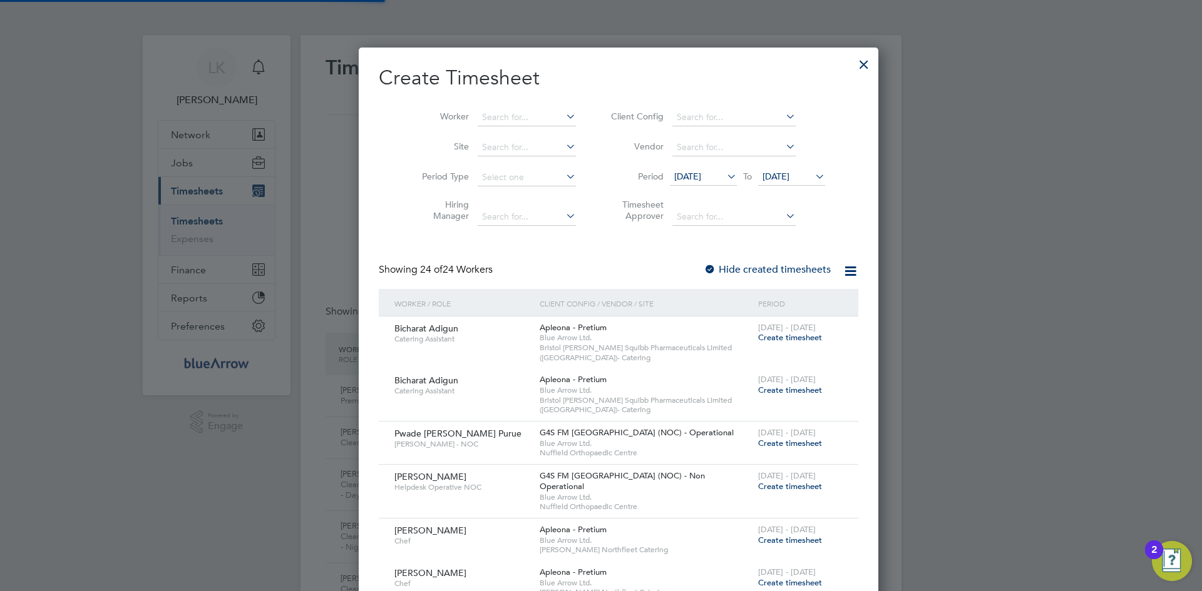
click at [483, 108] on li "Worker" at bounding box center [494, 118] width 195 height 30
click at [497, 115] on input at bounding box center [526, 118] width 98 height 18
paste input "[PERSON_NAME]"
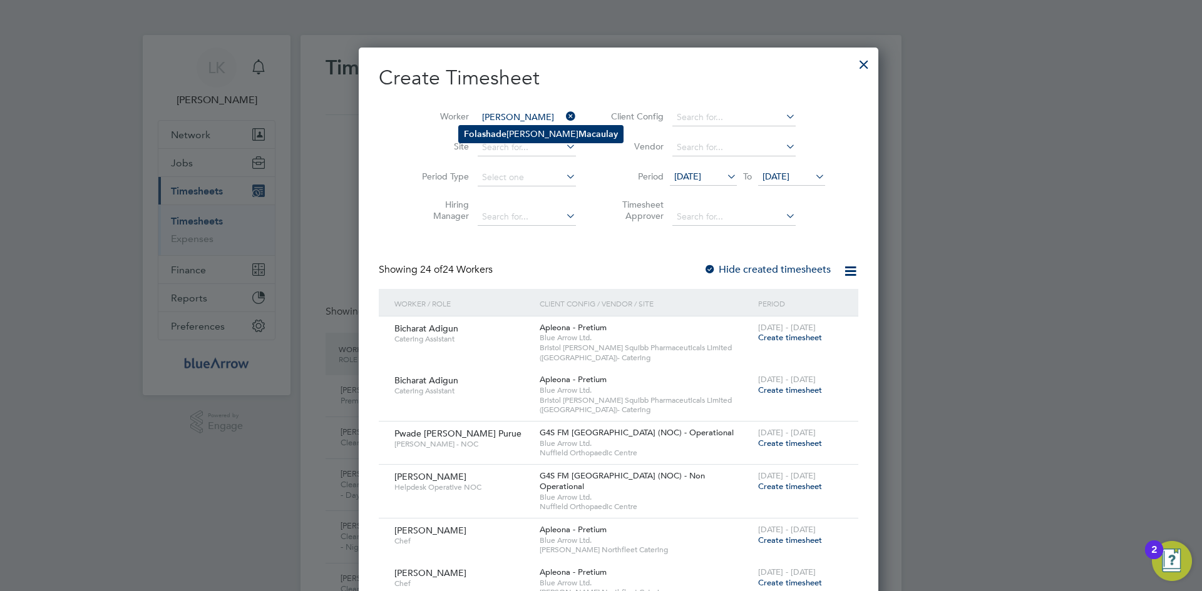
click at [513, 132] on li "Folashade [PERSON_NAME]" at bounding box center [541, 134] width 164 height 17
type input "Folashade [PERSON_NAME]"
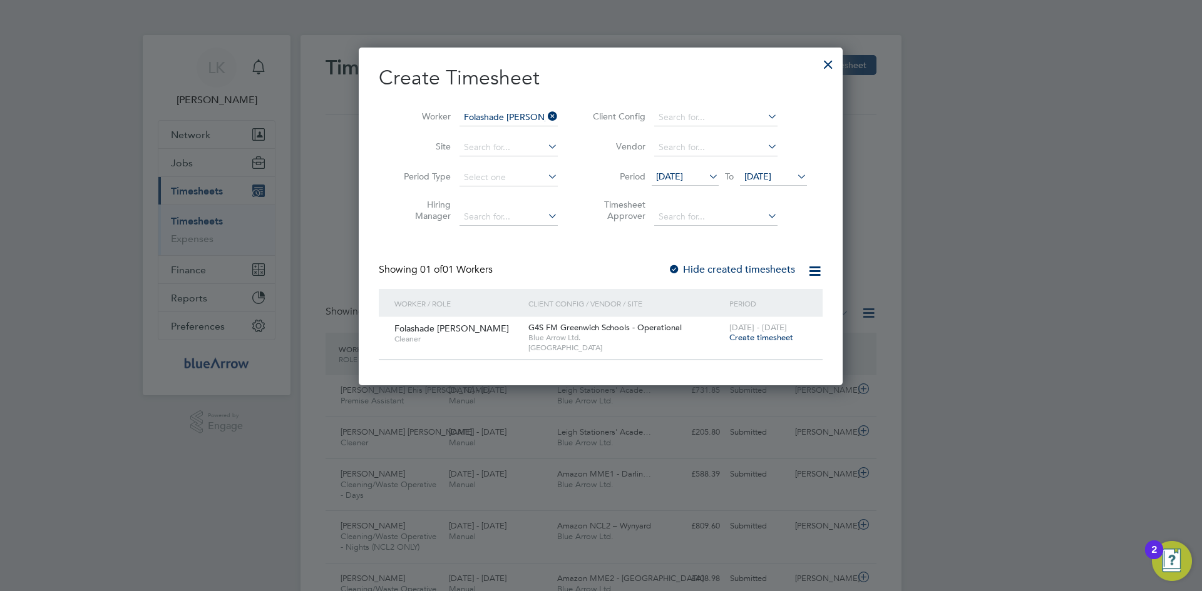
click at [739, 336] on span "Create timesheet" at bounding box center [761, 337] width 64 height 11
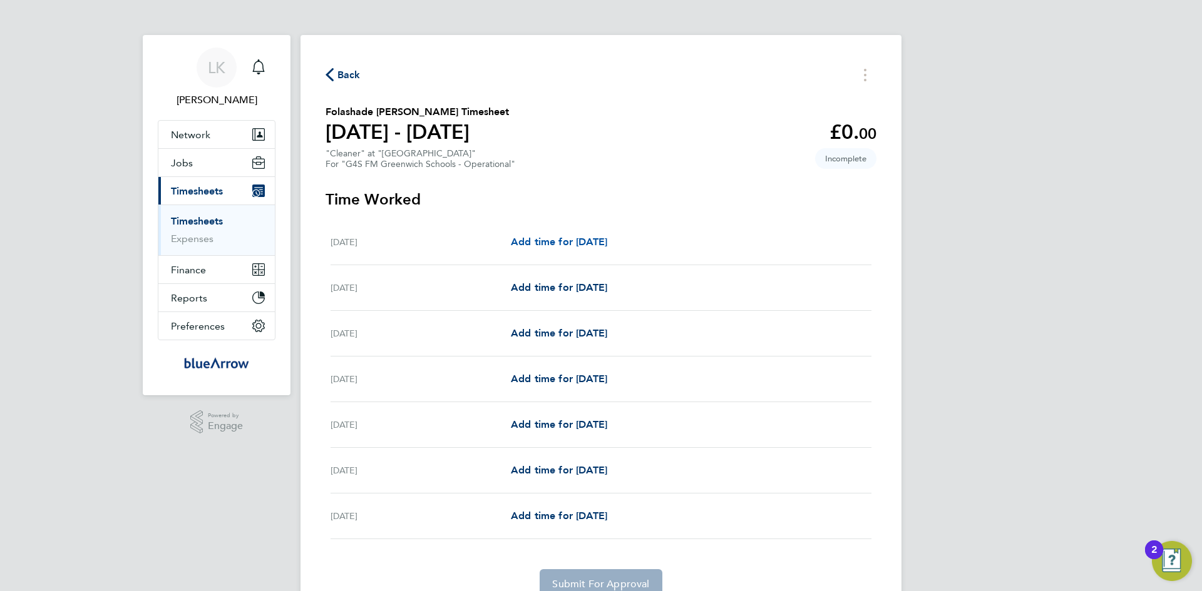
click at [592, 241] on span "Add time for [DATE]" at bounding box center [559, 242] width 96 height 12
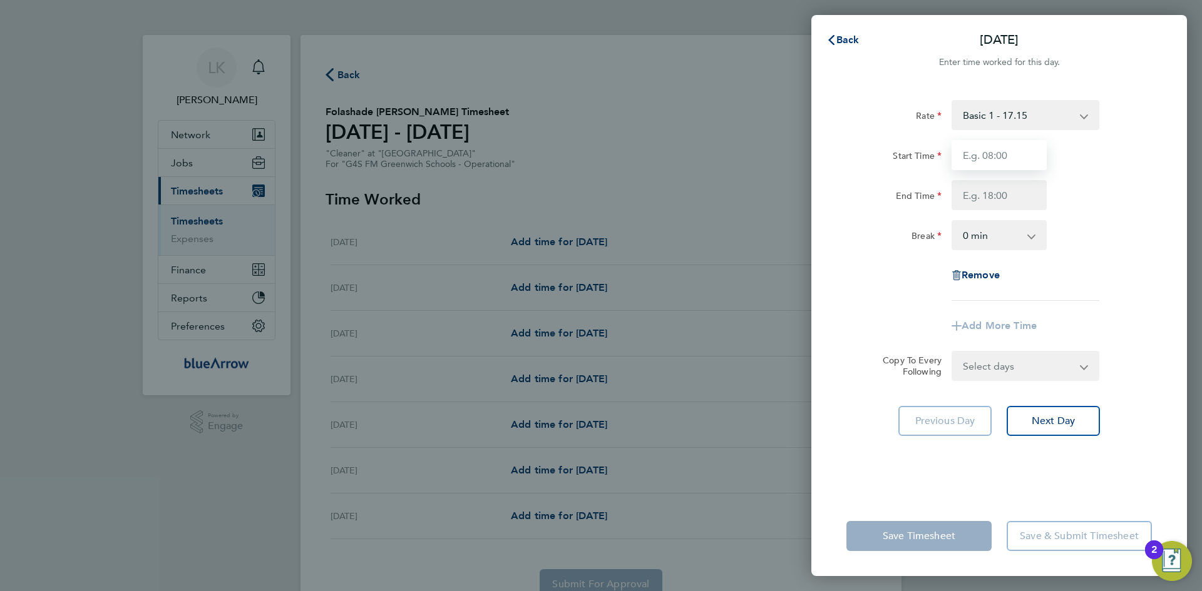
click at [1011, 156] on input "Start Time" at bounding box center [998, 155] width 95 height 30
type input "10:00"
type input "16:00"
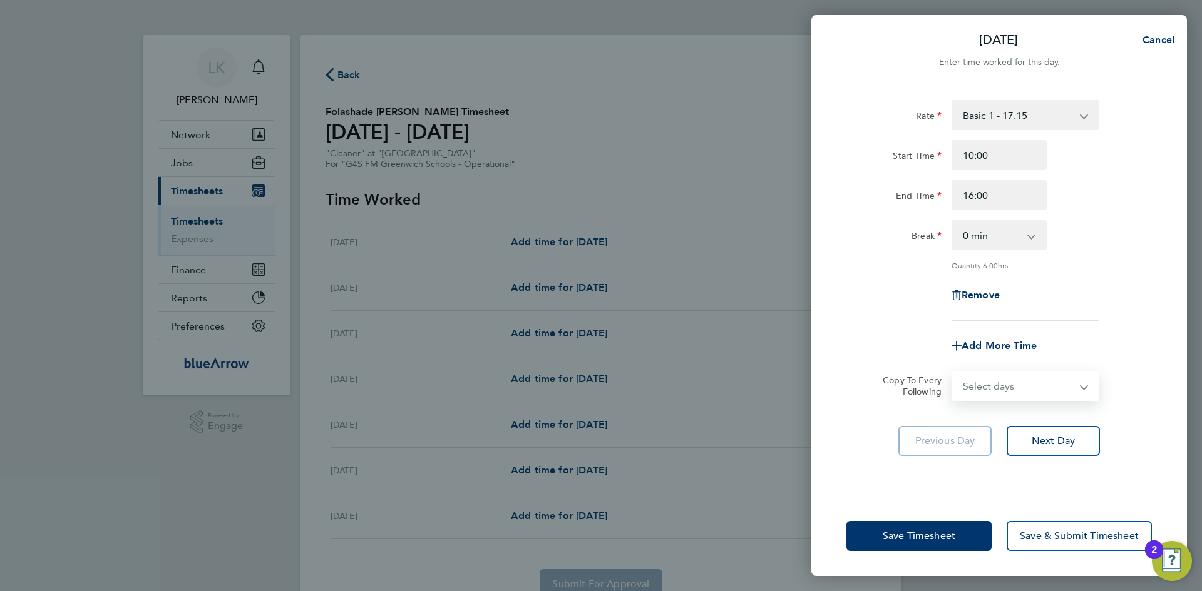
click at [979, 380] on select "Select days Day Weekday (Mon-Fri) Weekend (Sat-Sun) [DATE] [DATE] [DATE] [DATE]…" at bounding box center [1017, 386] width 131 height 28
select select "WEEKDAY"
click at [952, 372] on select "Select days Day Weekday (Mon-Fri) Weekend (Sat-Sun) [DATE] [DATE] [DATE] [DATE]…" at bounding box center [1017, 386] width 131 height 28
select select "[DATE]"
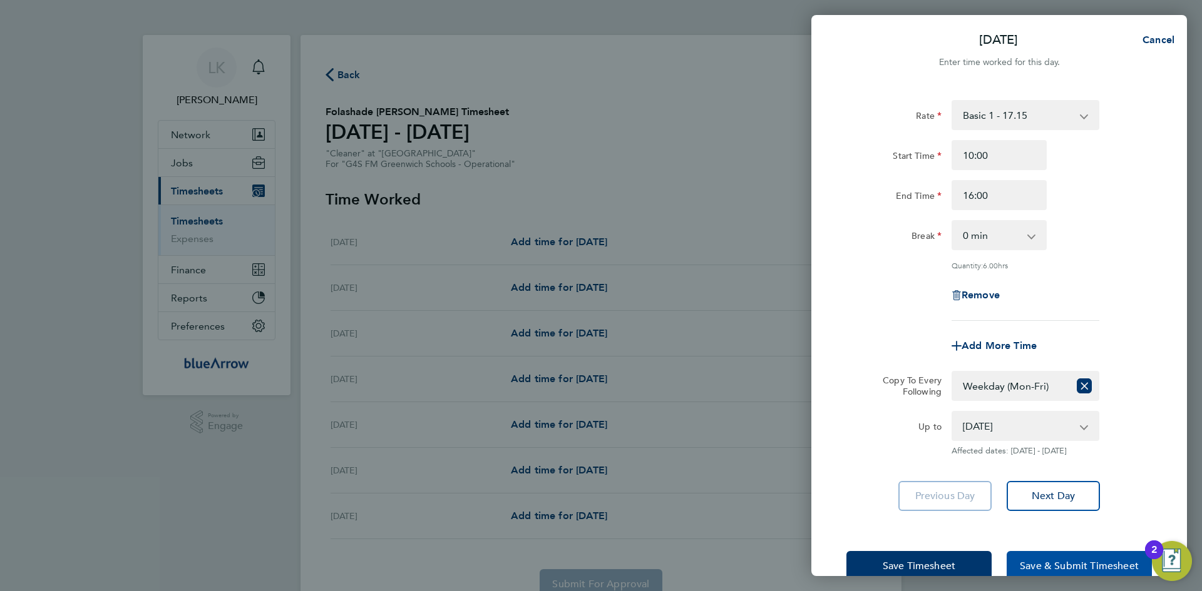
click at [1065, 567] on span "Save & Submit Timesheet" at bounding box center [1078, 566] width 119 height 13
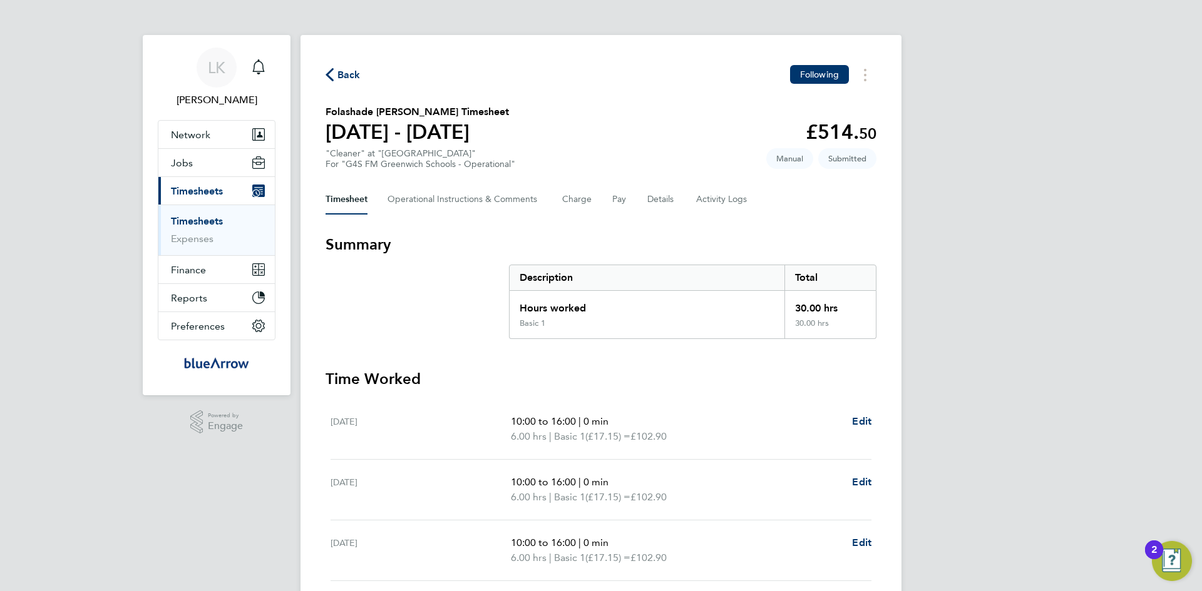
click at [343, 71] on span "Back" at bounding box center [348, 75] width 23 height 15
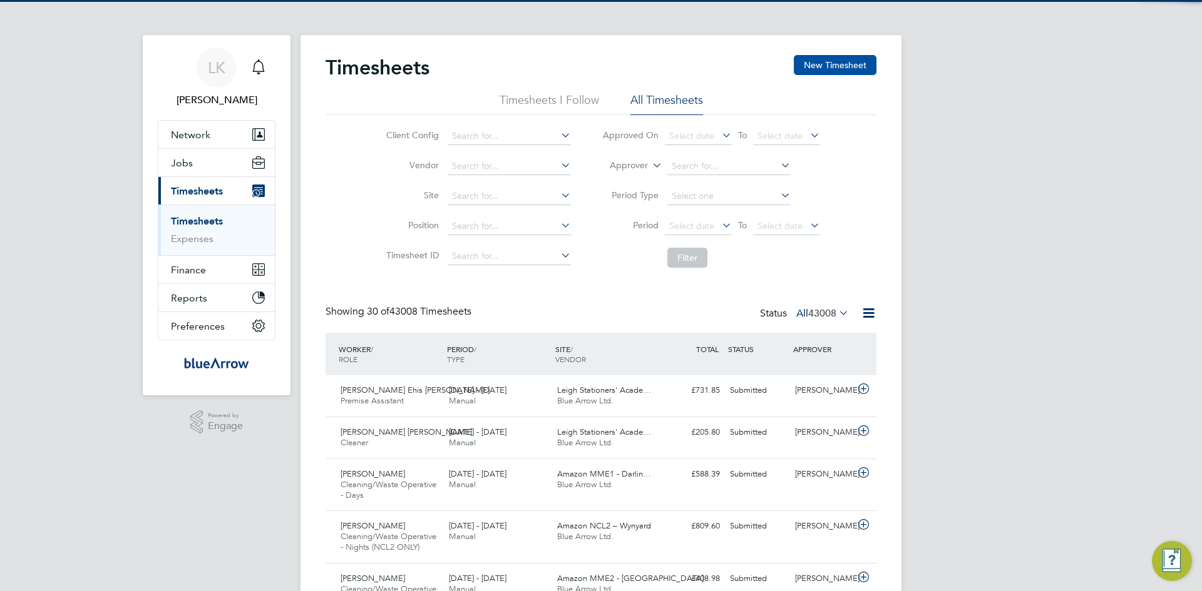
click at [814, 64] on button "New Timesheet" at bounding box center [835, 65] width 83 height 20
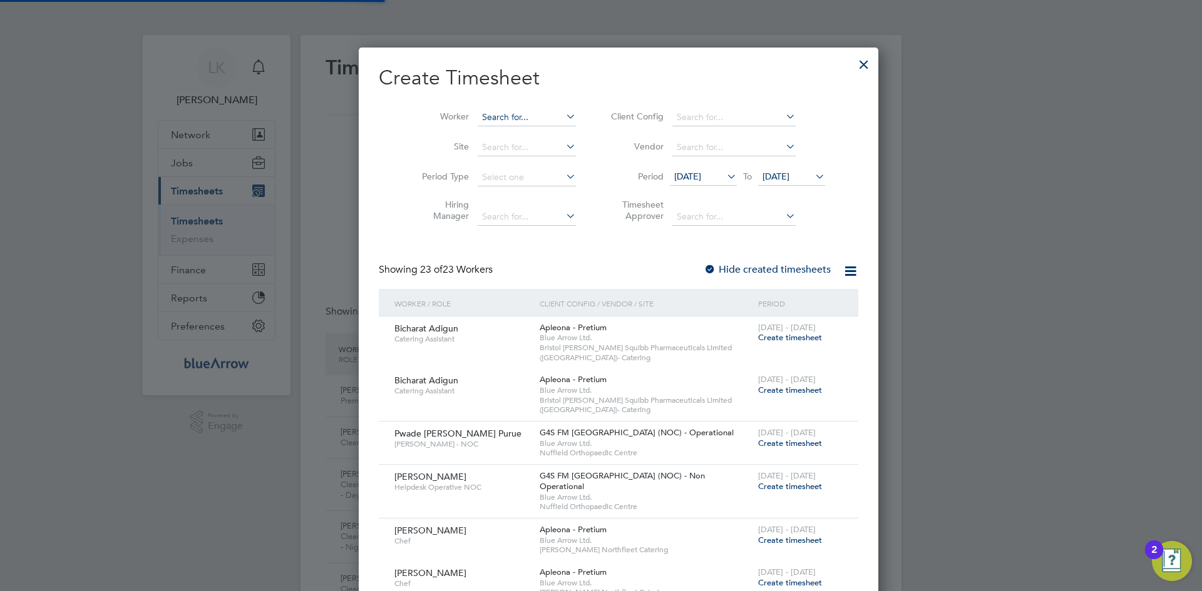
click at [480, 118] on input at bounding box center [526, 118] width 98 height 18
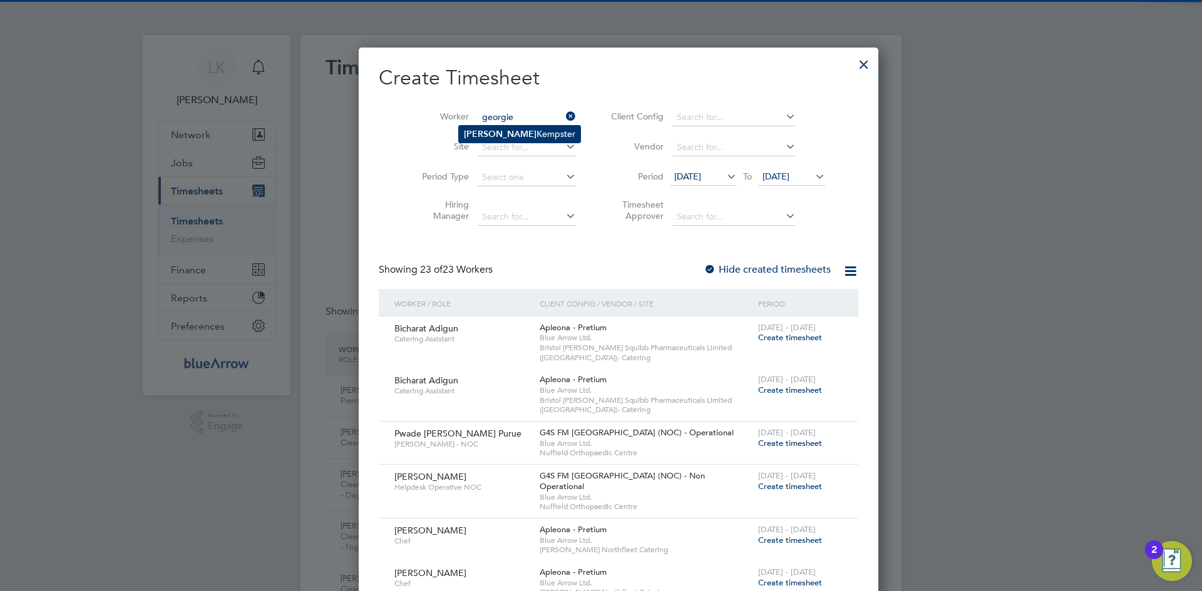
click at [499, 130] on li "[PERSON_NAME]" at bounding box center [519, 134] width 121 height 17
type input "[PERSON_NAME]"
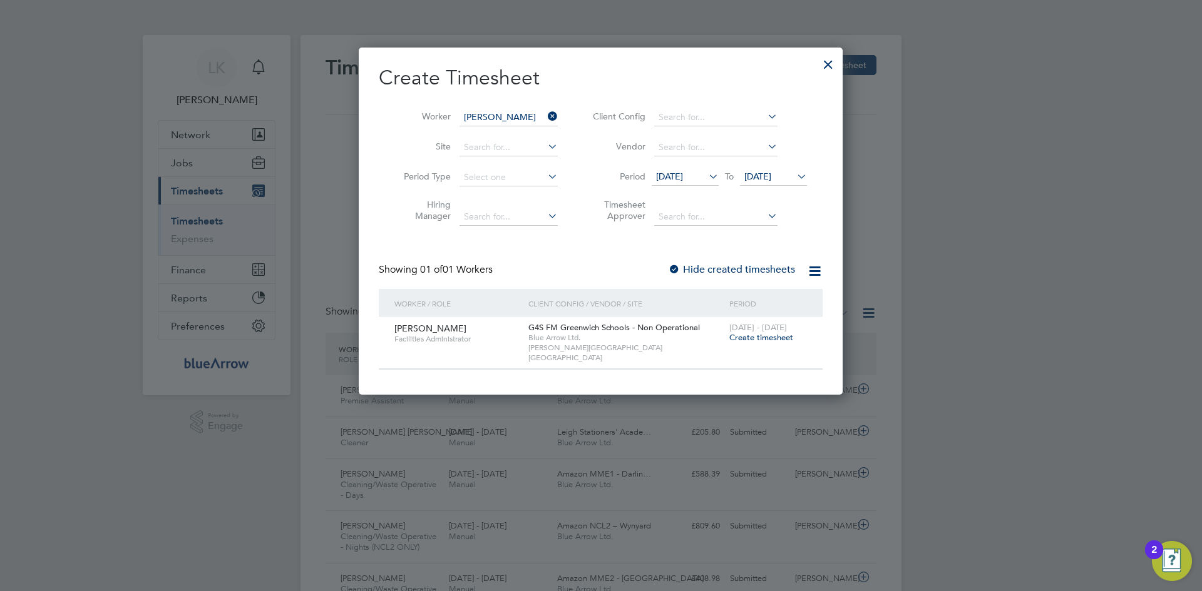
click at [741, 340] on span "Create timesheet" at bounding box center [761, 337] width 64 height 11
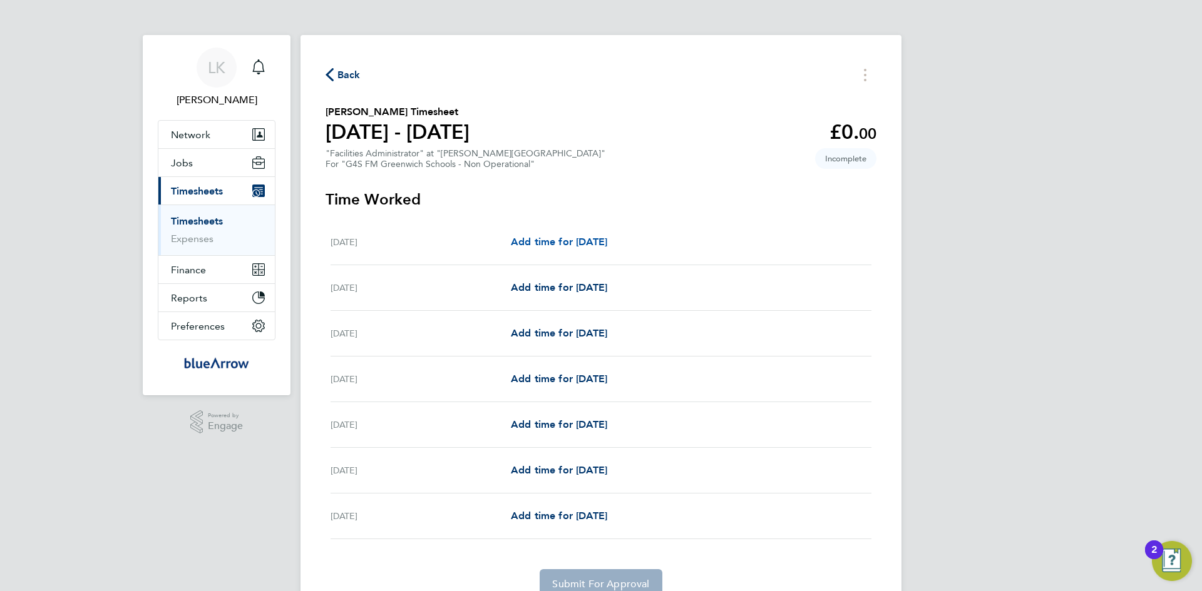
click at [568, 240] on span "Add time for [DATE]" at bounding box center [559, 242] width 96 height 12
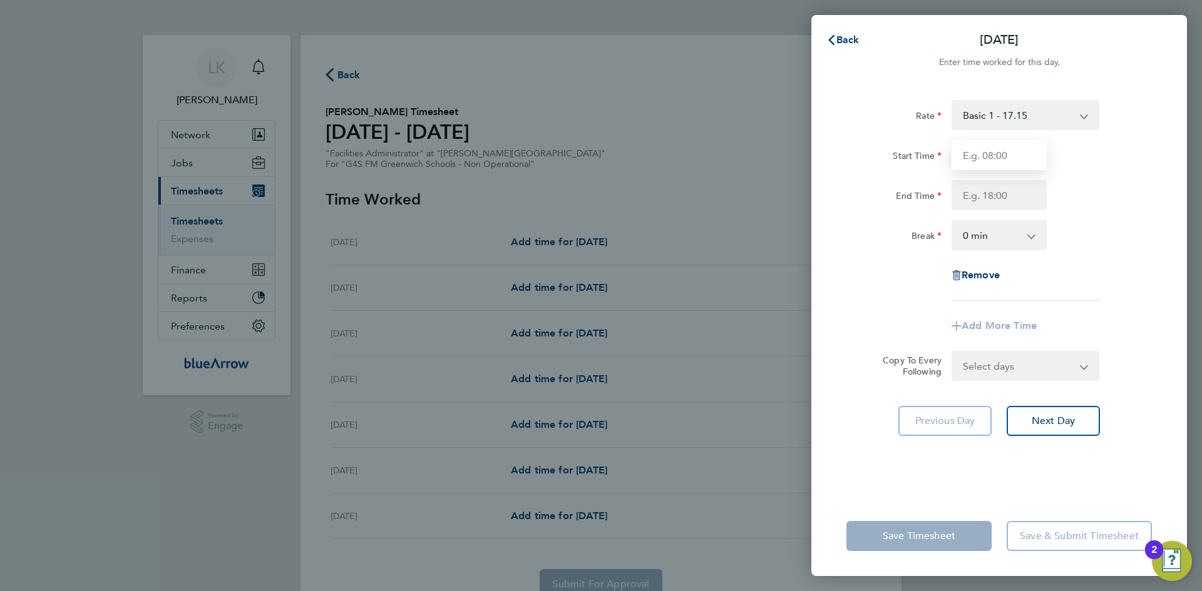
click at [991, 148] on input "Start Time" at bounding box center [998, 155] width 95 height 30
type input "10:00"
type input "16:00"
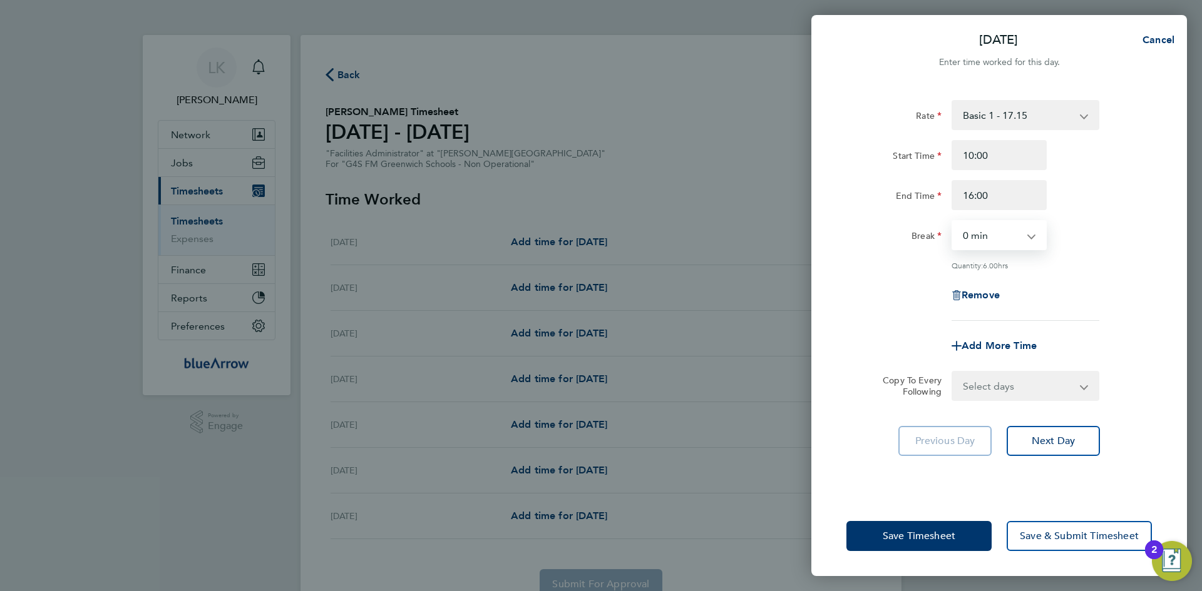
click at [989, 391] on select "Select days Day Weekday (Mon-Fri) Weekend (Sat-Sun) [DATE] [DATE] [DATE] [DATE]…" at bounding box center [1017, 386] width 131 height 28
select select "WED"
click at [952, 372] on select "Select days Day Weekday (Mon-Fri) Weekend (Sat-Sun) [DATE] [DATE] [DATE] [DATE]…" at bounding box center [1017, 386] width 131 height 28
select select "[DATE]"
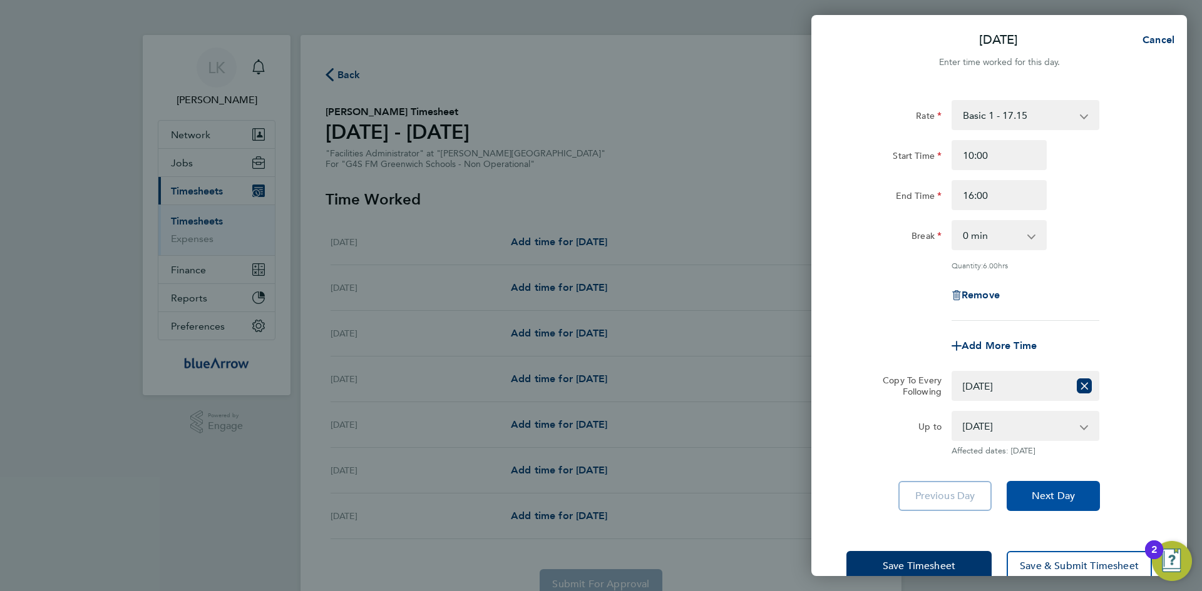
click at [1052, 491] on span "Next Day" at bounding box center [1052, 496] width 43 height 13
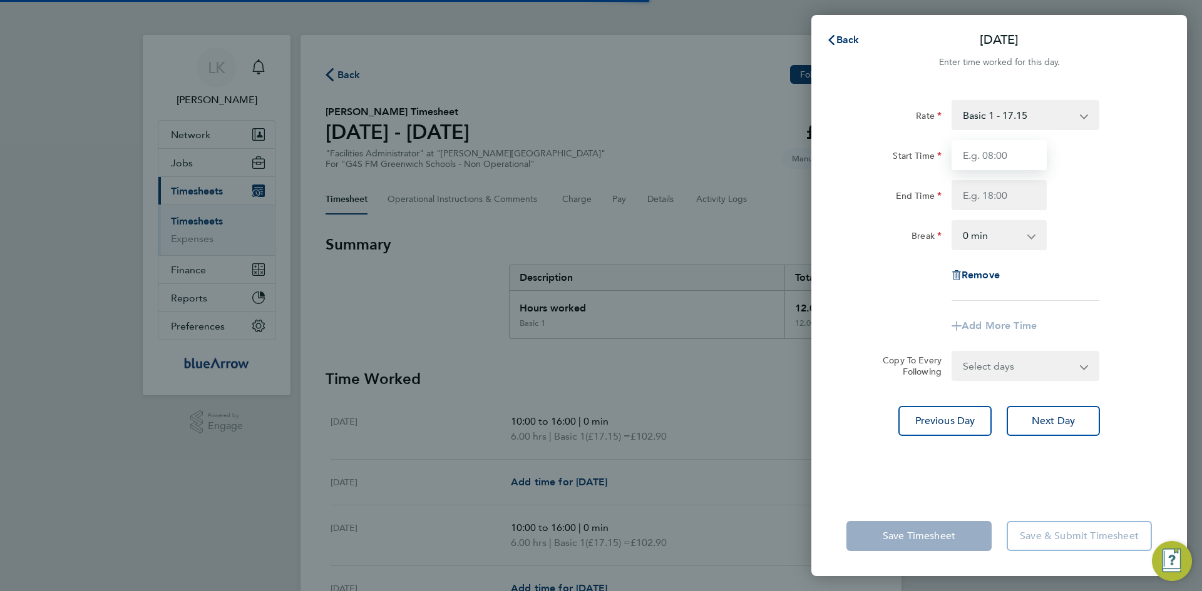
click at [980, 158] on input "Start Time" at bounding box center [998, 155] width 95 height 30
type input "1"
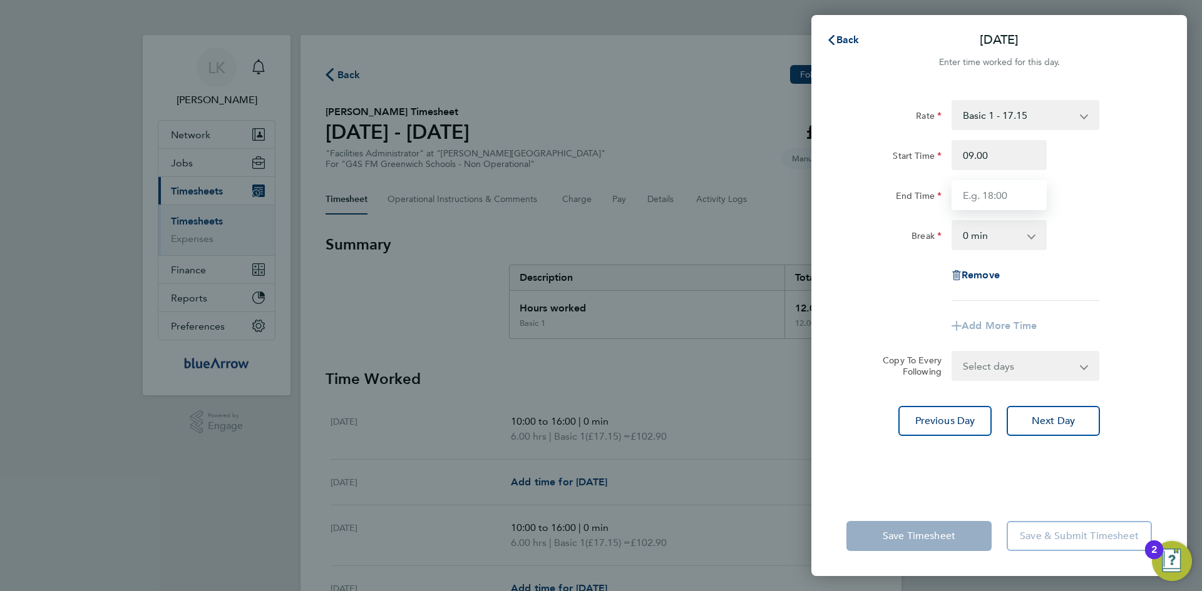
type input "09:00"
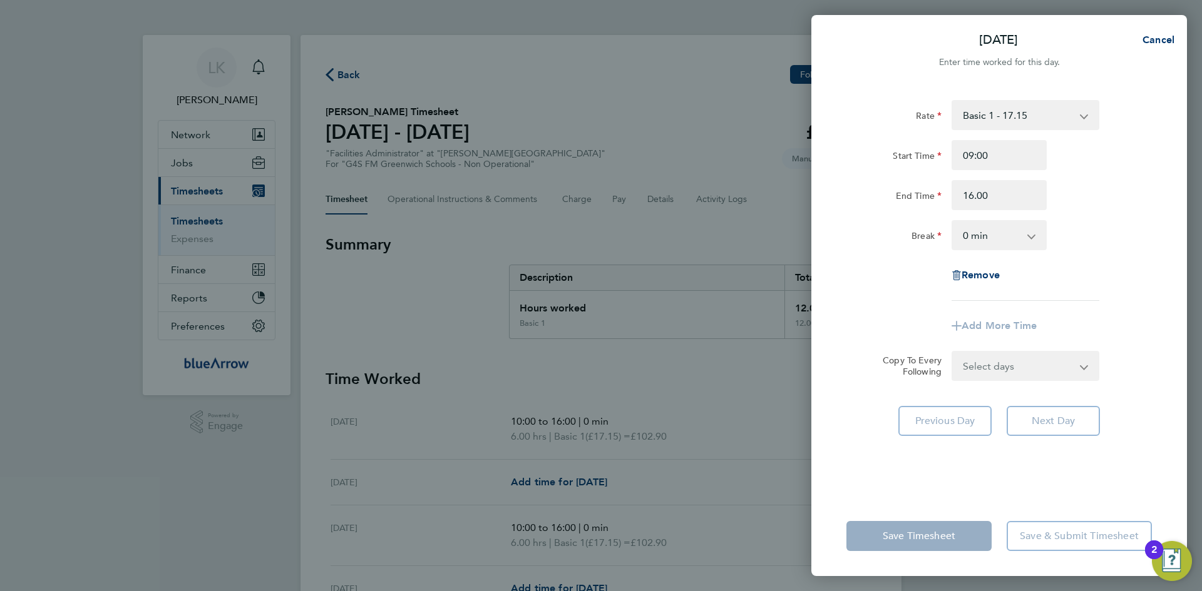
type input "16:00"
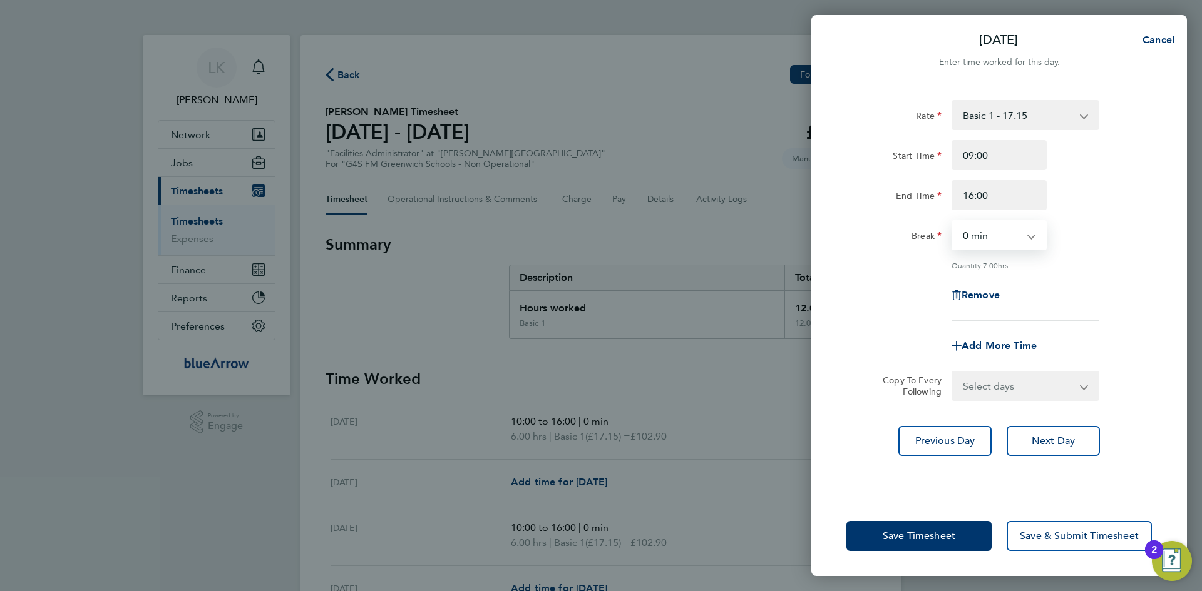
click at [980, 388] on select "Select days Day Weekday (Mon-Fri) Weekend (Sat-Sun) [DATE] [DATE] [DATE] [DATE]…" at bounding box center [1017, 386] width 131 height 28
click at [1041, 443] on span "Next Day" at bounding box center [1052, 441] width 43 height 13
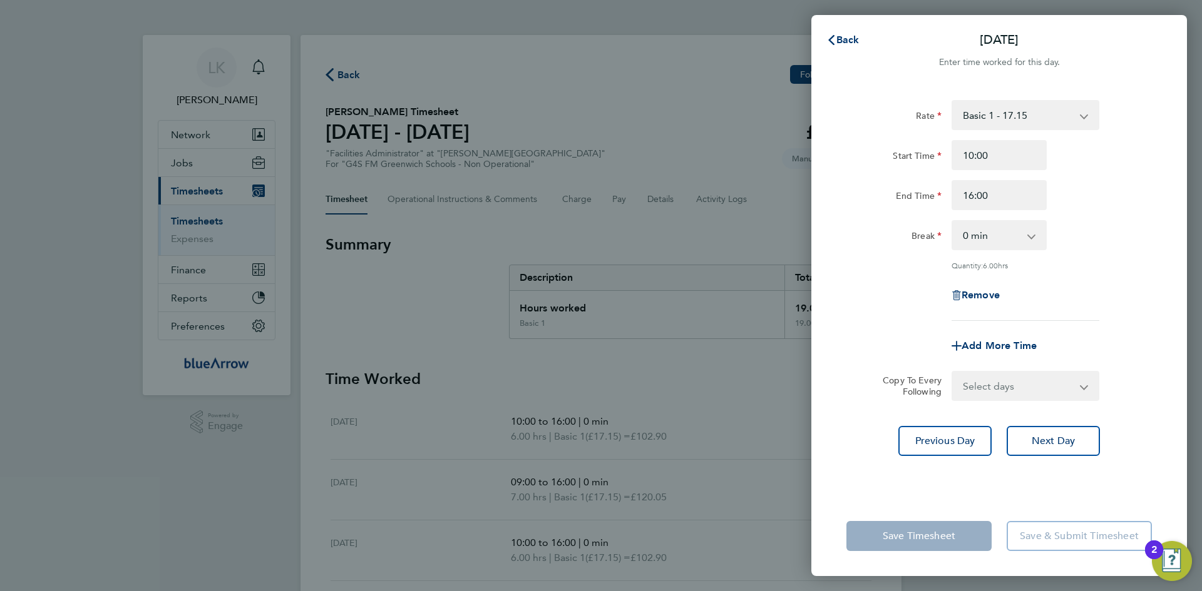
click at [982, 379] on select "Select days Day Weekday (Mon-Fri) Weekend (Sat-Sun) [DATE] [DATE] [DATE] [DATE]" at bounding box center [1017, 386] width 131 height 28
select select "THU"
click at [952, 372] on select "Select days Day Weekday (Mon-Fri) Weekend (Sat-Sun) [DATE] [DATE] [DATE] [DATE]" at bounding box center [1017, 386] width 131 height 28
select select "[DATE]"
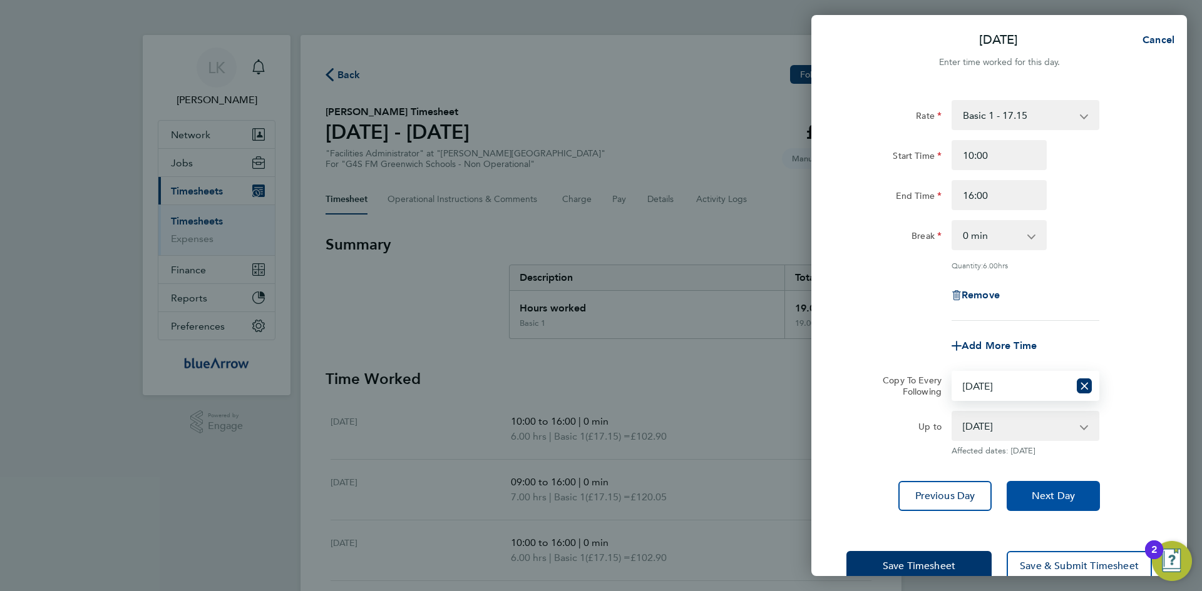
click at [1065, 497] on span "Next Day" at bounding box center [1052, 496] width 43 height 13
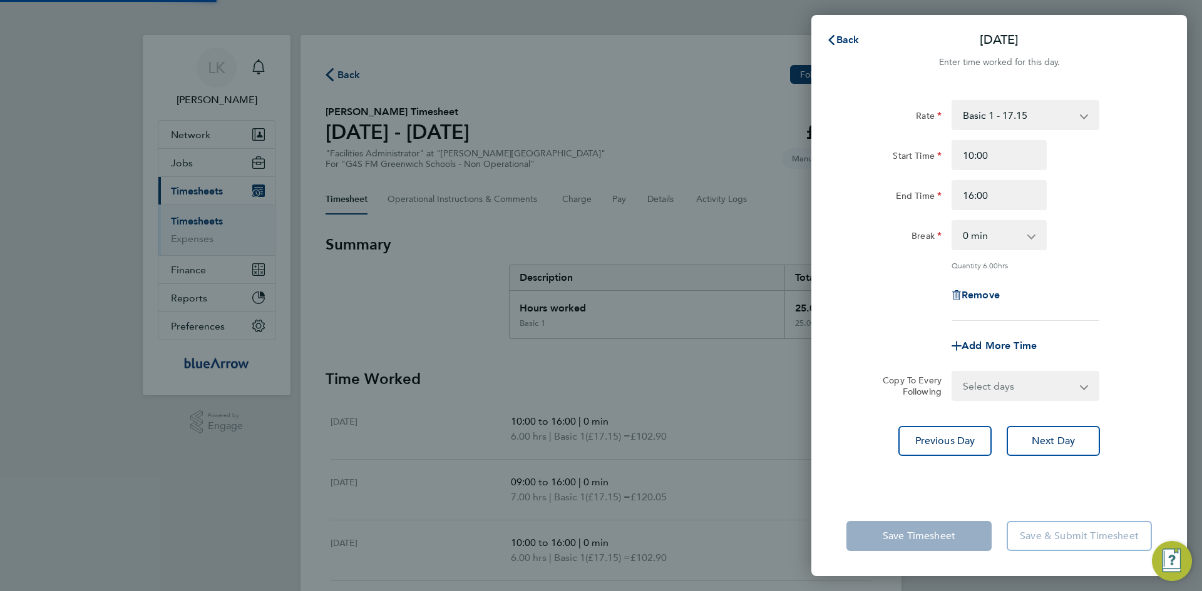
drag, startPoint x: 971, startPoint y: 386, endPoint x: 989, endPoint y: 398, distance: 22.0
click at [972, 385] on select "Select days Day Weekend (Sat-Sun) [DATE] [DATE] [DATE]" at bounding box center [1017, 386] width 131 height 28
select select "FRI"
click at [952, 372] on select "Select days Day Weekend (Sat-Sun) [DATE] [DATE] [DATE]" at bounding box center [1017, 386] width 131 height 28
select select "[DATE]"
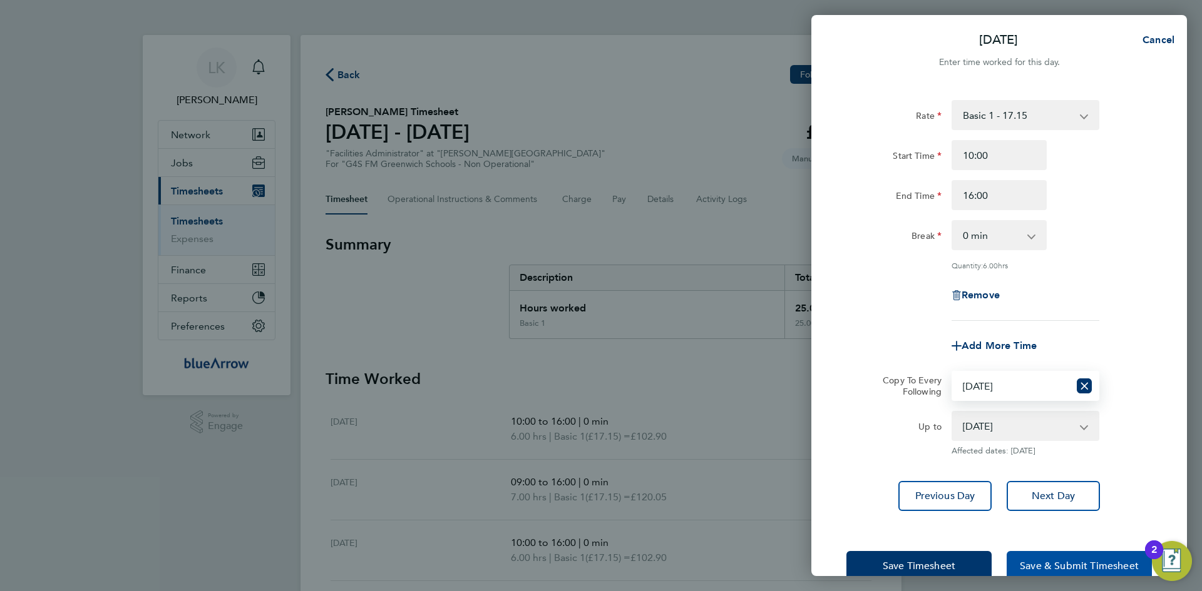
click at [1061, 563] on span "Save & Submit Timesheet" at bounding box center [1078, 566] width 119 height 13
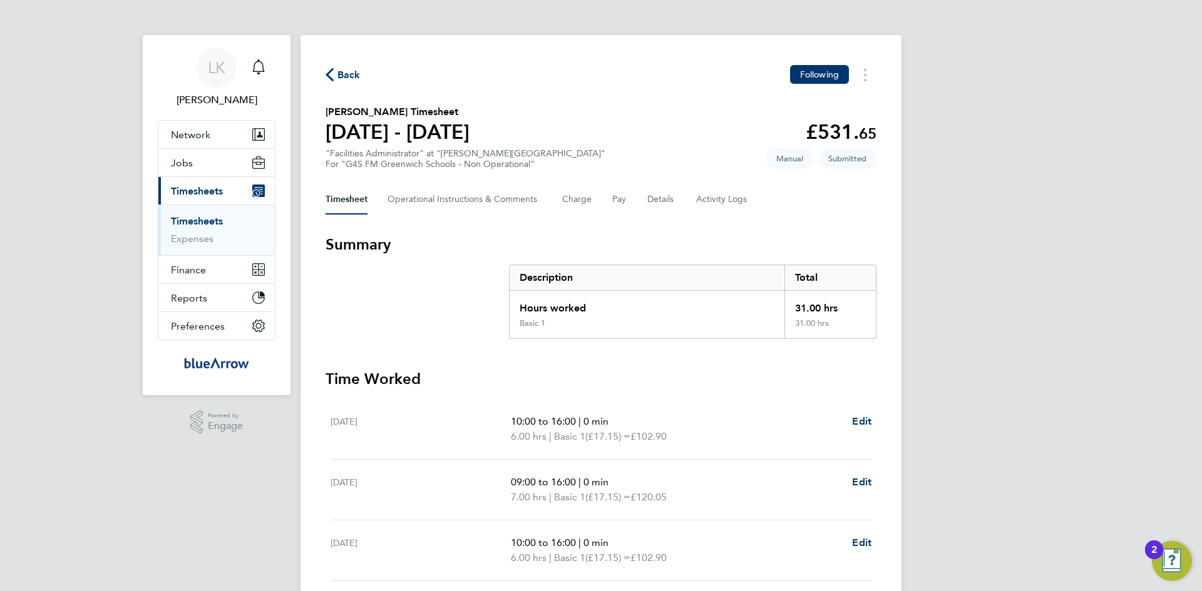
click at [352, 74] on span "Back" at bounding box center [348, 75] width 23 height 15
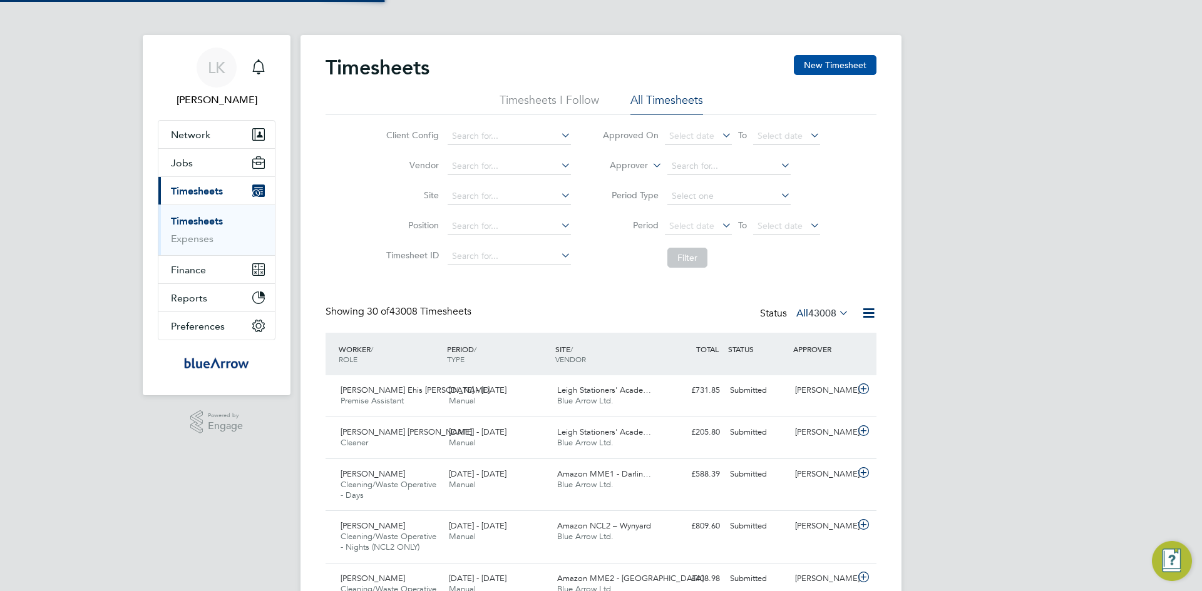
scroll to position [42, 109]
click at [854, 65] on button "New Timesheet" at bounding box center [835, 65] width 83 height 20
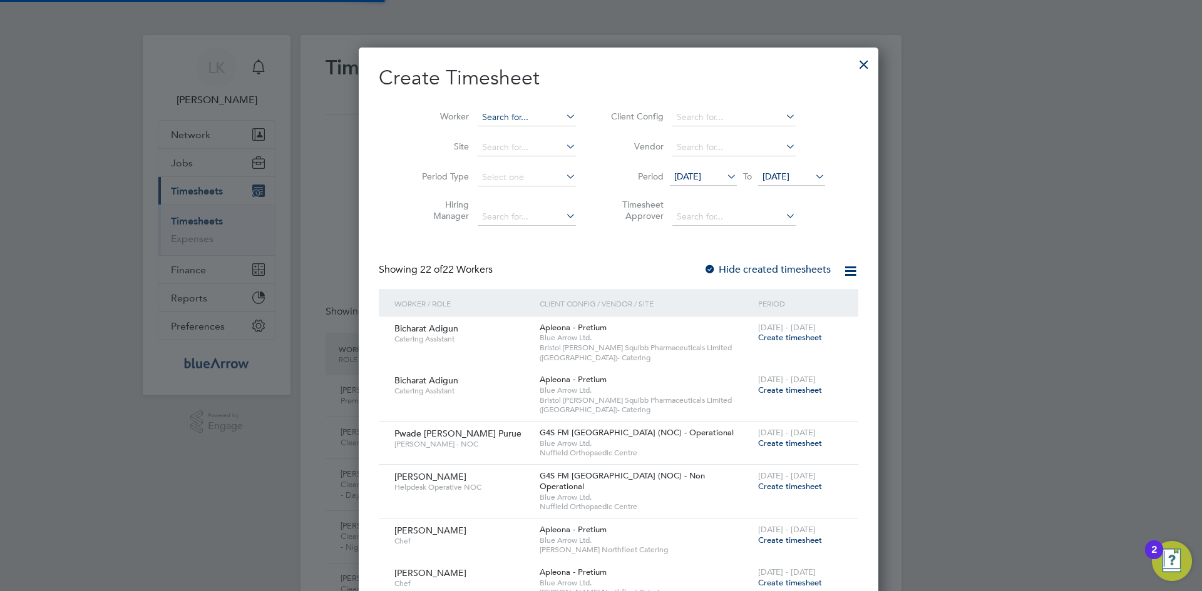
click at [485, 113] on input at bounding box center [526, 118] width 98 height 18
paste input "j"
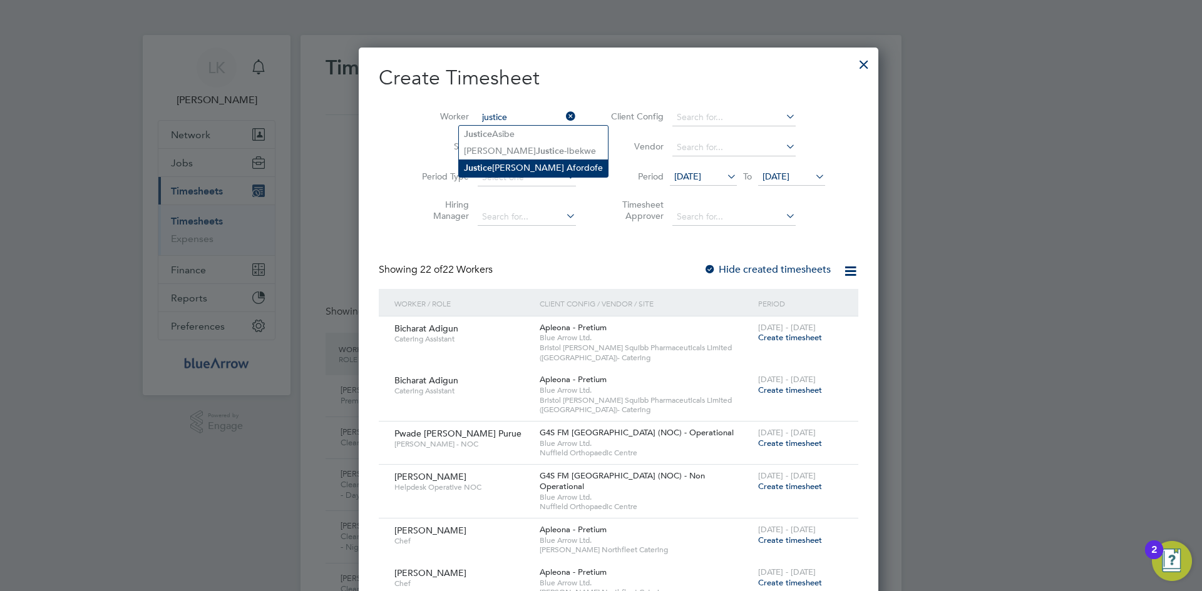
click at [517, 164] on li "[PERSON_NAME]" at bounding box center [533, 168] width 149 height 17
type input "[PERSON_NAME]"
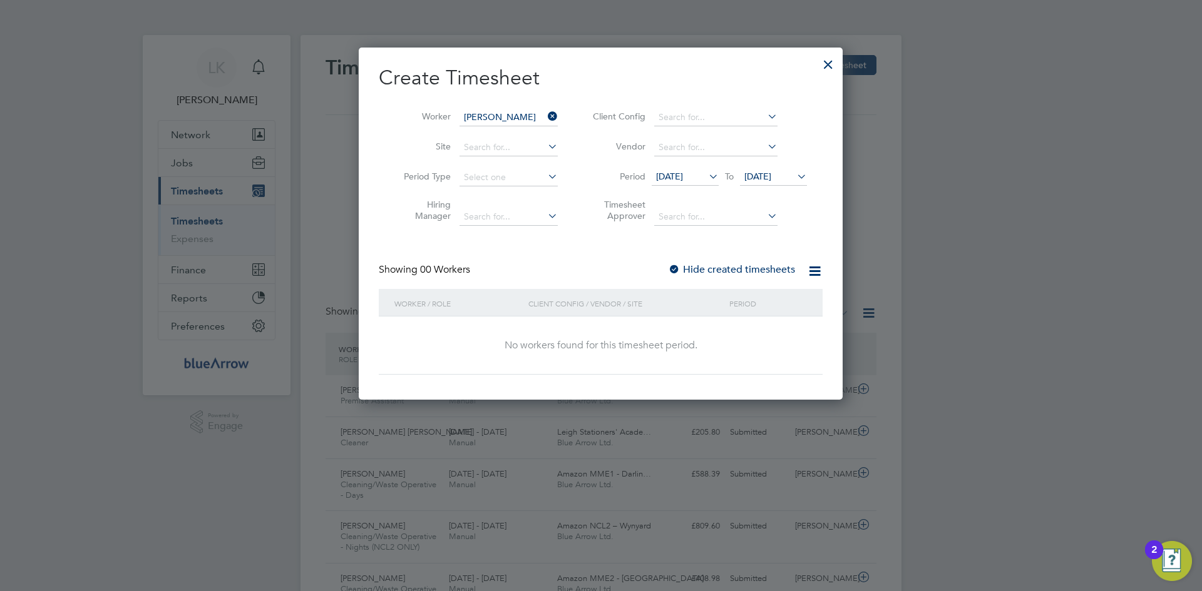
click at [727, 268] on label "Hide created timesheets" at bounding box center [731, 269] width 127 height 13
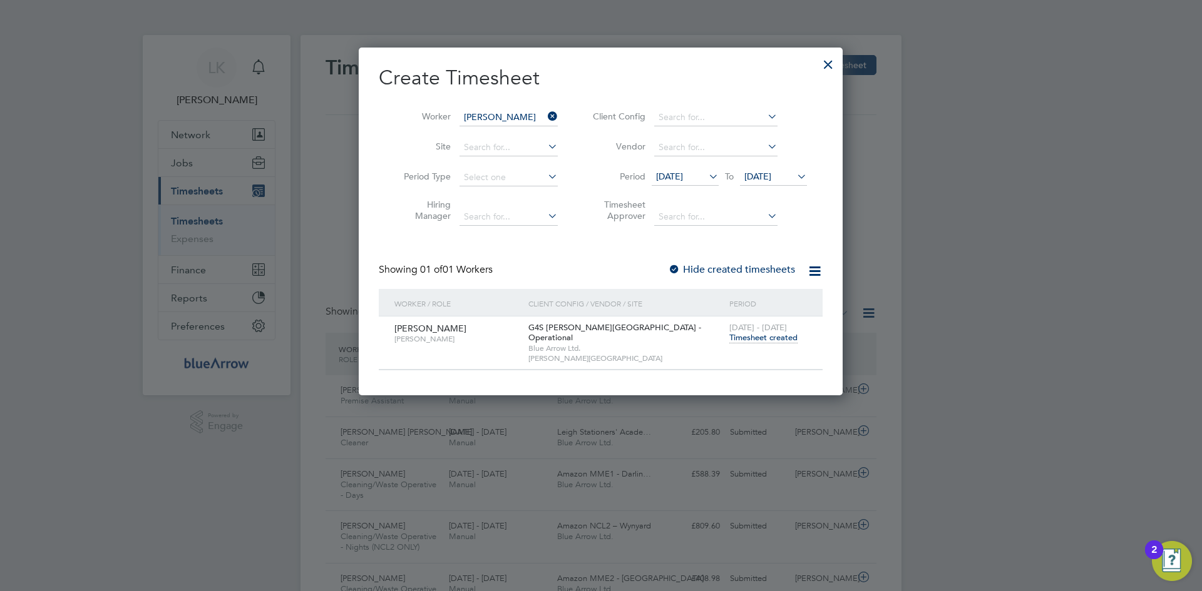
click at [748, 339] on span "Timesheet created" at bounding box center [763, 337] width 68 height 11
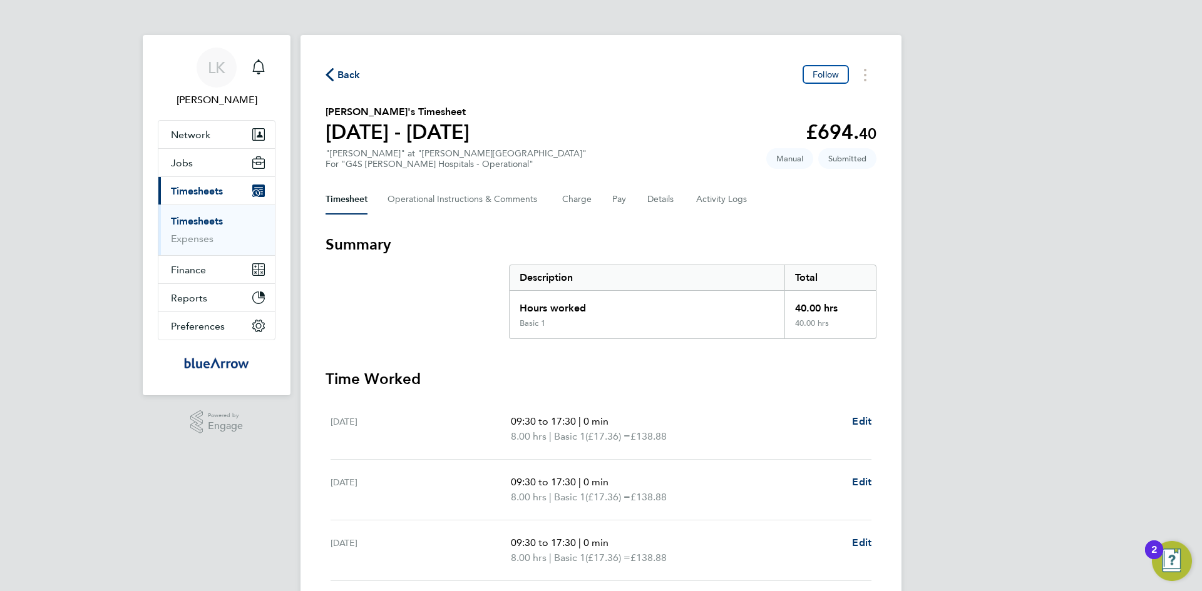
drag, startPoint x: 346, startPoint y: 77, endPoint x: 354, endPoint y: 76, distance: 7.5
click at [346, 77] on span "Back" at bounding box center [348, 75] width 23 height 15
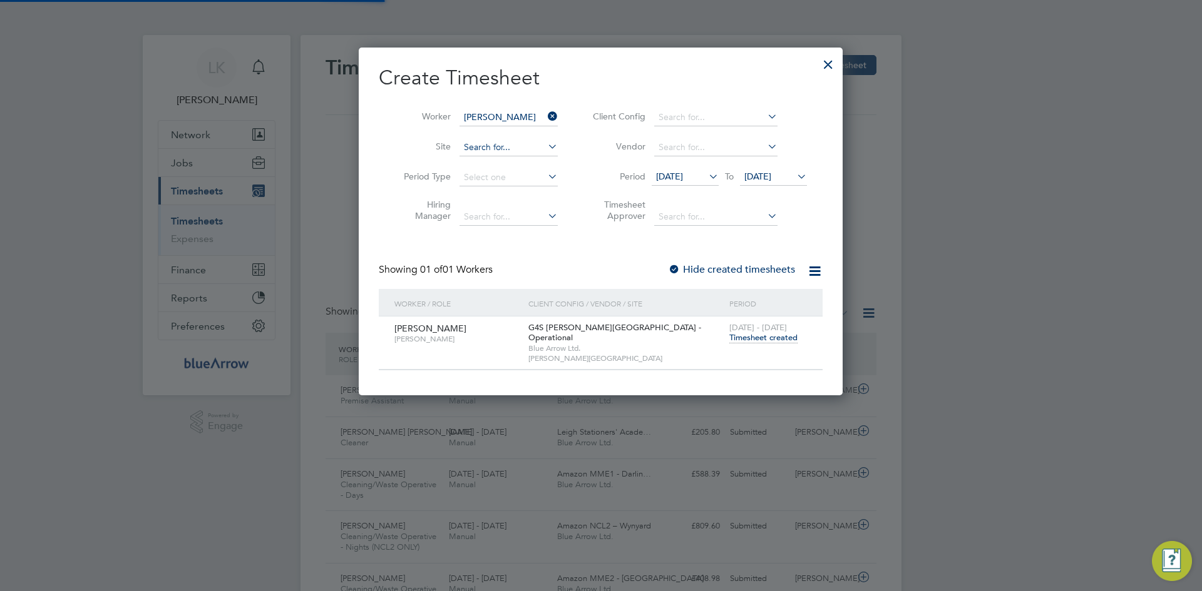
scroll to position [32, 109]
click at [545, 118] on icon at bounding box center [545, 117] width 0 height 18
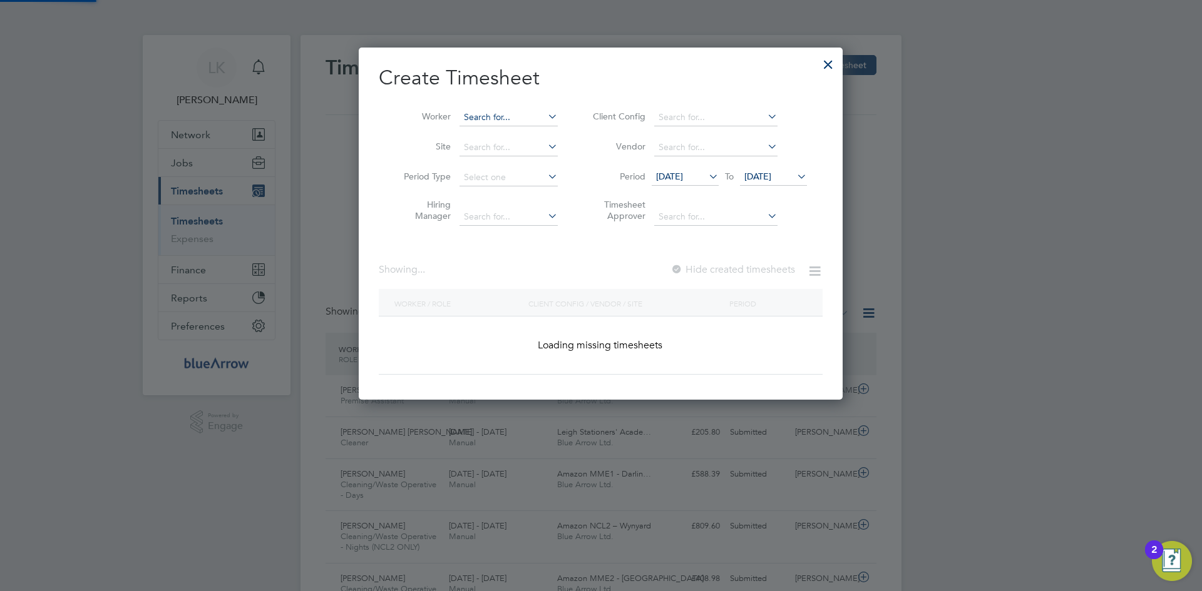
click at [492, 122] on input at bounding box center [508, 118] width 98 height 18
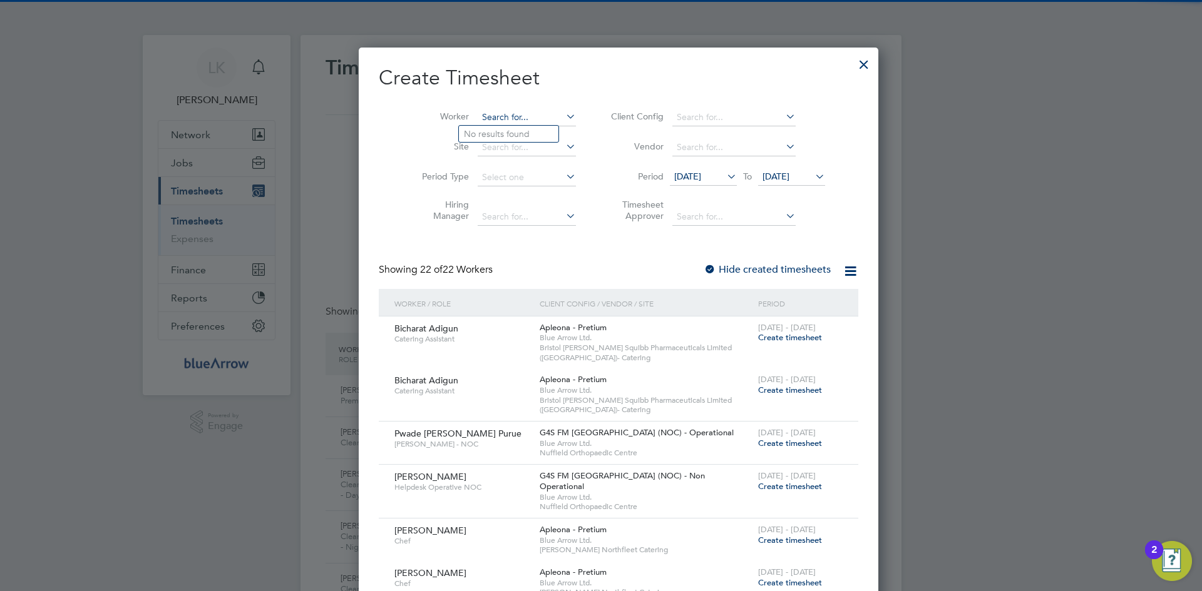
paste input "[PERSON_NAME]"
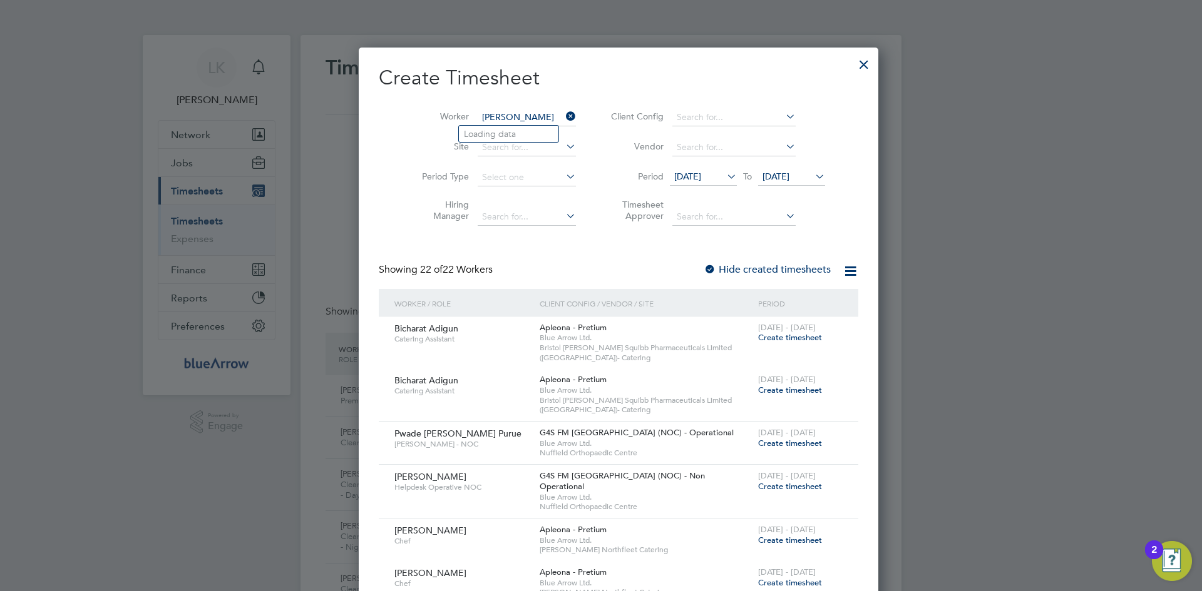
type input "Ajibaye"
paste input "[PERSON_NAME]"
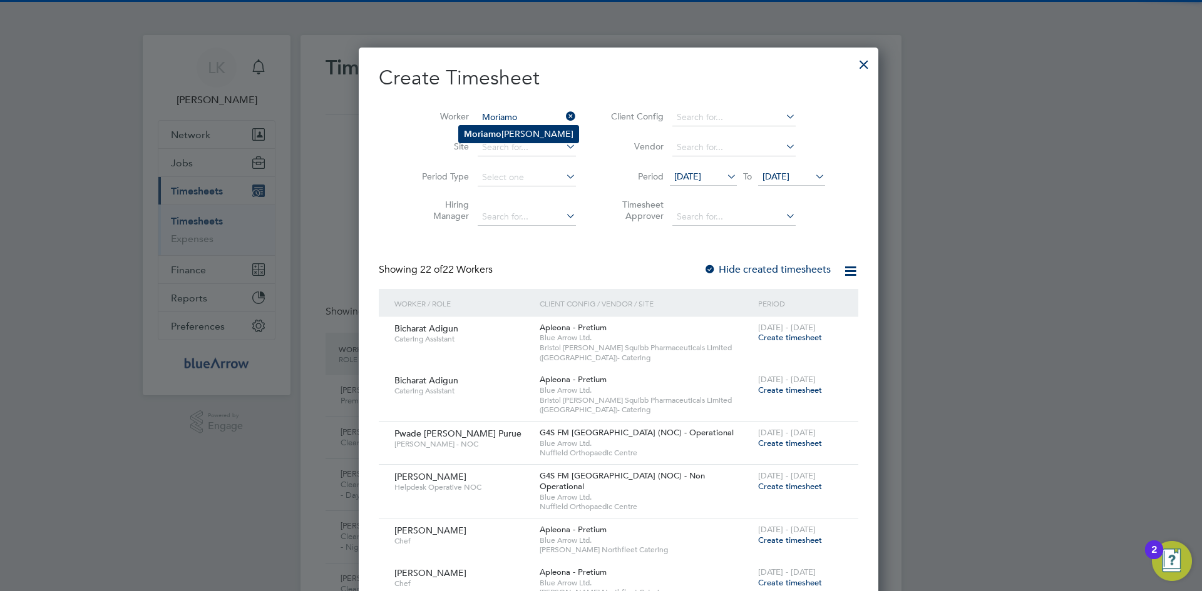
click at [511, 132] on li "[PERSON_NAME]" at bounding box center [519, 134] width 120 height 17
type input "[PERSON_NAME]"
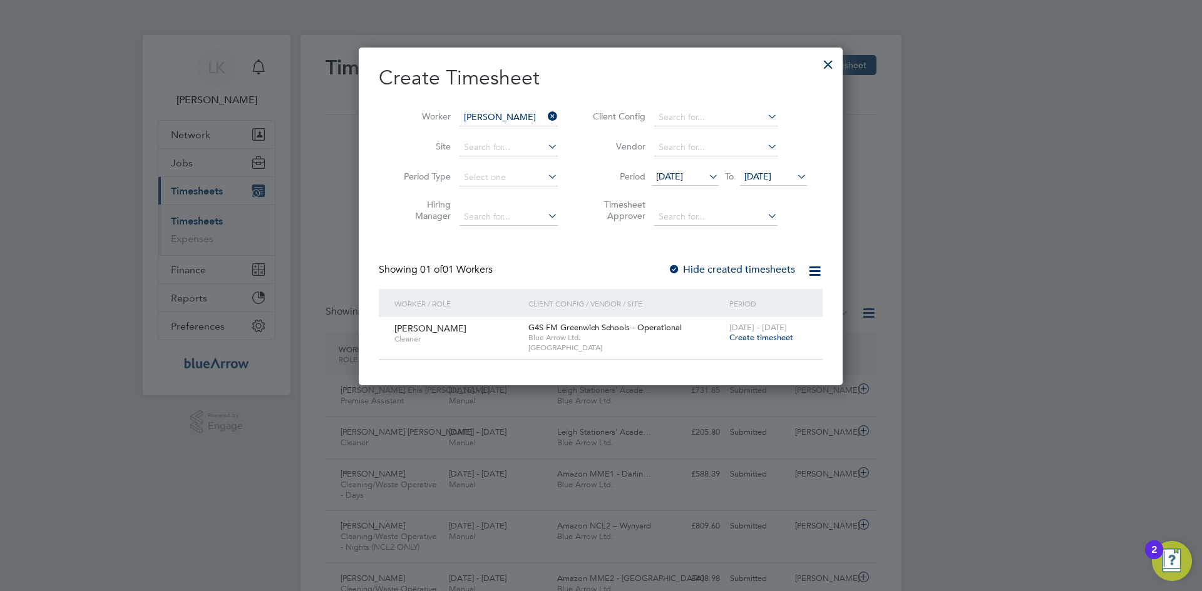
click at [750, 337] on span "Create timesheet" at bounding box center [761, 337] width 64 height 11
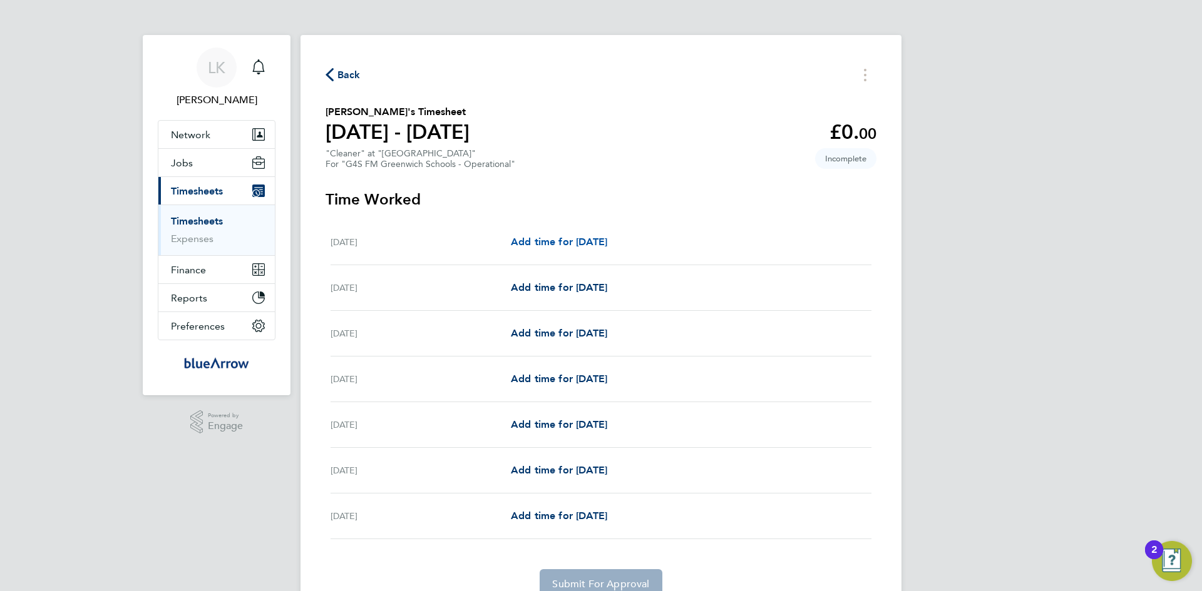
click at [556, 238] on span "Add time for [DATE]" at bounding box center [559, 242] width 96 height 12
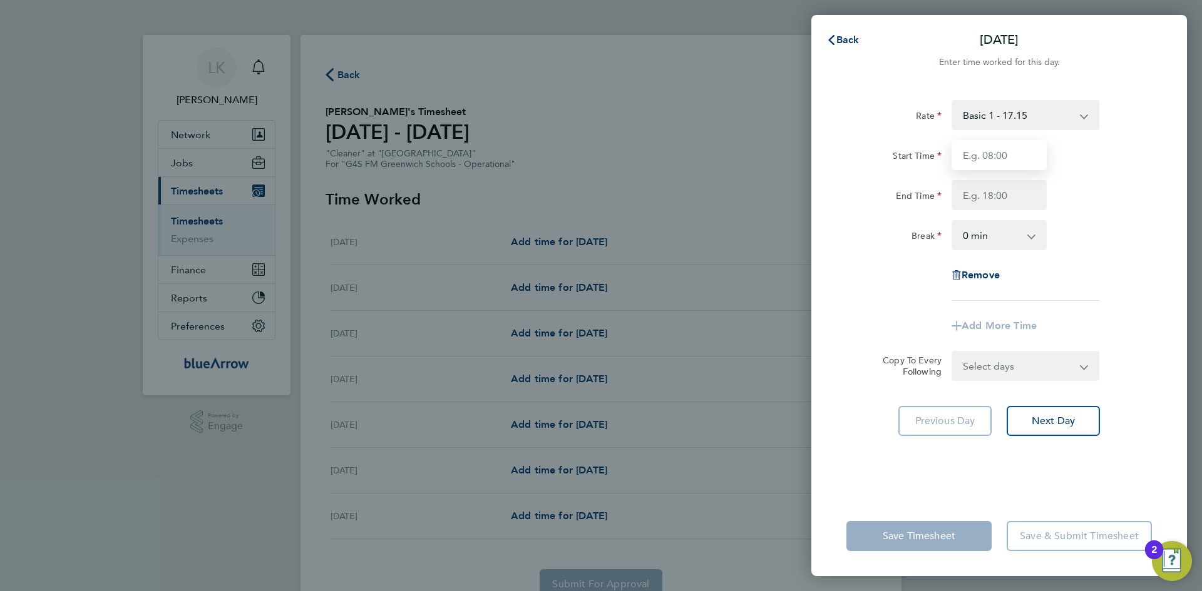
click at [972, 160] on input "Start Time" at bounding box center [998, 155] width 95 height 30
type input "10:00"
type input "16:00"
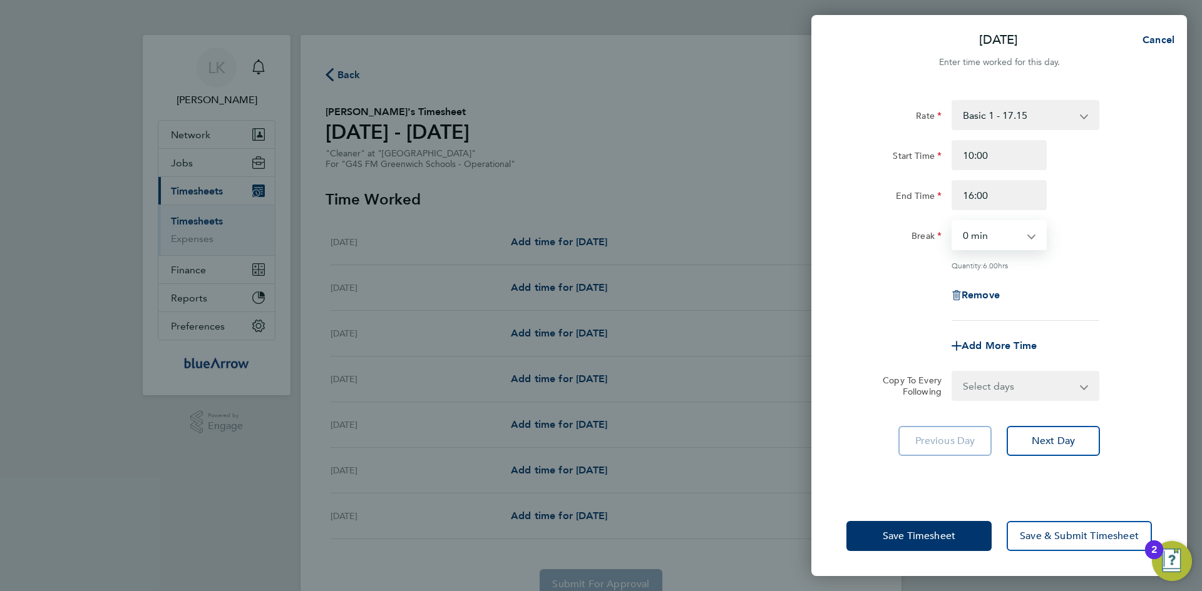
drag, startPoint x: 986, startPoint y: 386, endPoint x: 994, endPoint y: 391, distance: 9.9
click at [986, 386] on select "Select days Day Weekday (Mon-Fri) Weekend (Sat-Sun) [DATE] [DATE] [DATE] [DATE]…" at bounding box center [1017, 386] width 131 height 28
select select "WEEKDAY"
click at [952, 372] on select "Select days Day Weekday (Mon-Fri) Weekend (Sat-Sun) [DATE] [DATE] [DATE] [DATE]…" at bounding box center [1017, 386] width 131 height 28
select select "[DATE]"
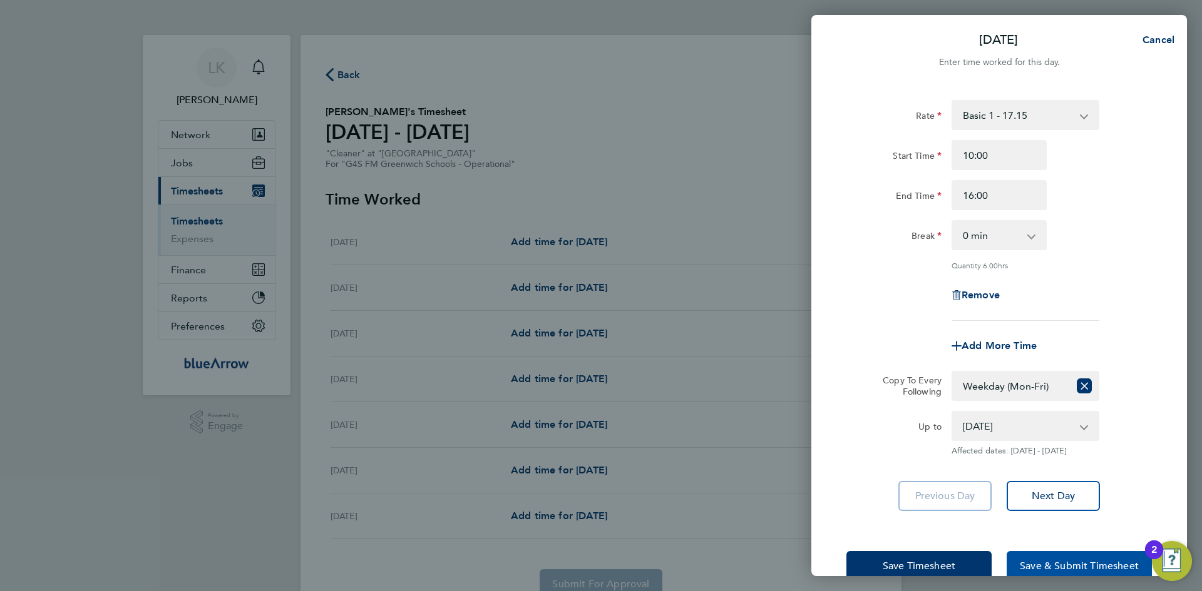
click at [1055, 563] on span "Save & Submit Timesheet" at bounding box center [1078, 566] width 119 height 13
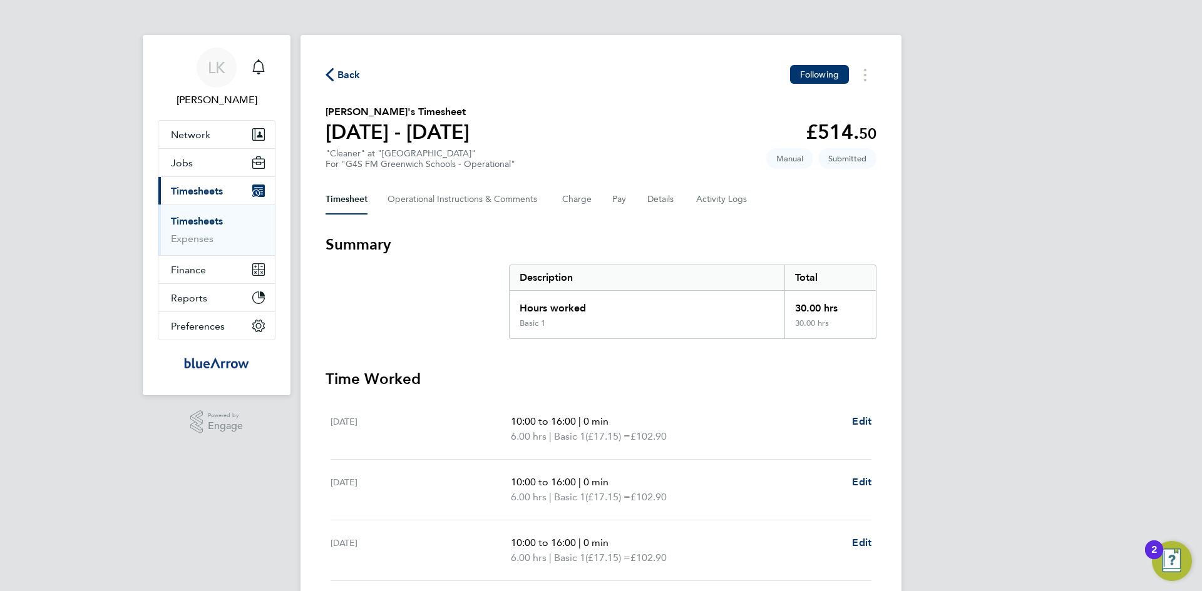
click at [345, 76] on span "Back" at bounding box center [348, 75] width 23 height 15
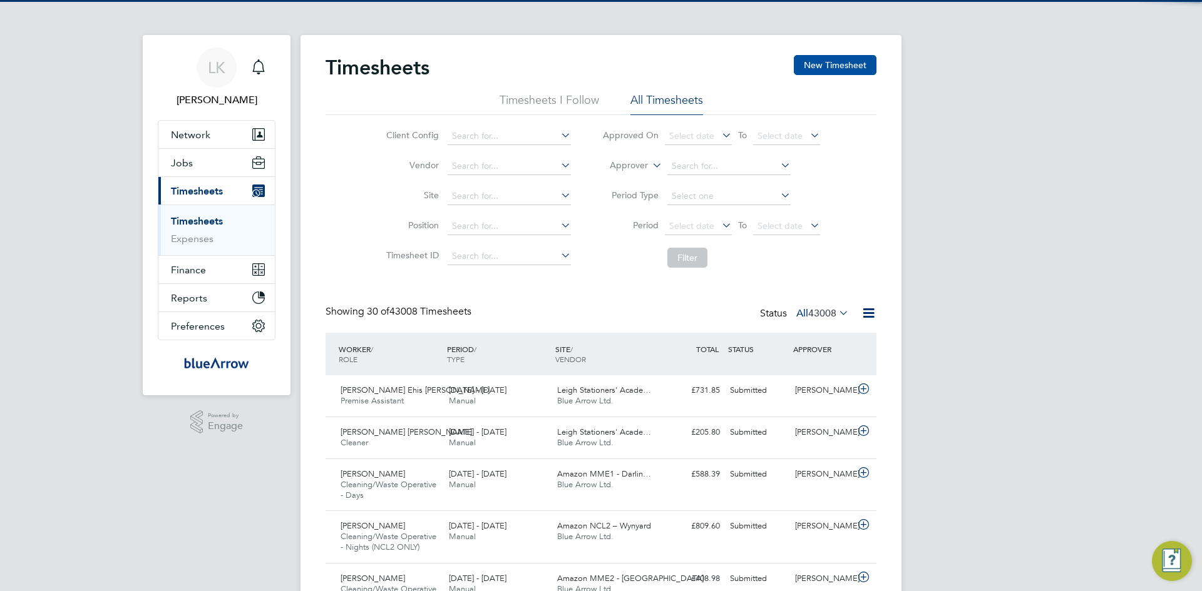
click at [831, 66] on button "New Timesheet" at bounding box center [835, 65] width 83 height 20
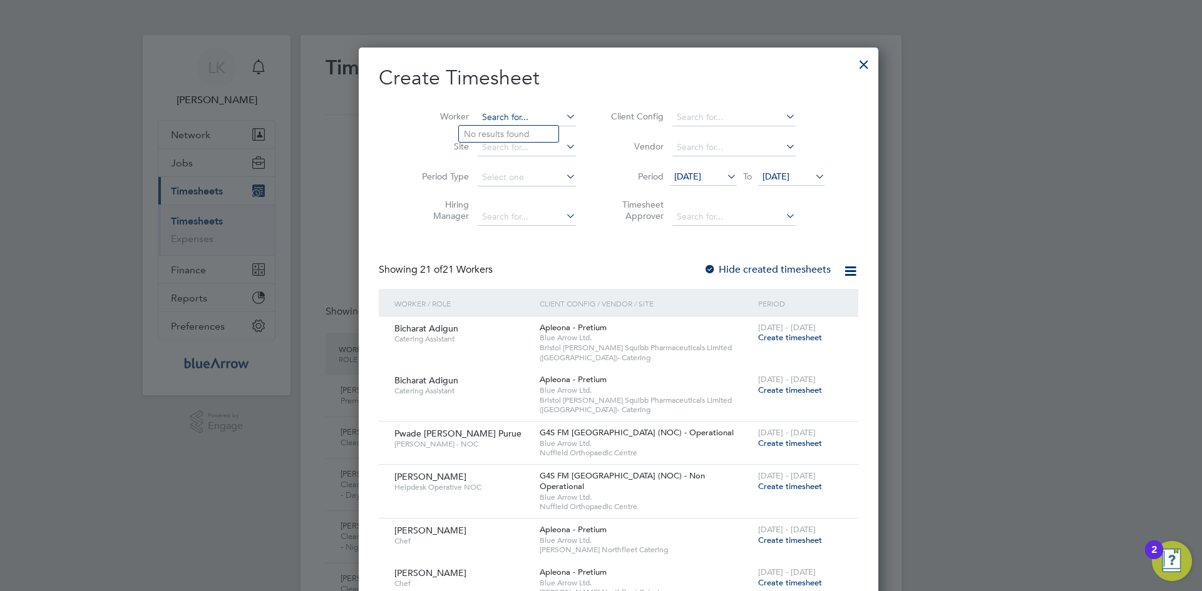
click at [491, 118] on input at bounding box center [526, 118] width 98 height 18
paste input "[PERSON_NAME]"
type input "[PERSON_NAME]"
click at [539, 129] on b "Okofor" at bounding box center [554, 134] width 30 height 11
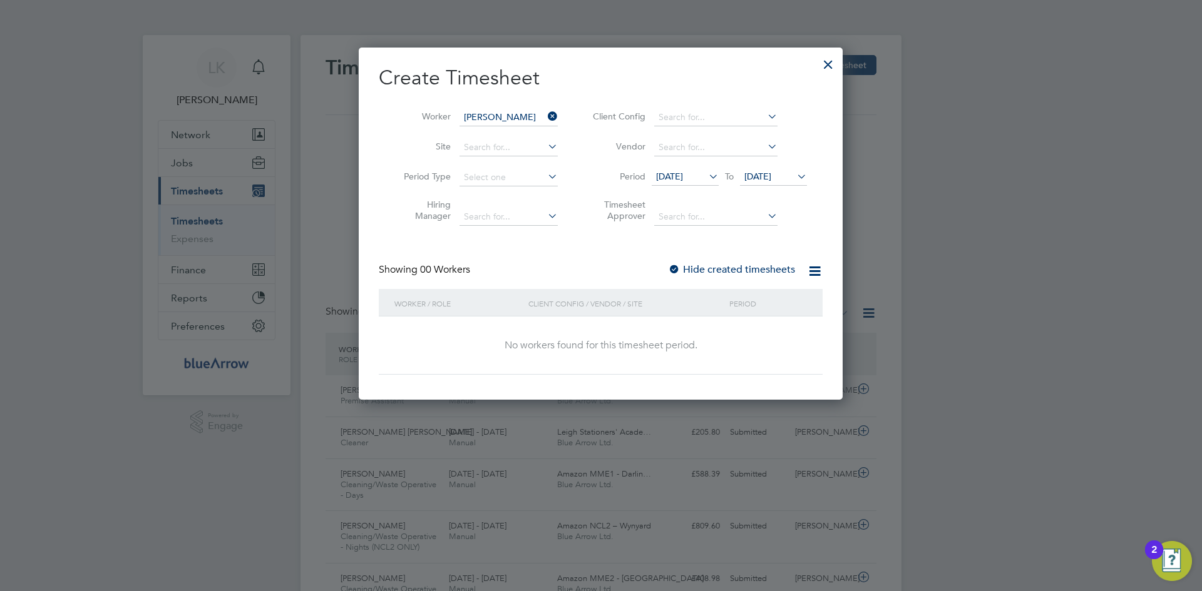
click at [771, 172] on span "[DATE]" at bounding box center [757, 176] width 27 height 11
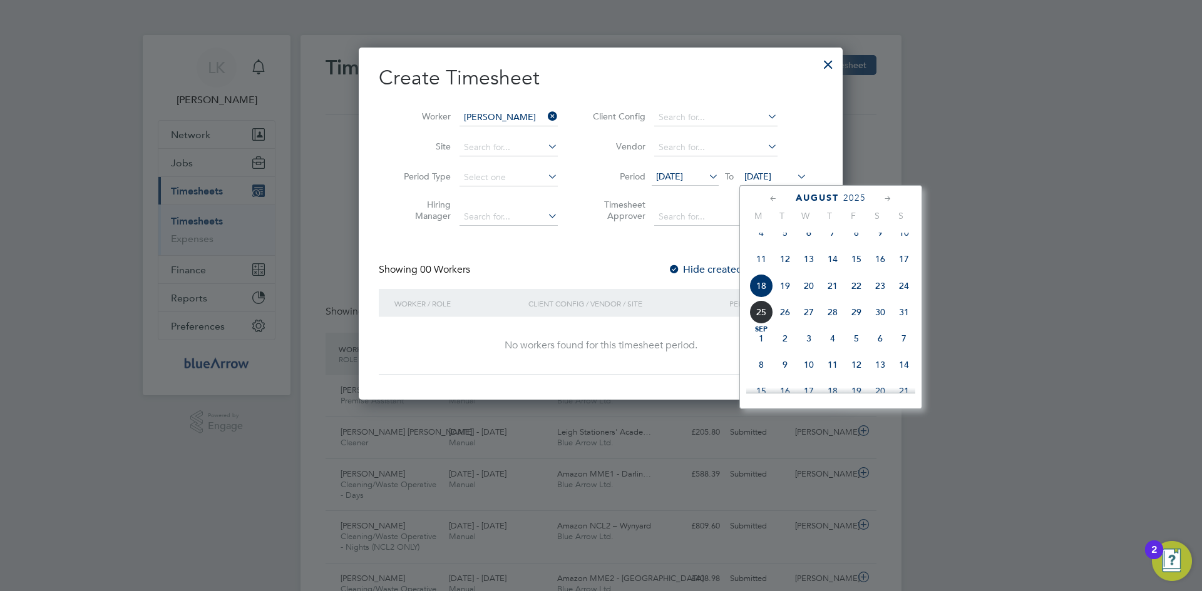
click at [681, 248] on div "Create Timesheet Worker [PERSON_NAME] Site Period Type Hiring Manager Client Co…" at bounding box center [601, 220] width 444 height 310
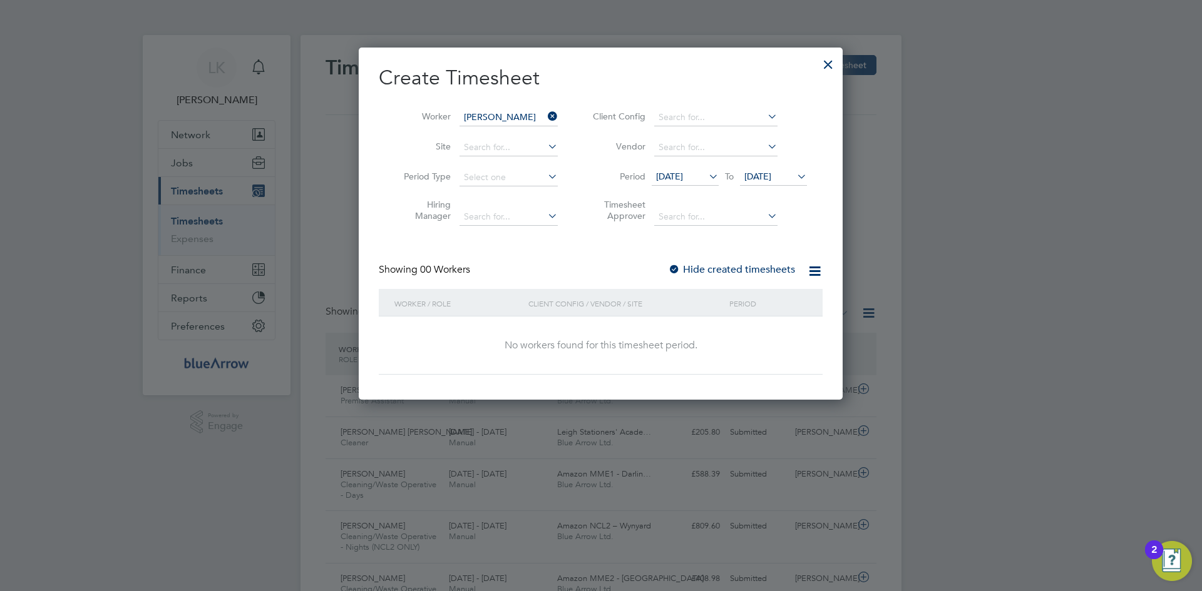
click at [713, 262] on div "Create Timesheet Worker [PERSON_NAME] Site Period Type Hiring Manager Client Co…" at bounding box center [601, 220] width 444 height 310
click at [717, 268] on label "Hide created timesheets" at bounding box center [731, 269] width 127 height 13
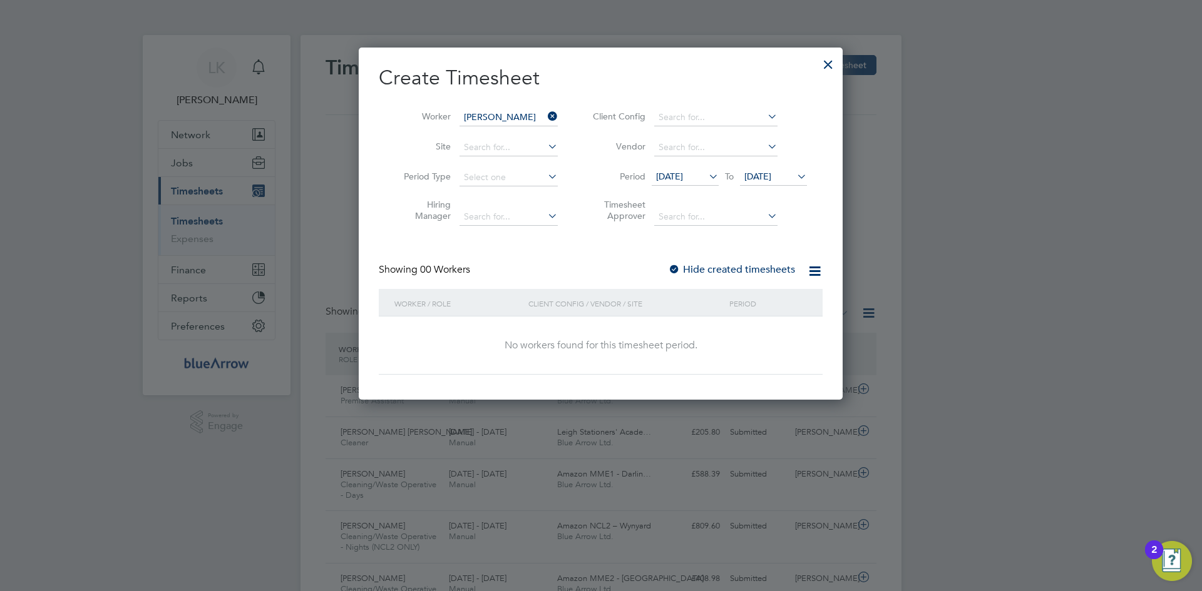
click at [717, 268] on label "Hide created timesheets" at bounding box center [731, 269] width 127 height 13
click at [771, 171] on span "[DATE]" at bounding box center [757, 176] width 27 height 11
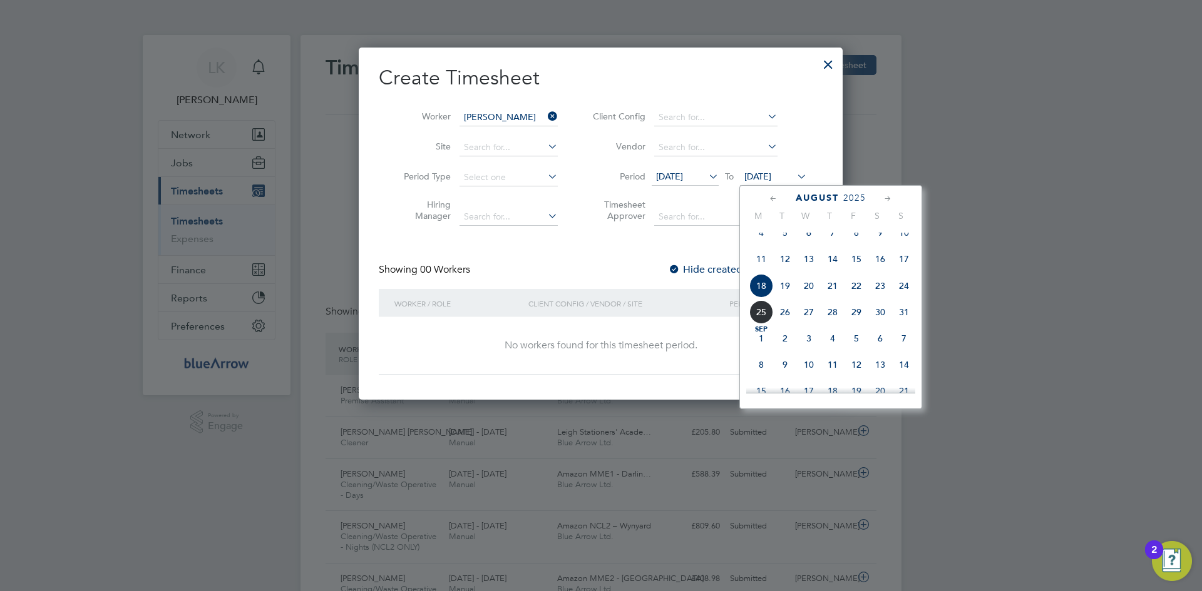
click at [908, 298] on span "24" at bounding box center [904, 286] width 24 height 24
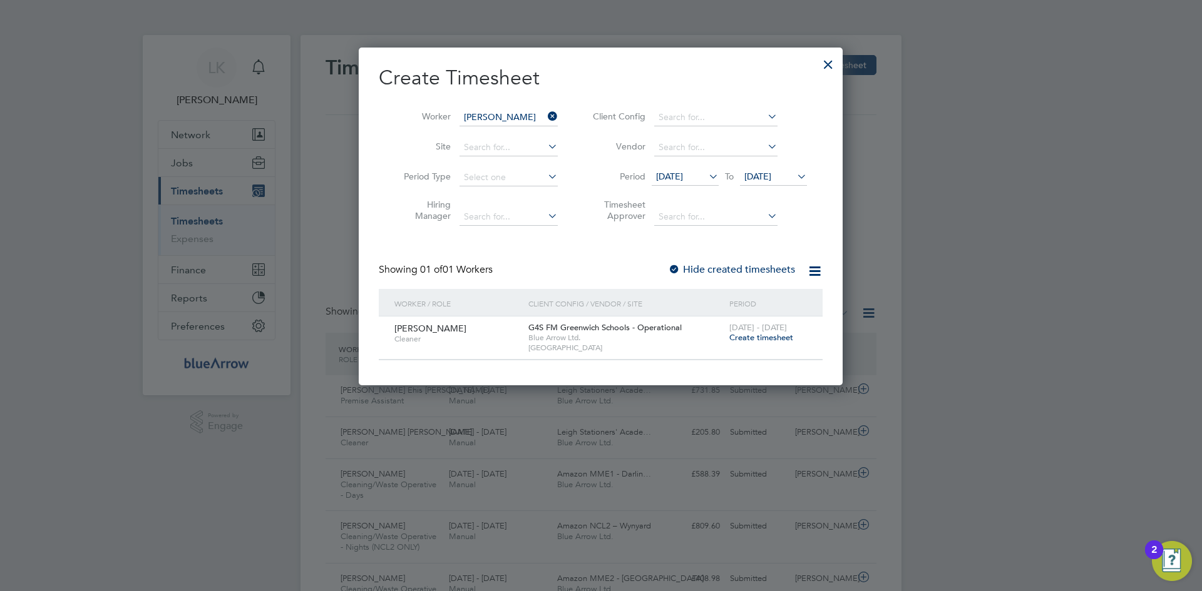
click at [742, 335] on span "Create timesheet" at bounding box center [761, 337] width 64 height 11
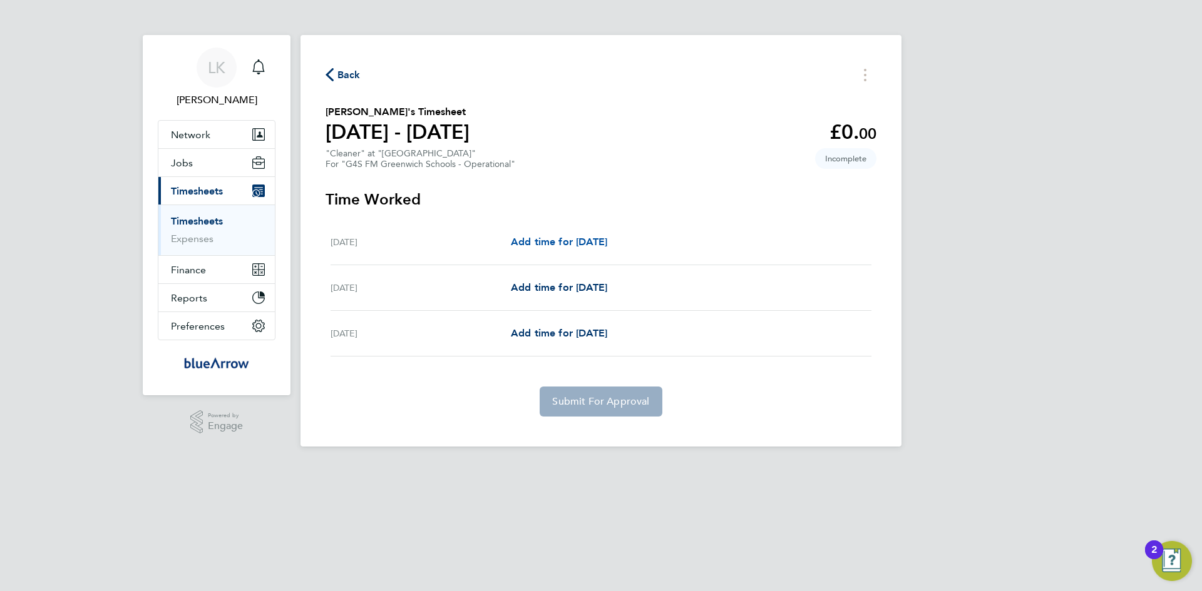
click at [558, 241] on span "Add time for [DATE]" at bounding box center [559, 242] width 96 height 12
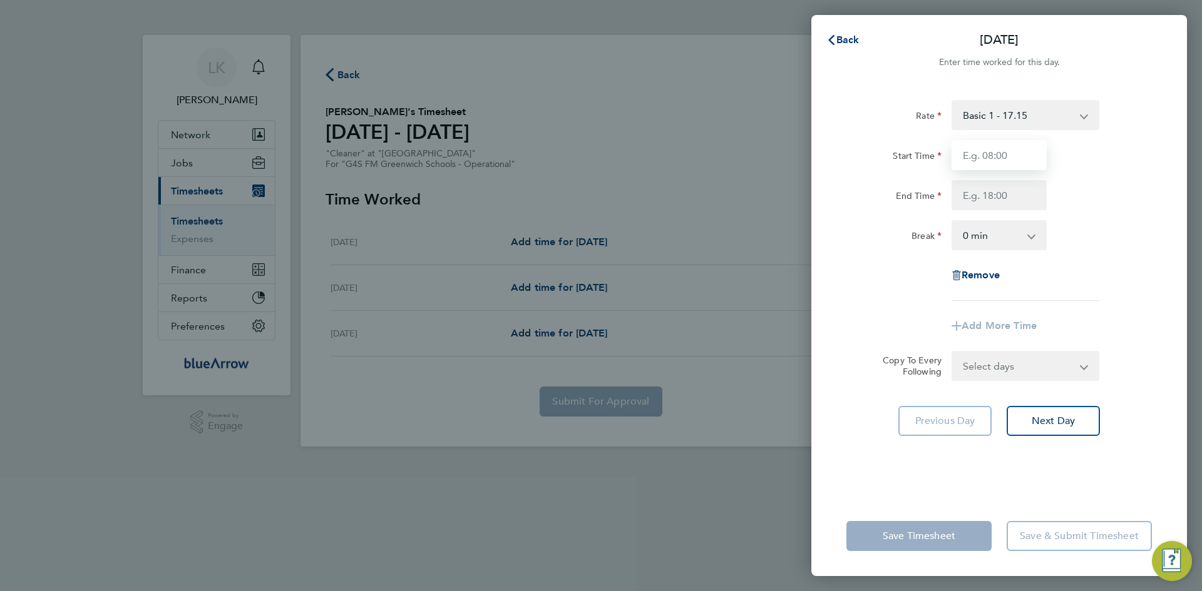
click at [987, 165] on input "Start Time" at bounding box center [998, 155] width 95 height 30
type input "10:00"
type input "16:00"
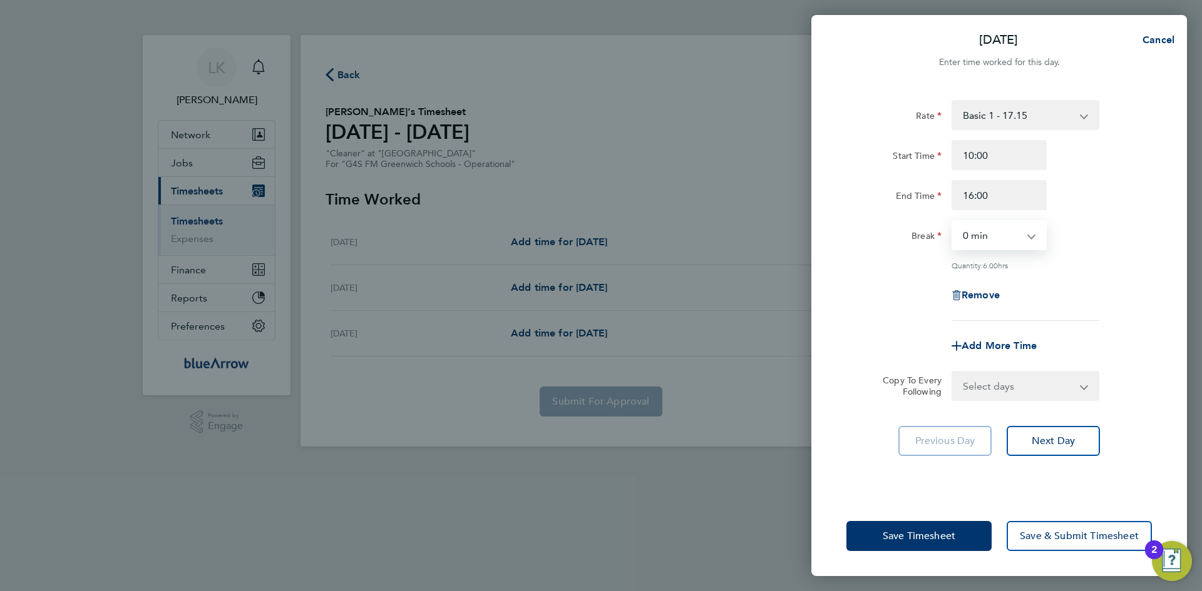
drag, startPoint x: 981, startPoint y: 386, endPoint x: 991, endPoint y: 386, distance: 9.4
click at [981, 386] on select "Select days Day [DATE] [DATE]" at bounding box center [1017, 386] width 131 height 28
select select "THU"
click at [952, 372] on select "Select days Day [DATE] [DATE]" at bounding box center [1017, 386] width 131 height 28
select select "[DATE]"
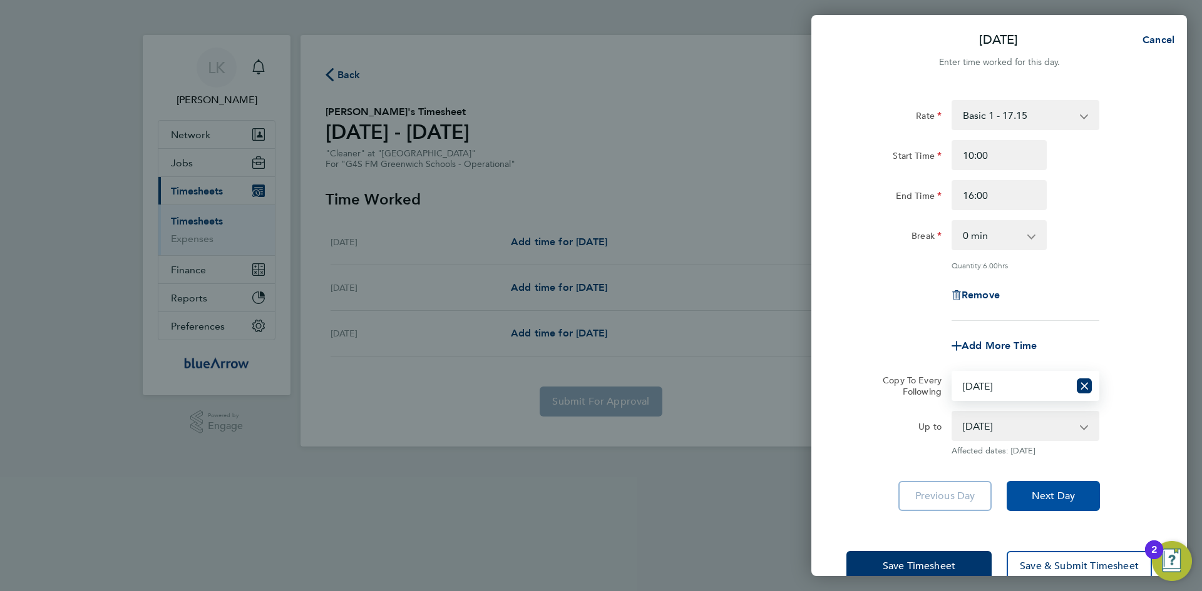
click at [1055, 499] on span "Next Day" at bounding box center [1052, 496] width 43 height 13
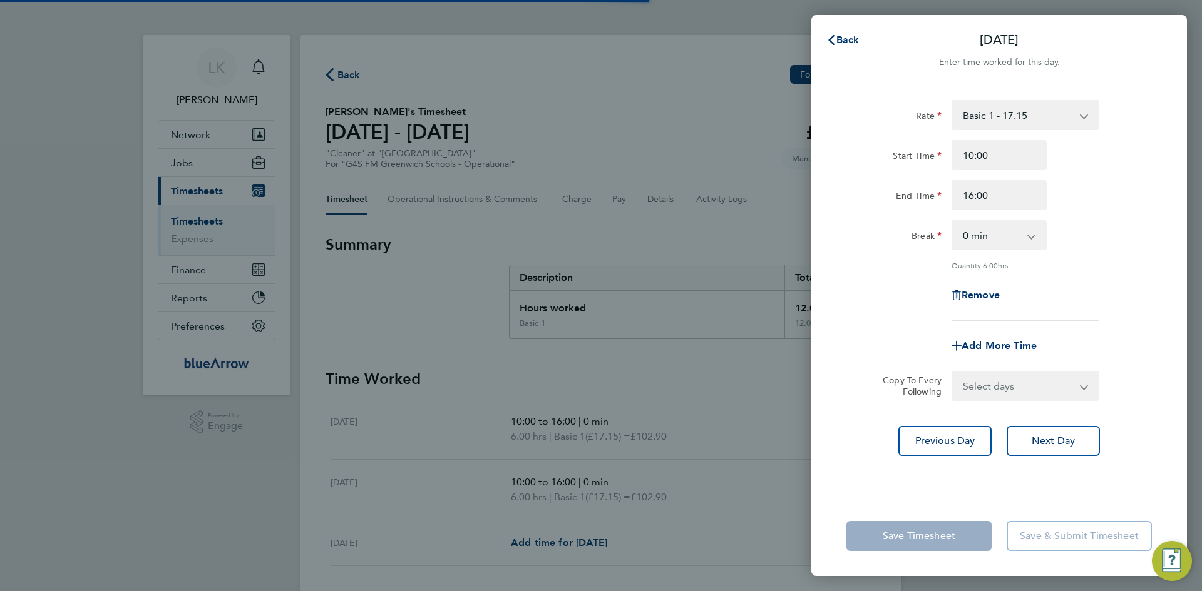
drag, startPoint x: 971, startPoint y: 385, endPoint x: 984, endPoint y: 391, distance: 13.7
click at [971, 385] on select "Select days [DATE]" at bounding box center [1017, 386] width 131 height 28
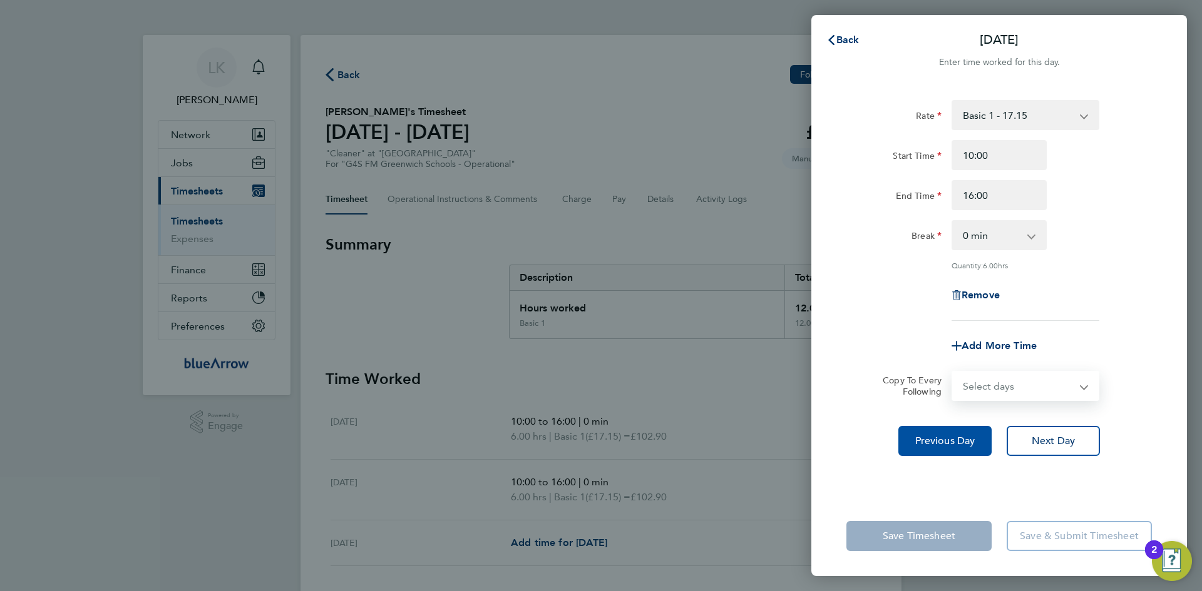
select select "FRI"
click at [952, 372] on select "Select days [DATE]" at bounding box center [1017, 386] width 131 height 28
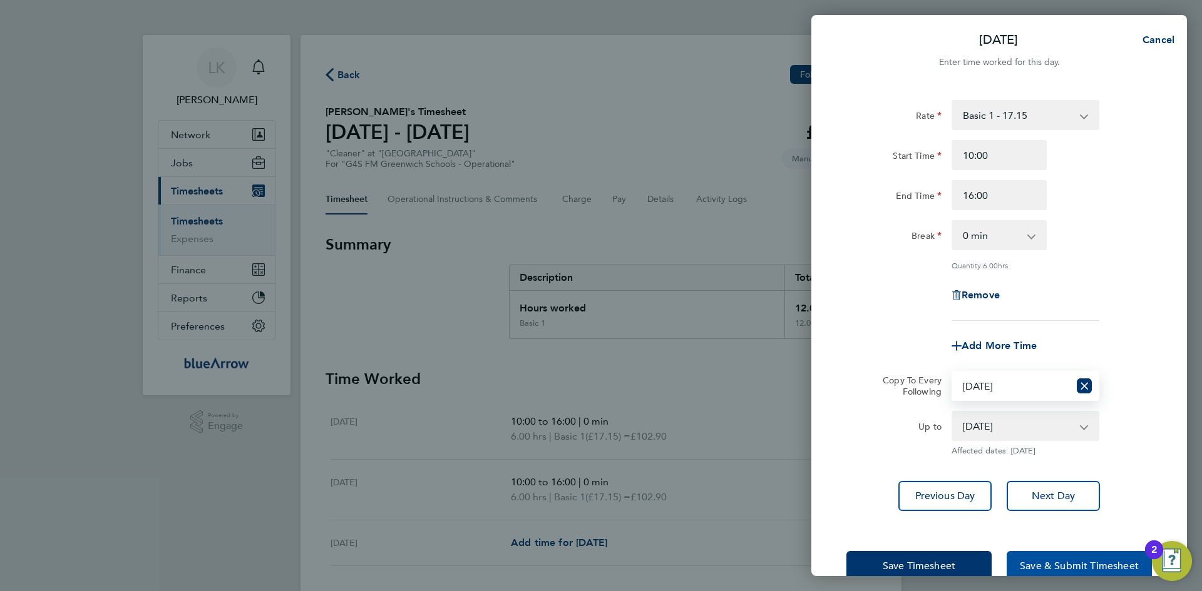
click at [1034, 558] on button "Save & Submit Timesheet" at bounding box center [1078, 566] width 145 height 30
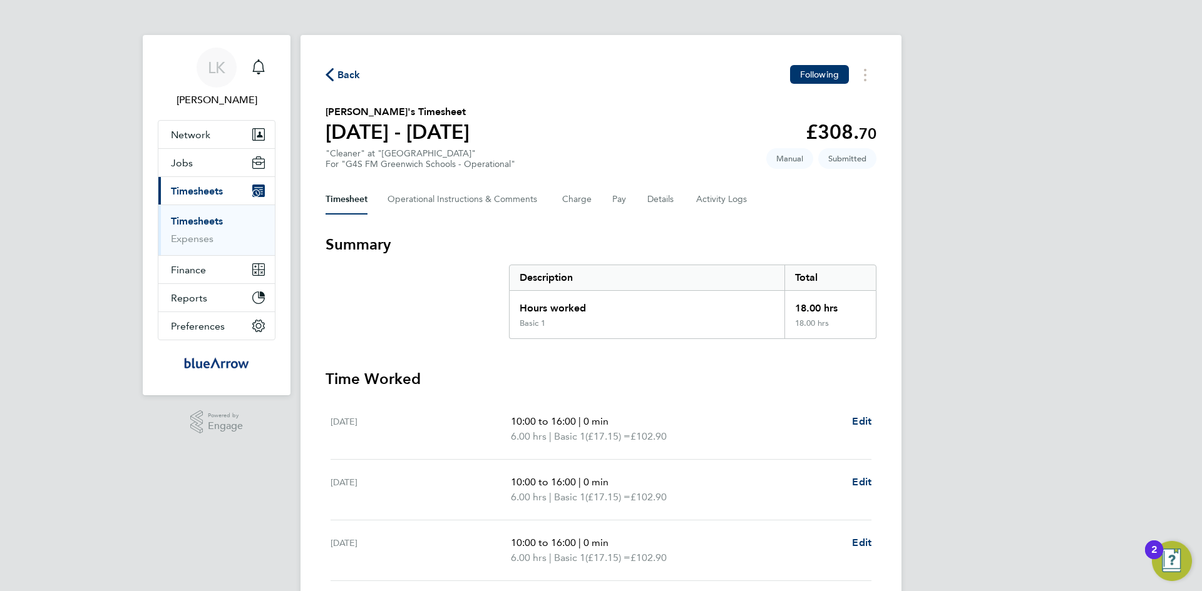
click at [342, 74] on span "Back" at bounding box center [348, 75] width 23 height 15
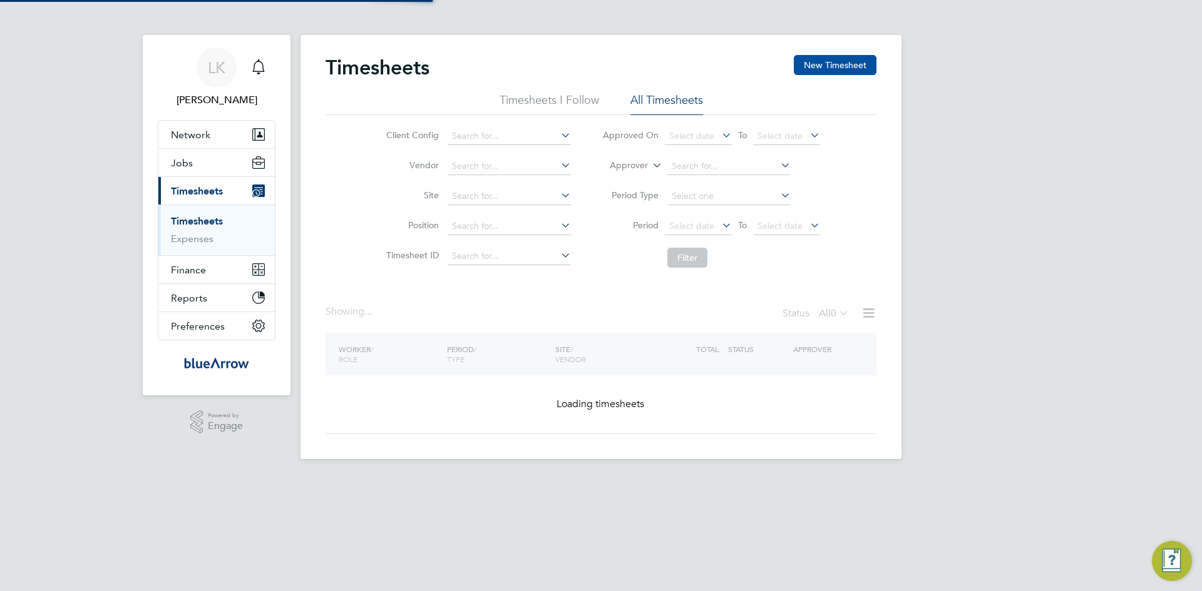
click at [824, 64] on button "New Timesheet" at bounding box center [835, 65] width 83 height 20
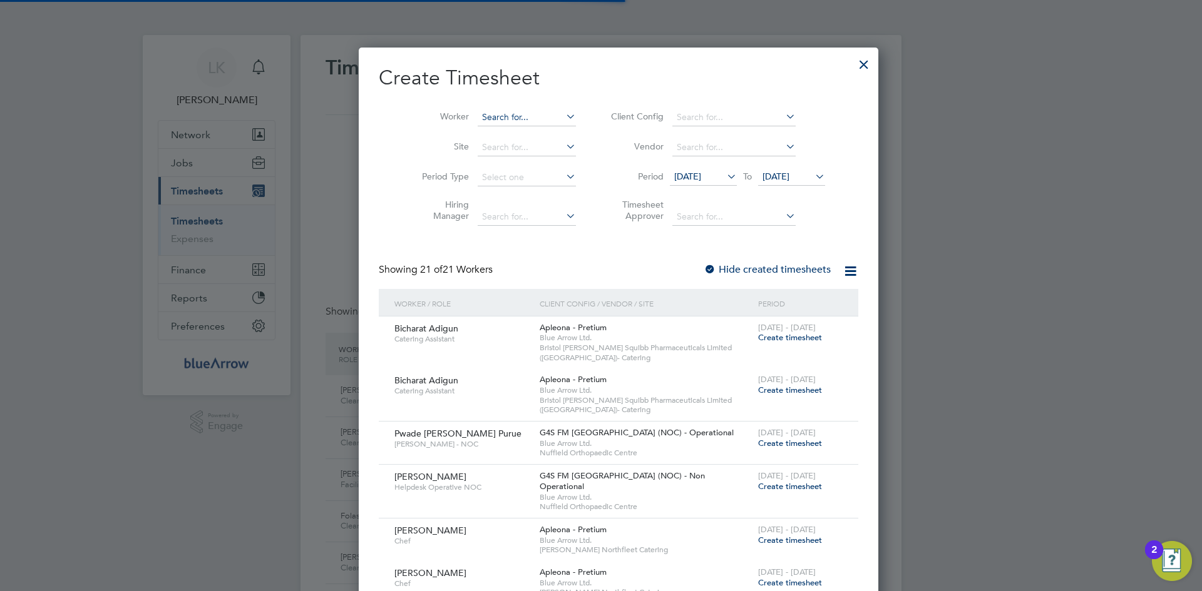
click at [484, 110] on input at bounding box center [526, 118] width 98 height 18
paste input "[PERSON_NAME] [PERSON_NAME]"
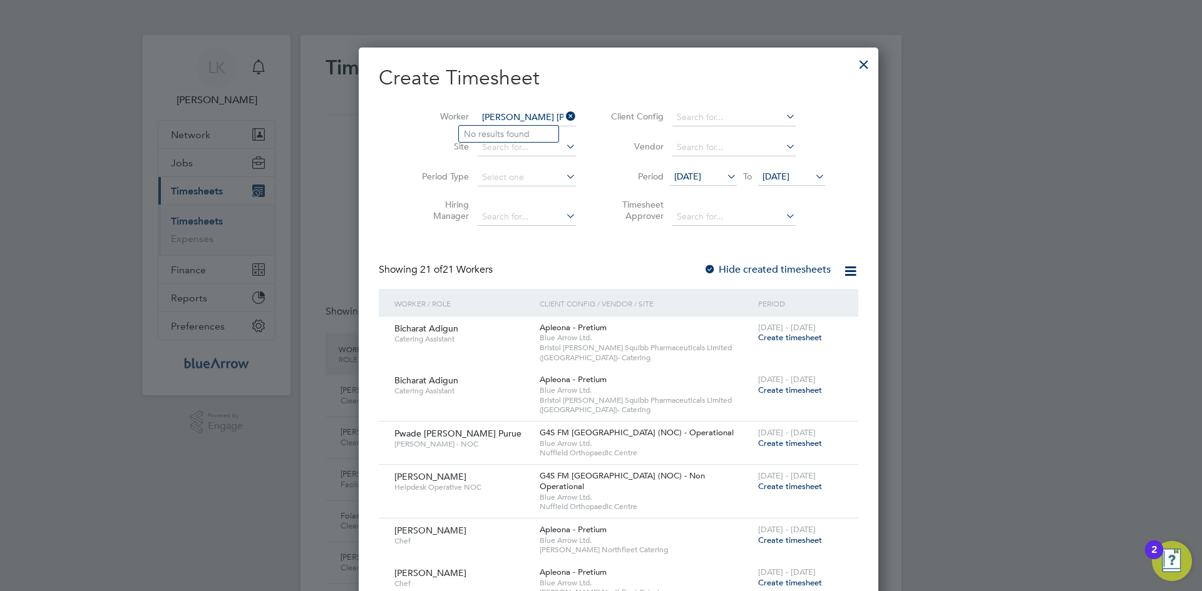
click at [504, 118] on input "[PERSON_NAME] [PERSON_NAME]" at bounding box center [526, 118] width 98 height 18
click at [526, 118] on input "[PERSON_NAME] [PERSON_NAME]" at bounding box center [526, 118] width 98 height 18
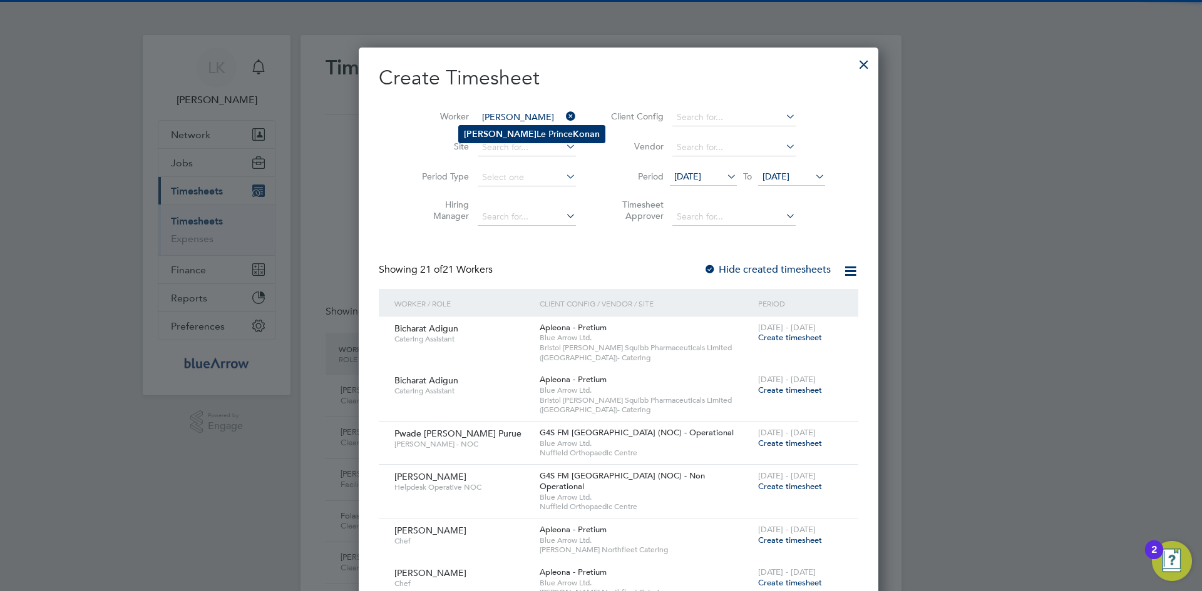
click at [515, 129] on li "[PERSON_NAME] [PERSON_NAME]" at bounding box center [532, 134] width 146 height 17
type input "[PERSON_NAME] [PERSON_NAME]"
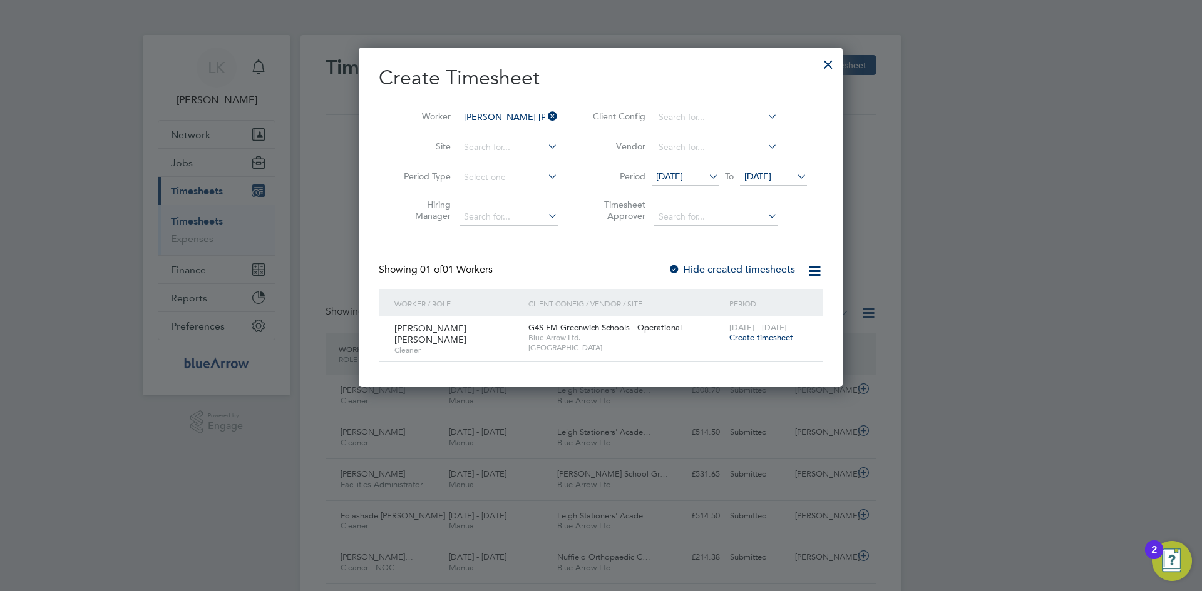
click at [745, 339] on span "Create timesheet" at bounding box center [761, 337] width 64 height 11
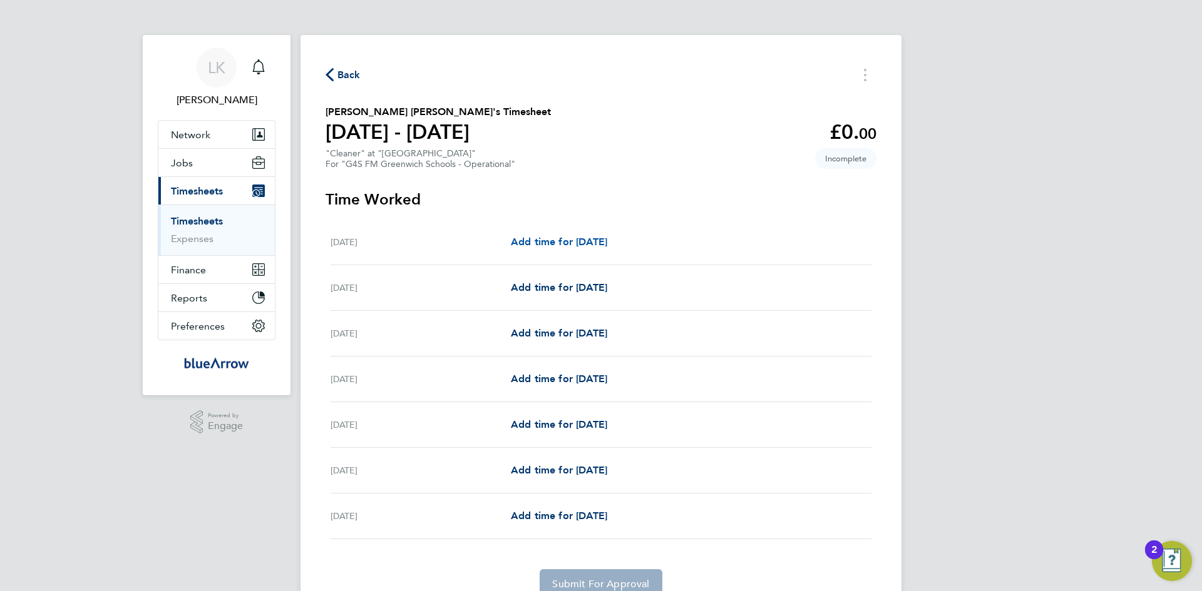
click at [572, 242] on span "Add time for [DATE]" at bounding box center [559, 242] width 96 height 12
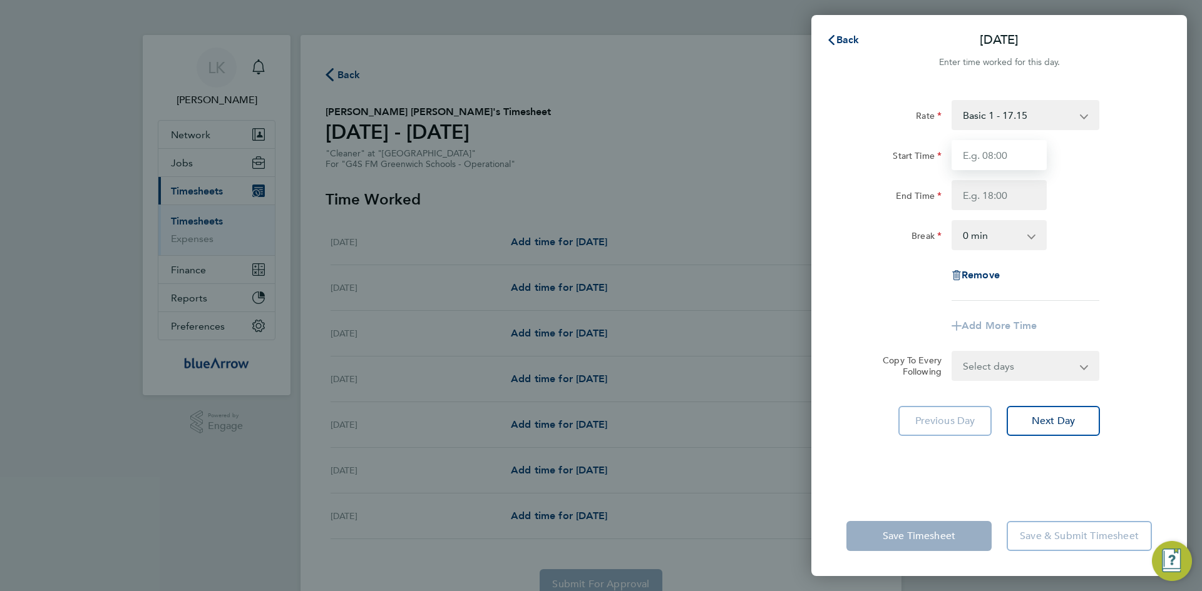
click at [999, 150] on input "Start Time" at bounding box center [998, 155] width 95 height 30
type input "10:00"
type input "16:00"
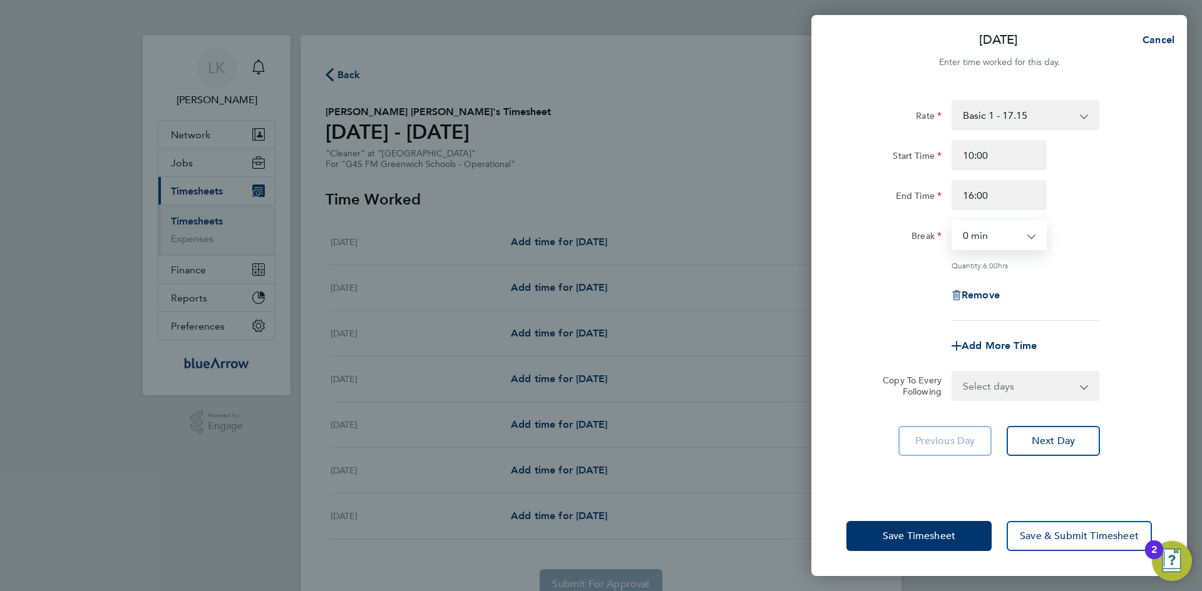
click at [1010, 390] on select "Select days Day Weekday (Mon-Fri) Weekend (Sat-Sun) [DATE] [DATE] [DATE] [DATE]…" at bounding box center [1017, 386] width 131 height 28
select select "WEEKDAY"
click at [952, 372] on select "Select days Day Weekday (Mon-Fri) Weekend (Sat-Sun) [DATE] [DATE] [DATE] [DATE]…" at bounding box center [1017, 386] width 131 height 28
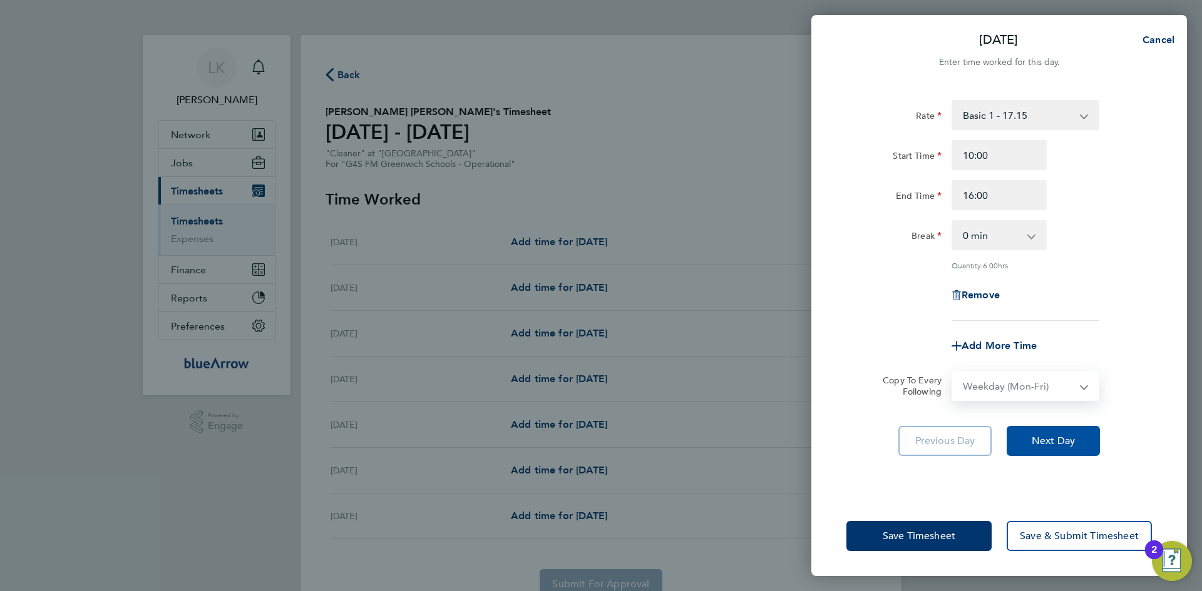
select select "[DATE]"
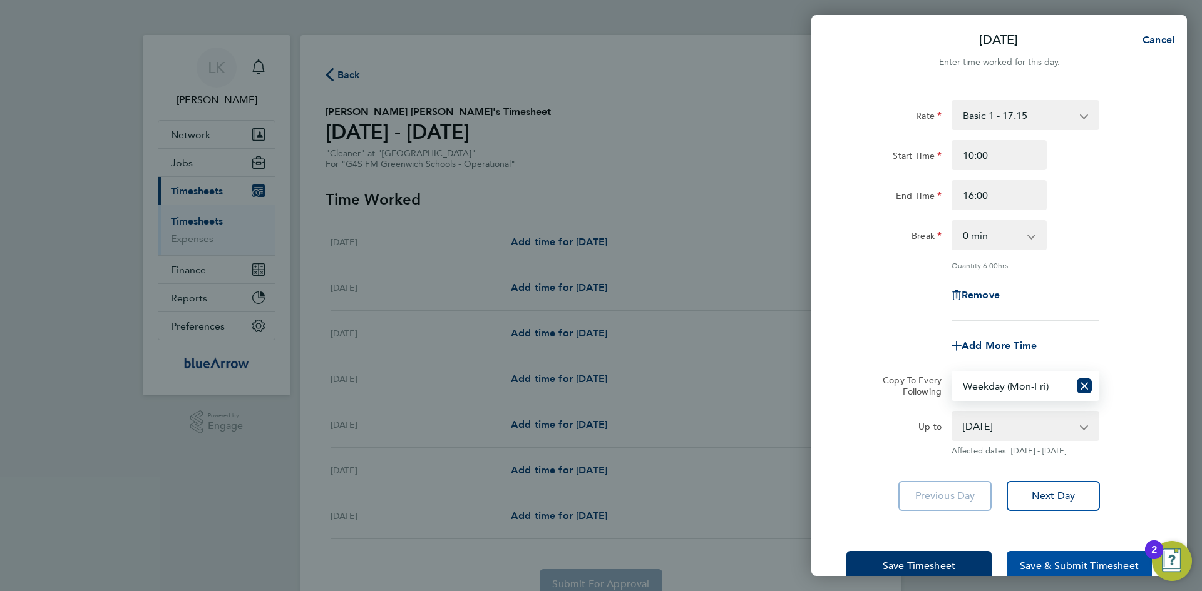
click at [1075, 556] on button "Save & Submit Timesheet" at bounding box center [1078, 566] width 145 height 30
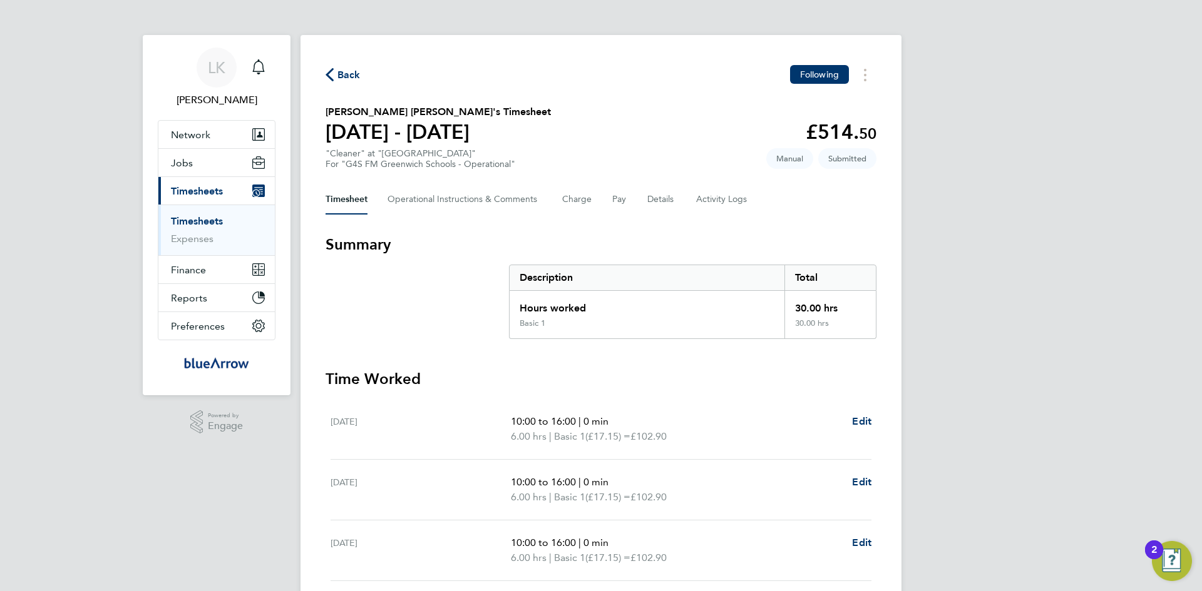
click at [343, 78] on span "Back" at bounding box center [348, 75] width 23 height 15
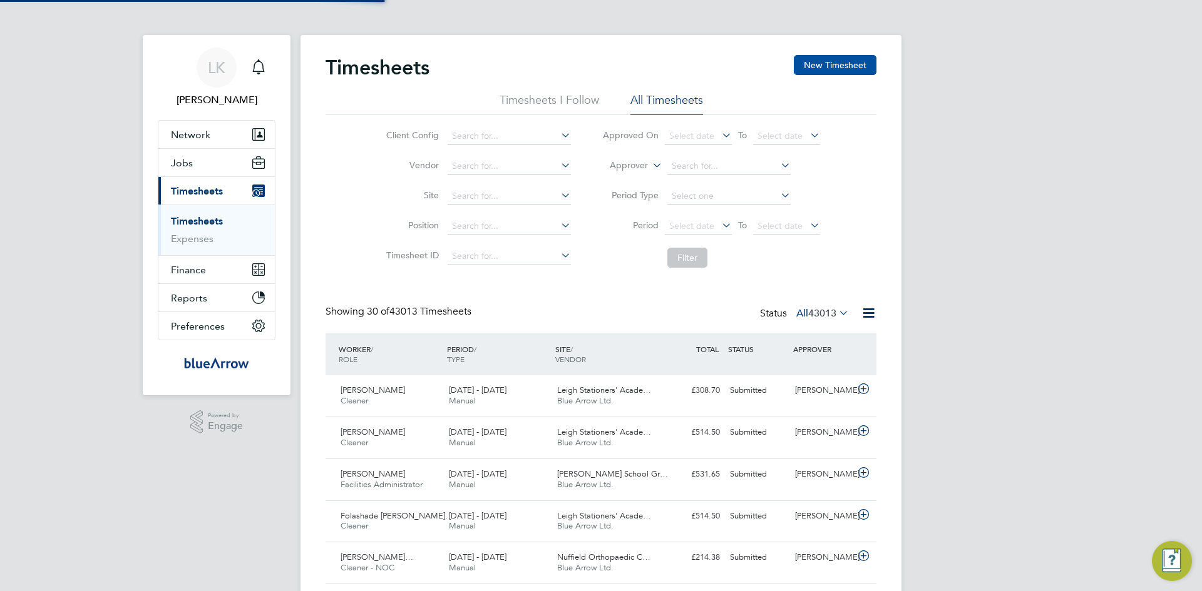
click at [832, 57] on button "New Timesheet" at bounding box center [835, 65] width 83 height 20
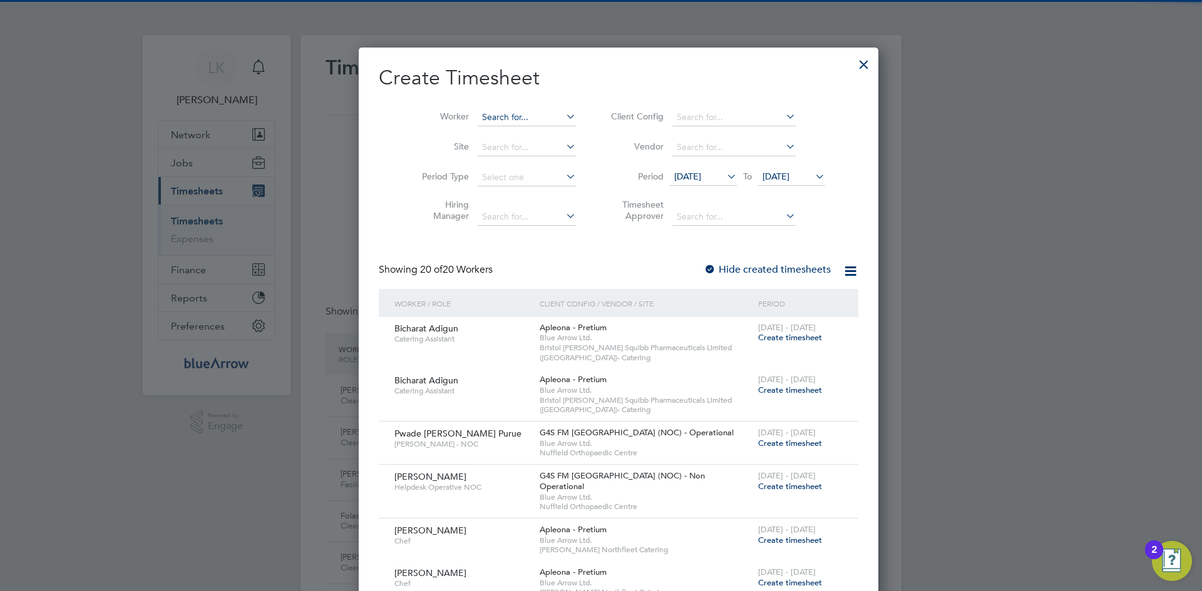
click at [498, 118] on input at bounding box center [526, 118] width 98 height 18
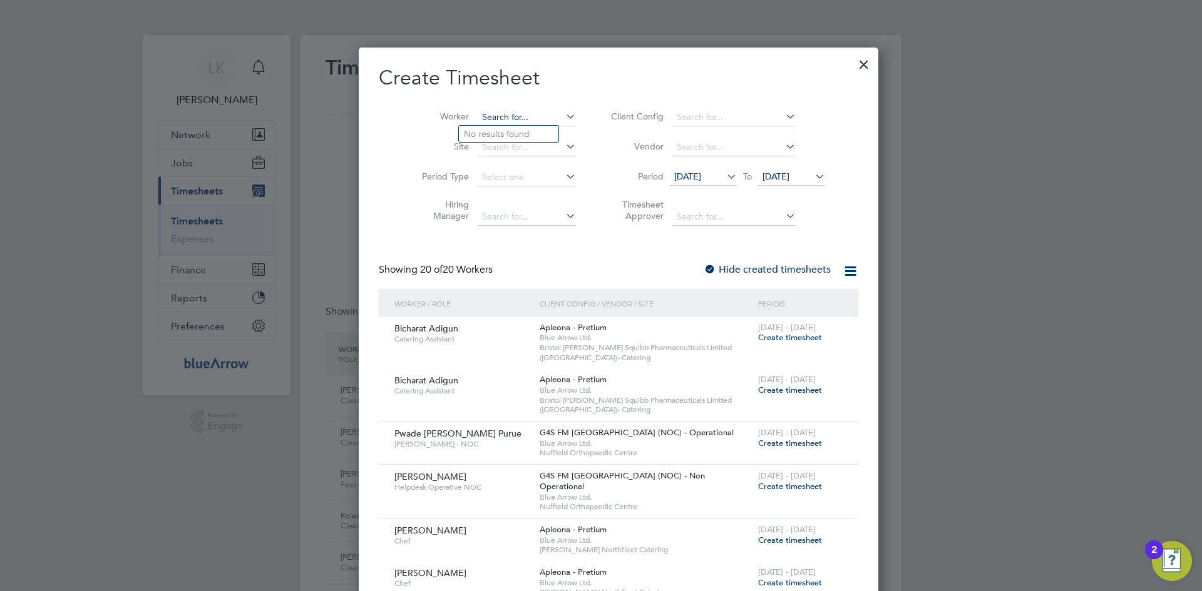
paste input "Shadiat Taofeek"
click at [501, 137] on b "Taofeek" at bounding box center [509, 134] width 33 height 11
type input "Shadiat Taofeek"
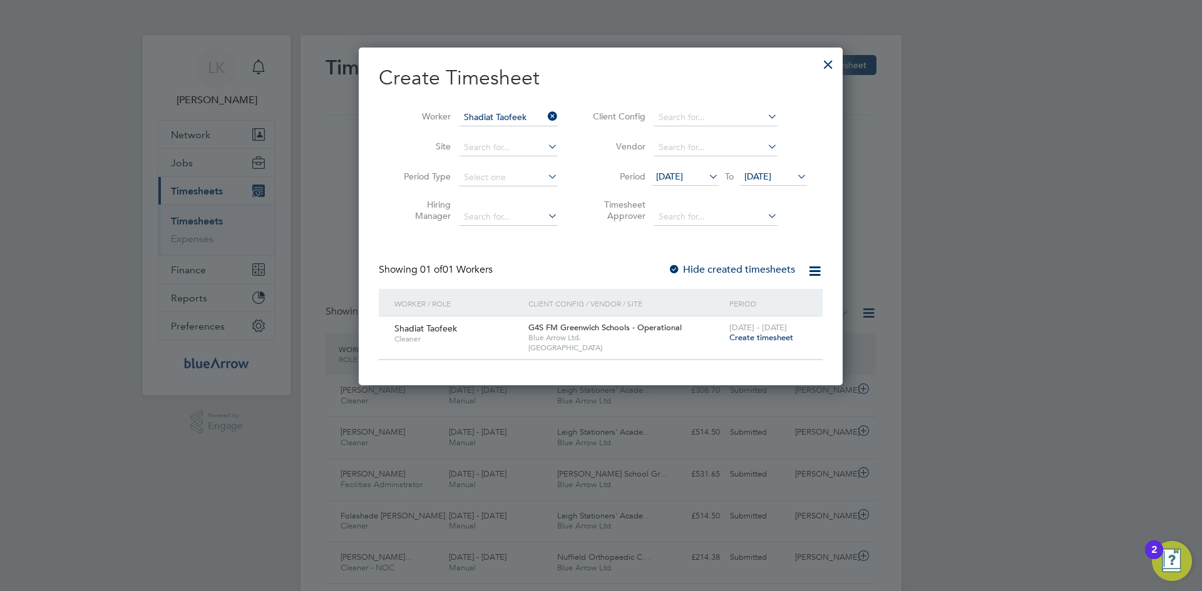
click at [742, 338] on span "Create timesheet" at bounding box center [761, 337] width 64 height 11
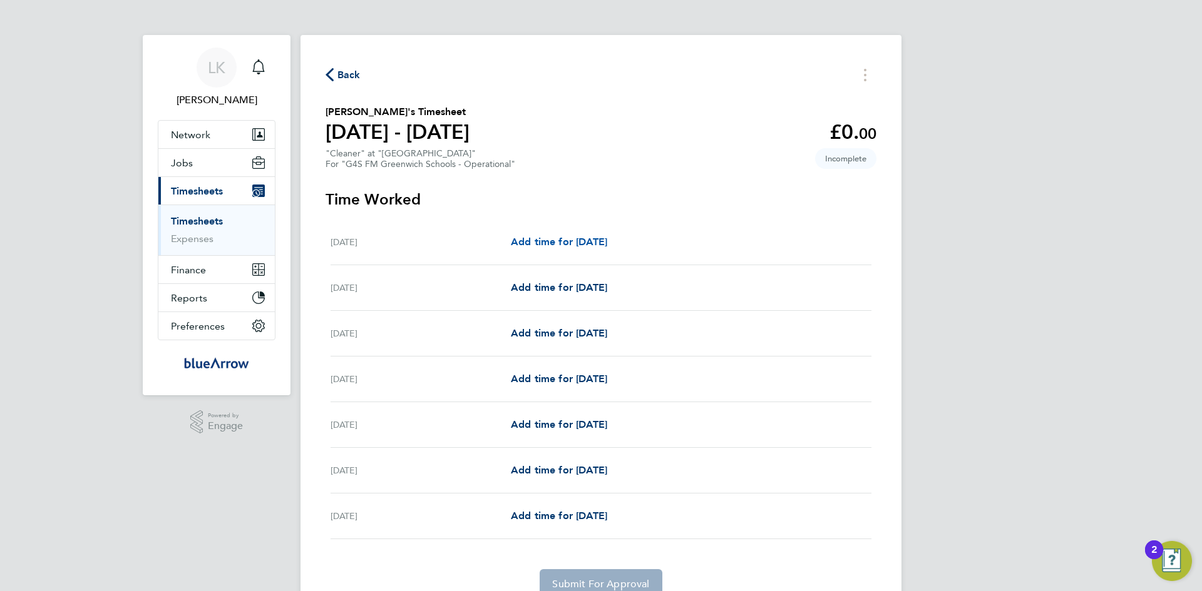
click at [584, 237] on span "Add time for [DATE]" at bounding box center [559, 242] width 96 height 12
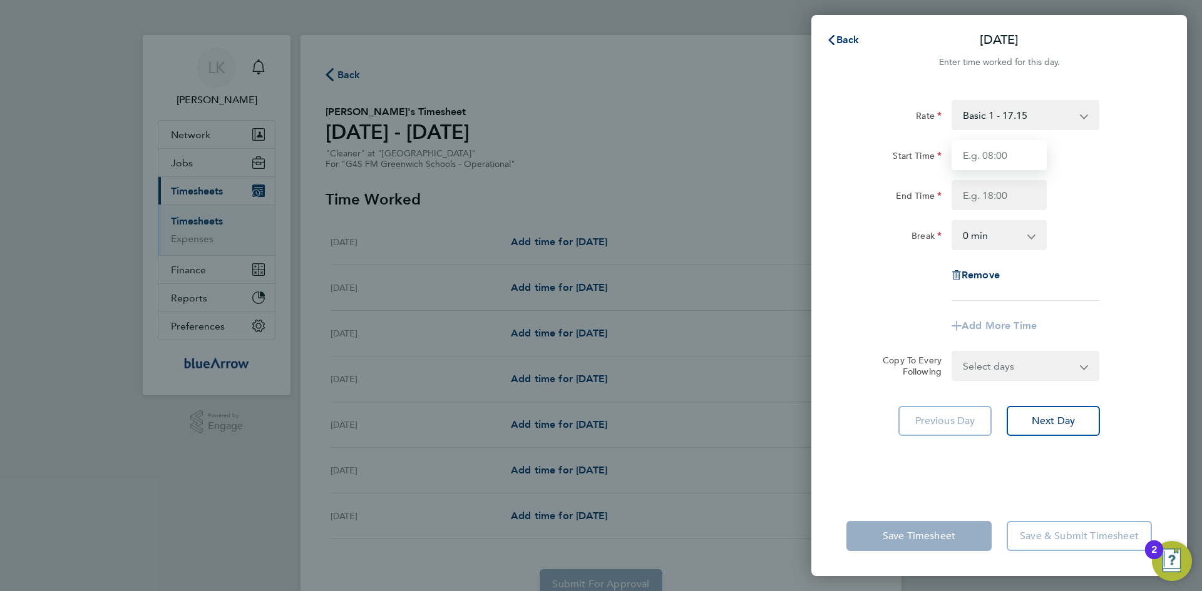
click at [961, 157] on input "Start Time" at bounding box center [998, 155] width 95 height 30
type input "10:00"
type input "16:00"
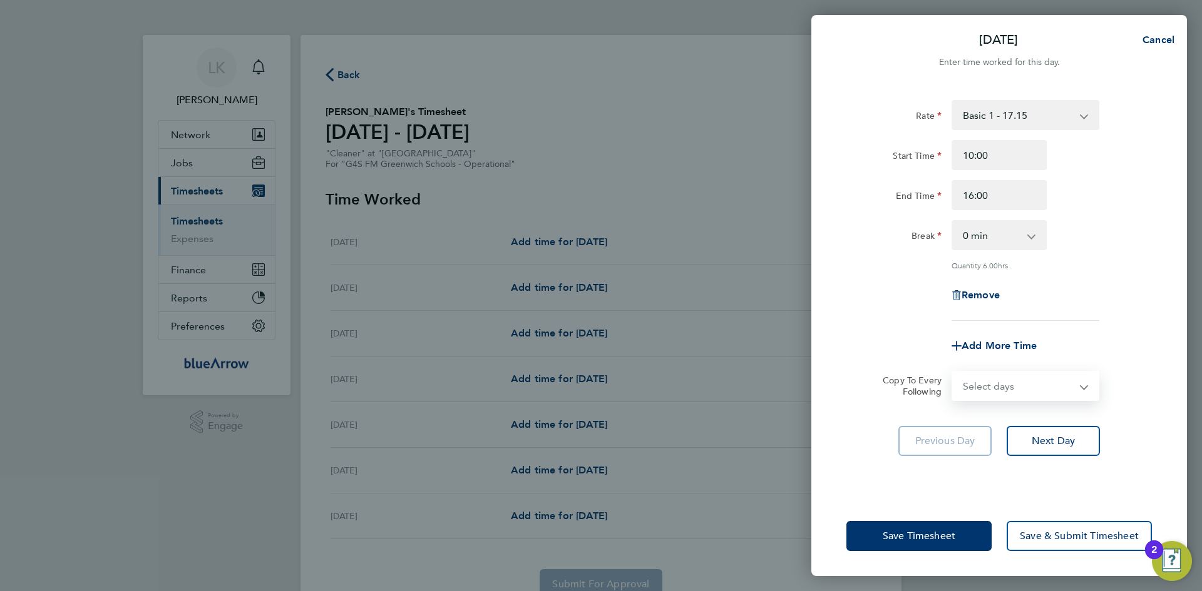
click at [981, 389] on select "Select days Day Weekday (Mon-Fri) Weekend (Sat-Sun) [DATE] [DATE] [DATE] [DATE]…" at bounding box center [1017, 386] width 131 height 28
select select "WEEKDAY"
click at [952, 372] on select "Select days Day Weekday (Mon-Fri) Weekend (Sat-Sun) [DATE] [DATE] [DATE] [DATE]…" at bounding box center [1017, 386] width 131 height 28
select select "[DATE]"
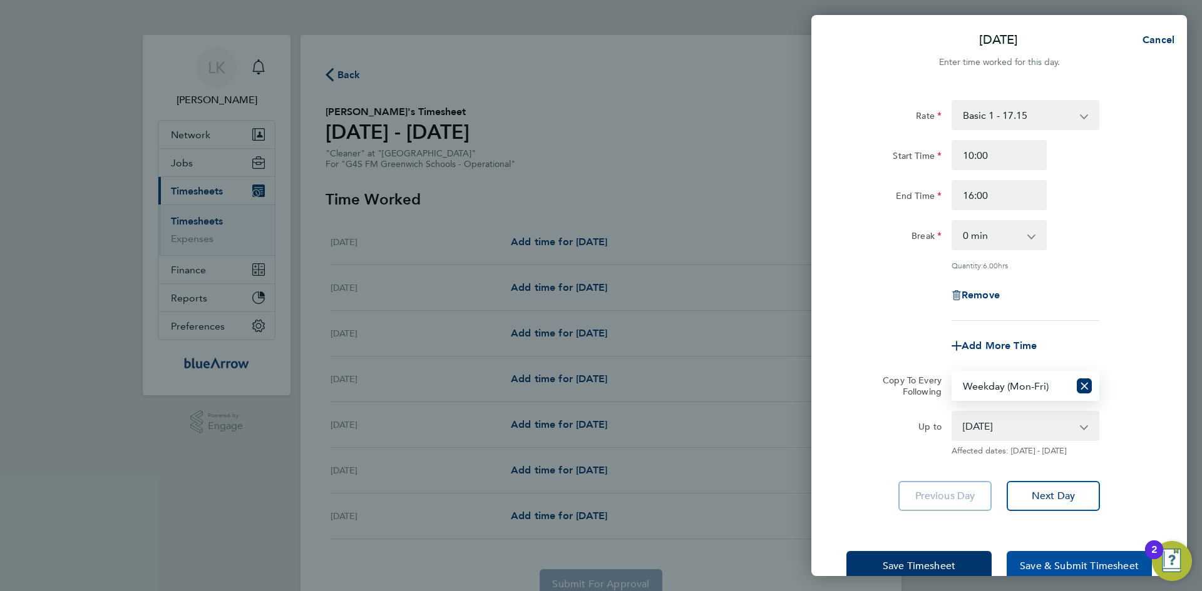
click at [1030, 558] on button "Save & Submit Timesheet" at bounding box center [1078, 566] width 145 height 30
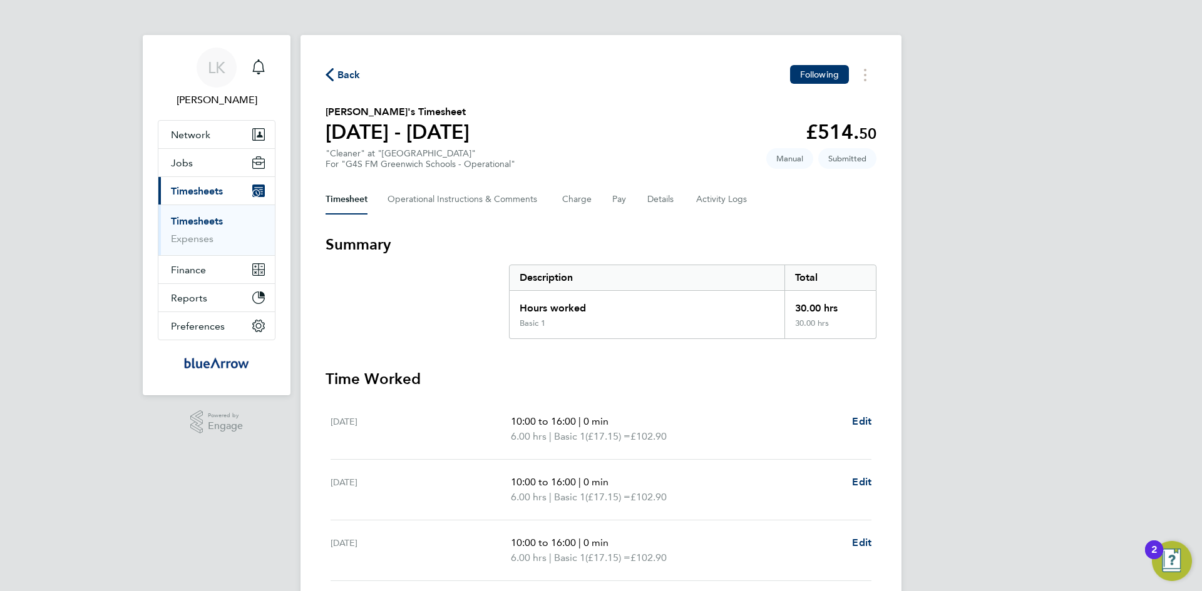
click at [354, 78] on span "Back" at bounding box center [348, 75] width 23 height 15
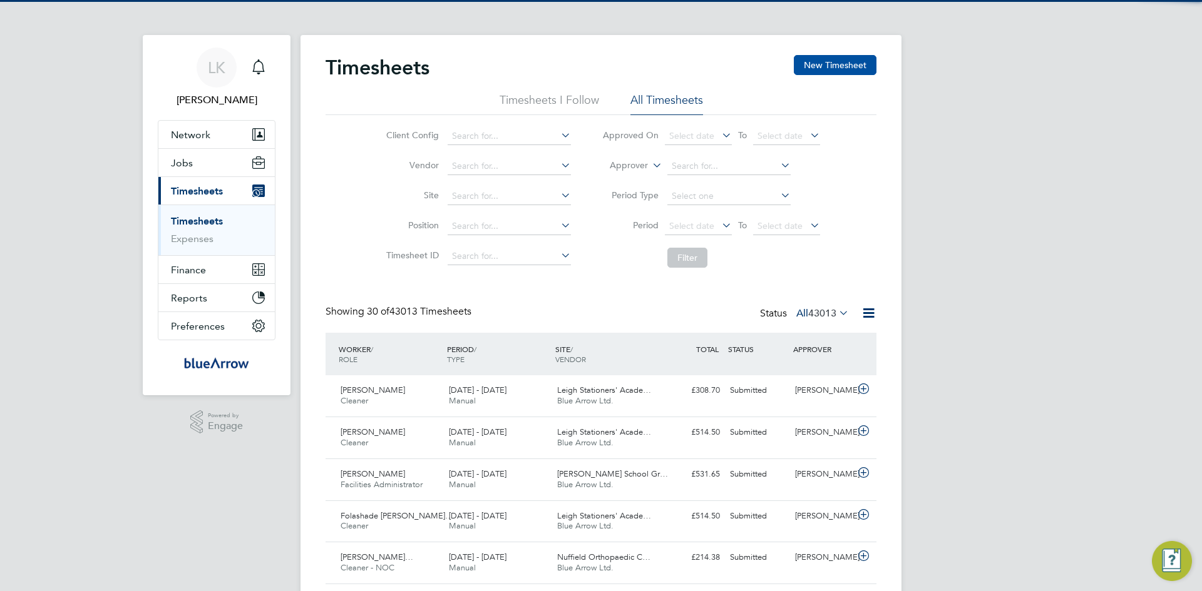
click at [836, 63] on button "New Timesheet" at bounding box center [835, 65] width 83 height 20
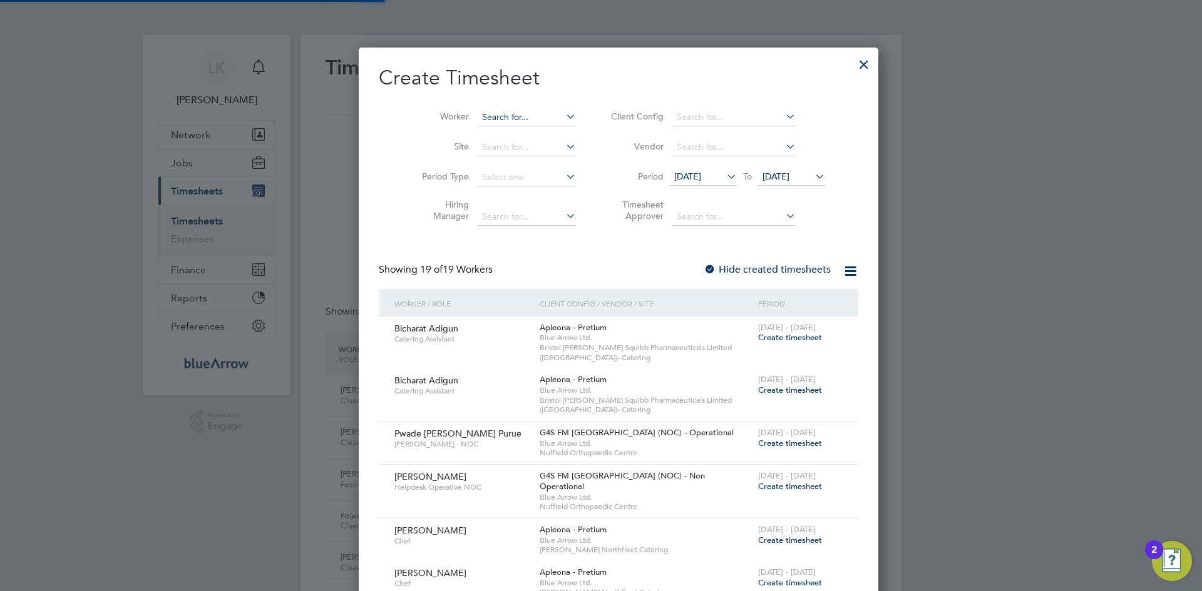
click at [508, 119] on input at bounding box center [526, 118] width 98 height 18
paste input "Sky Emmins"
type input "Sky Emmins"
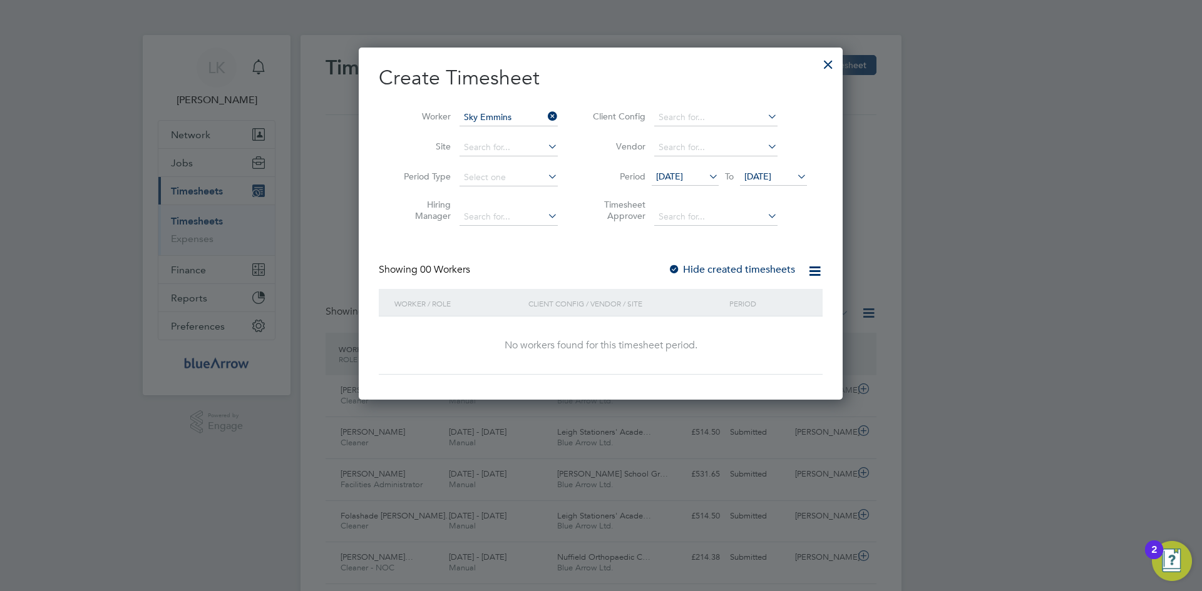
click at [702, 268] on label "Hide created timesheets" at bounding box center [731, 269] width 127 height 13
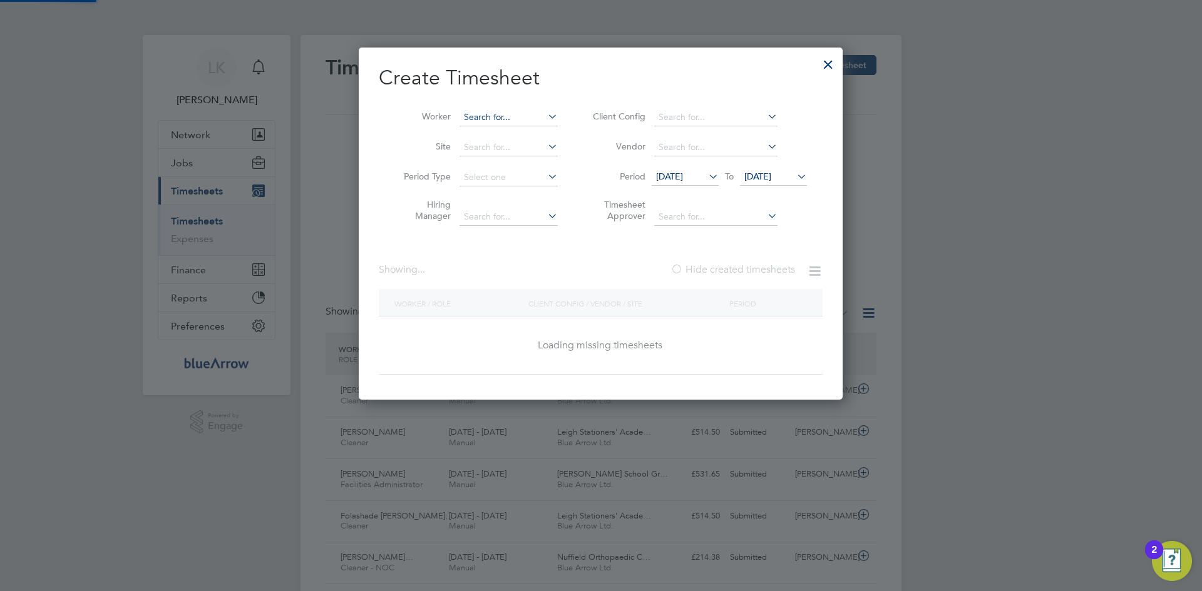
click at [506, 114] on input at bounding box center [508, 118] width 98 height 18
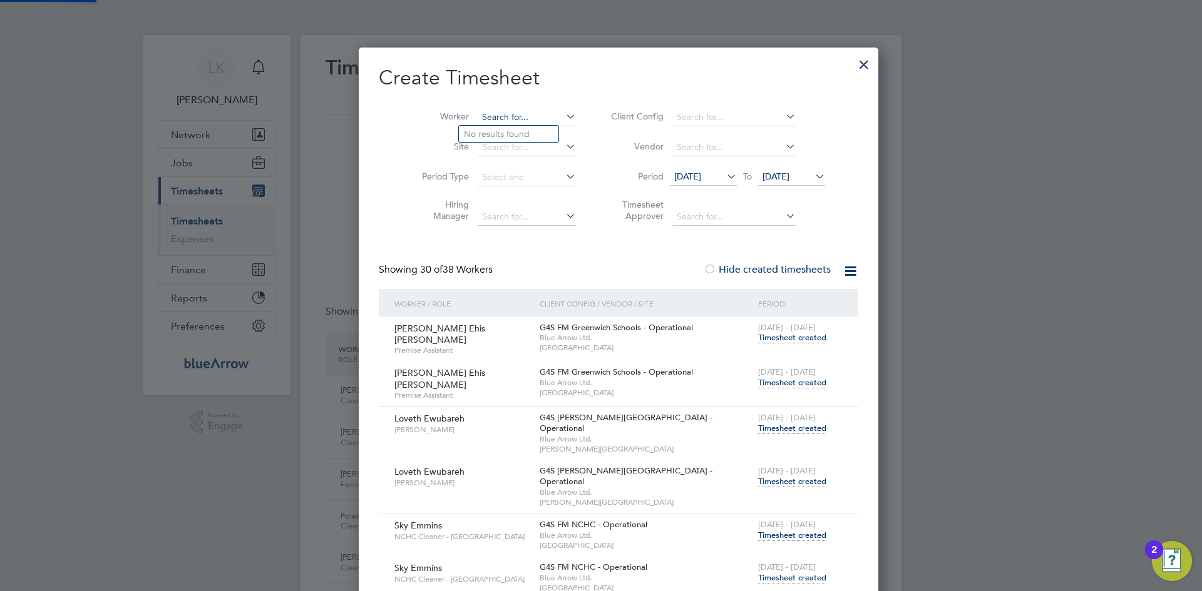
click at [514, 121] on input at bounding box center [526, 118] width 98 height 18
click at [488, 166] on li "Sky Emmins" at bounding box center [511, 167] width 104 height 17
type input "Sky Emmins"
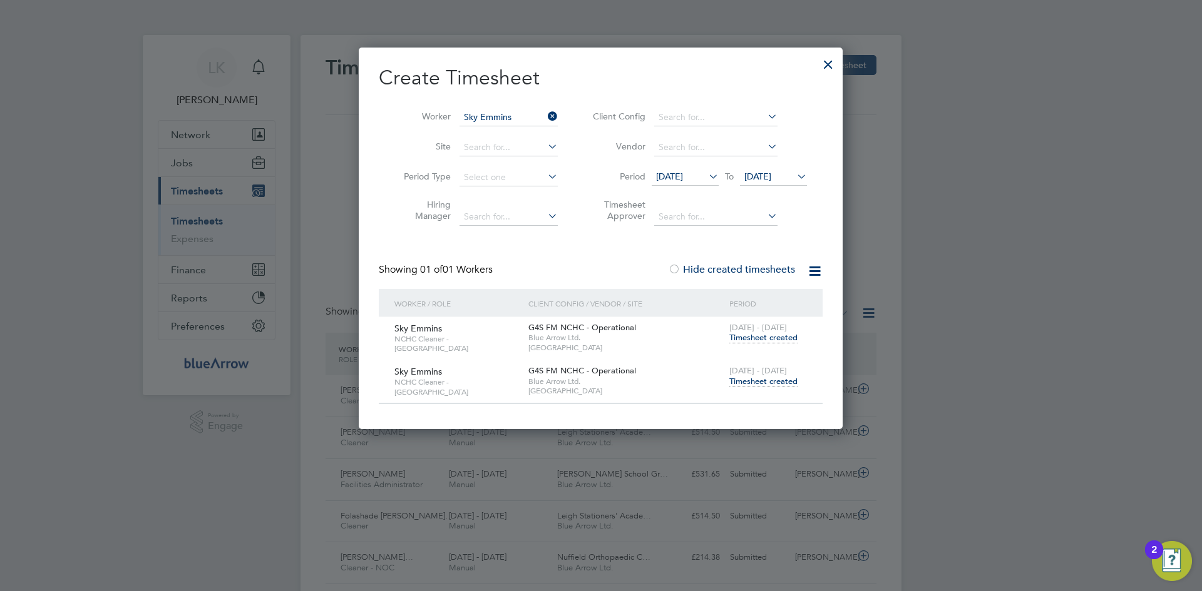
click at [743, 378] on span "Timesheet created" at bounding box center [763, 381] width 68 height 11
